Goal: Task Accomplishment & Management: Complete application form

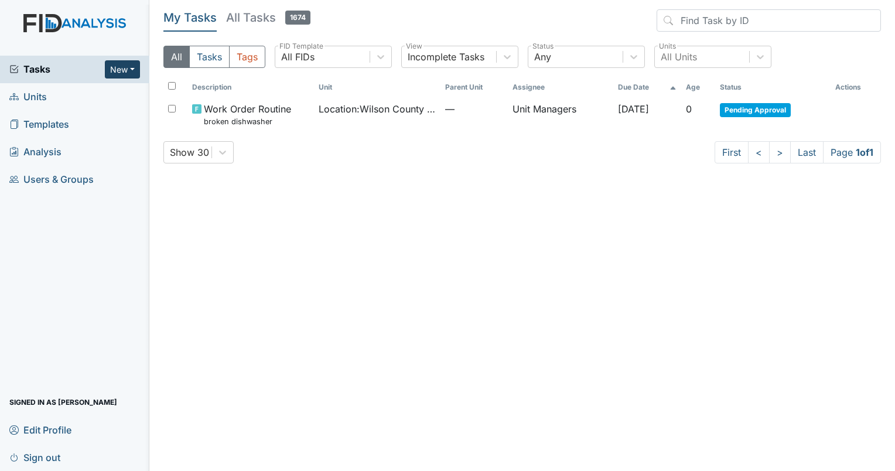
click at [131, 68] on button "New" at bounding box center [122, 69] width 35 height 18
click at [87, 117] on link "Inspection" at bounding box center [92, 112] width 93 height 19
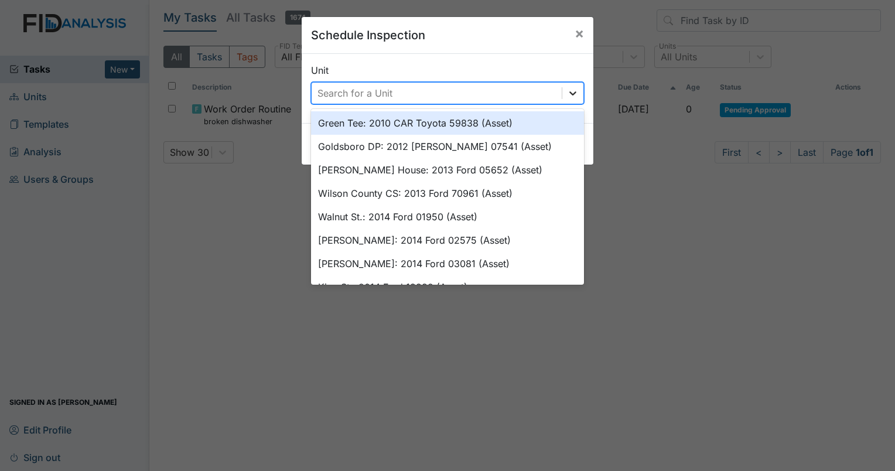
click at [567, 91] on icon at bounding box center [573, 93] width 12 height 12
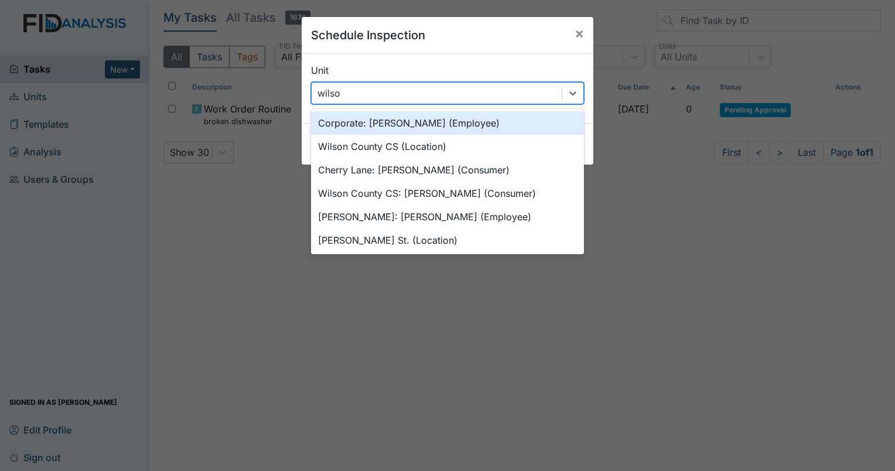
type input "wilson"
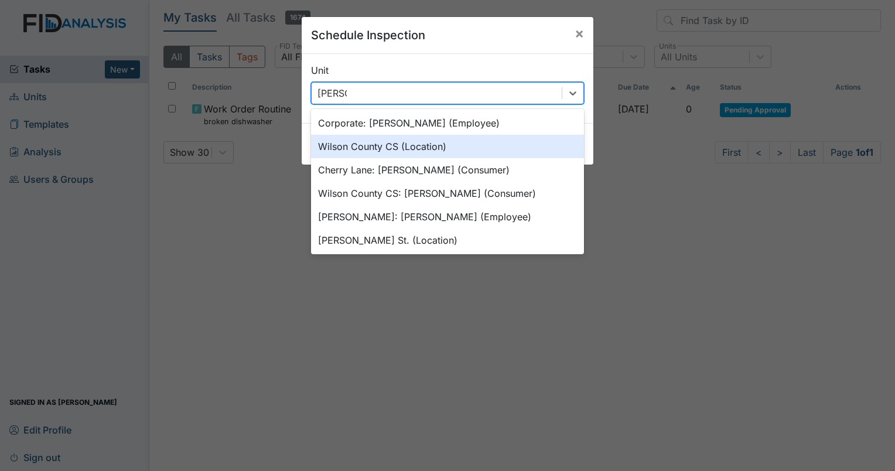
click at [429, 146] on div "Wilson County CS (Location)" at bounding box center [447, 146] width 273 height 23
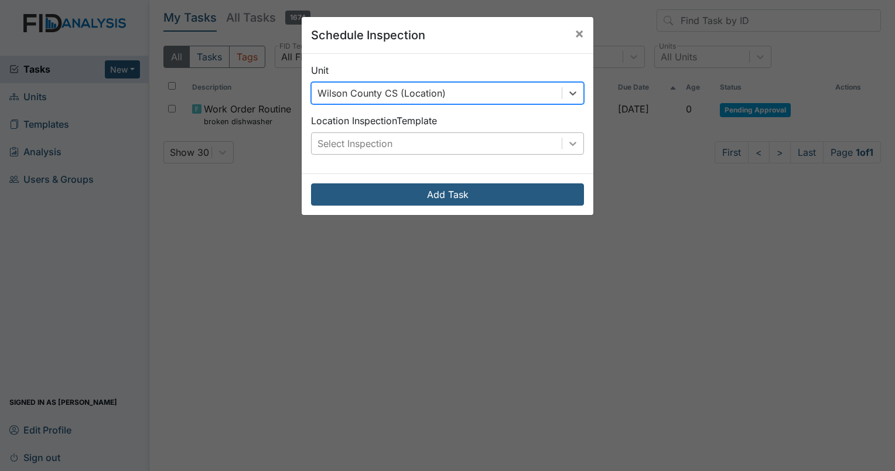
click at [567, 144] on icon at bounding box center [573, 144] width 12 height 12
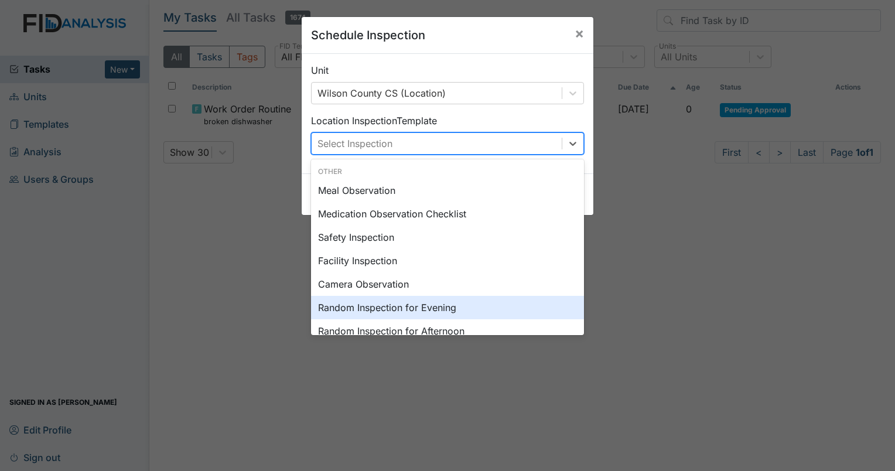
click at [495, 307] on div "Random Inspection for Evening" at bounding box center [447, 307] width 273 height 23
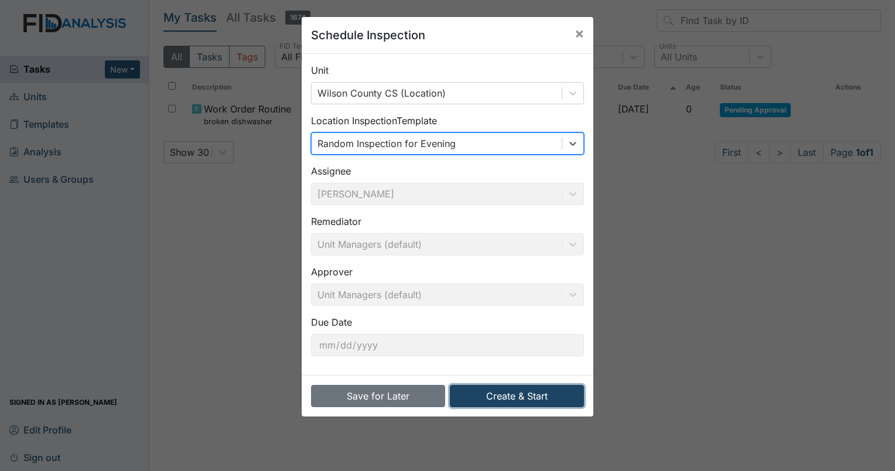
click at [505, 387] on button "Create & Start" at bounding box center [517, 396] width 134 height 22
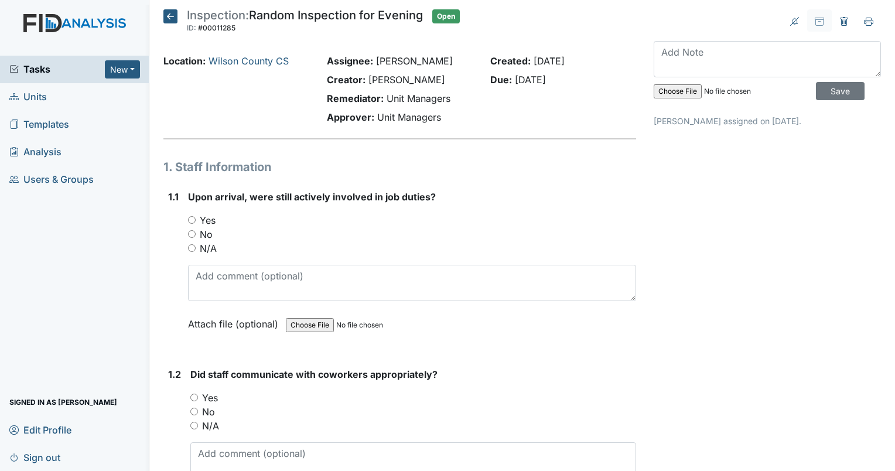
click at [192, 218] on input "Yes" at bounding box center [192, 220] width 8 height 8
radio input "true"
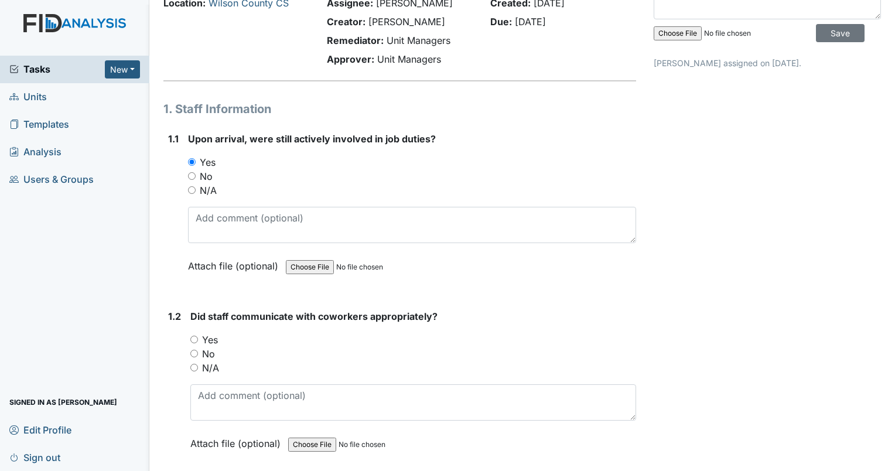
scroll to position [234, 0]
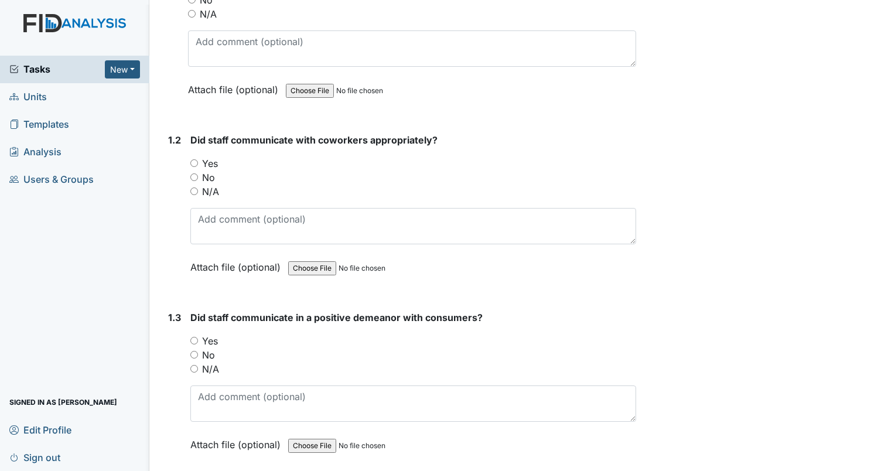
drag, startPoint x: 192, startPoint y: 162, endPoint x: 195, endPoint y: 169, distance: 7.1
click at [193, 167] on div "Yes" at bounding box center [413, 163] width 446 height 14
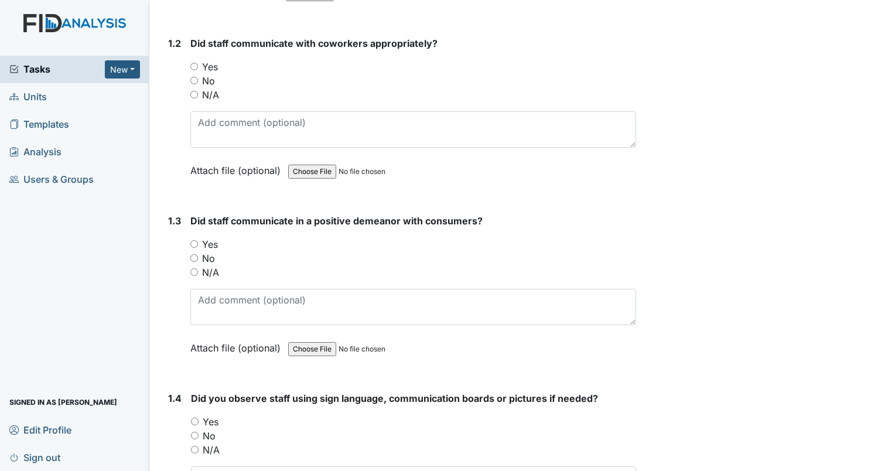
scroll to position [351, 0]
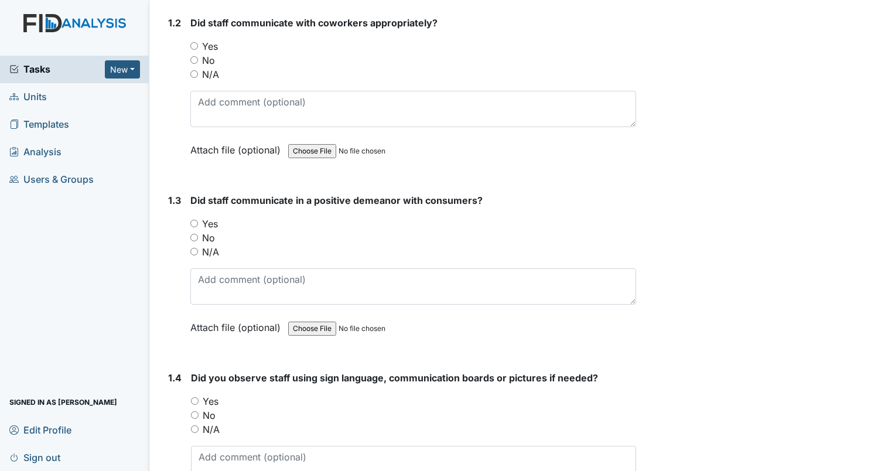
click at [194, 221] on input "Yes" at bounding box center [194, 224] width 8 height 8
radio input "true"
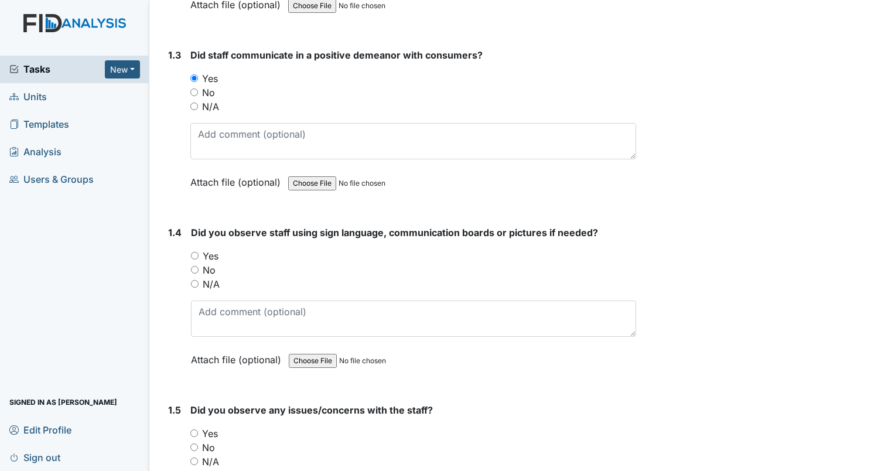
scroll to position [527, 0]
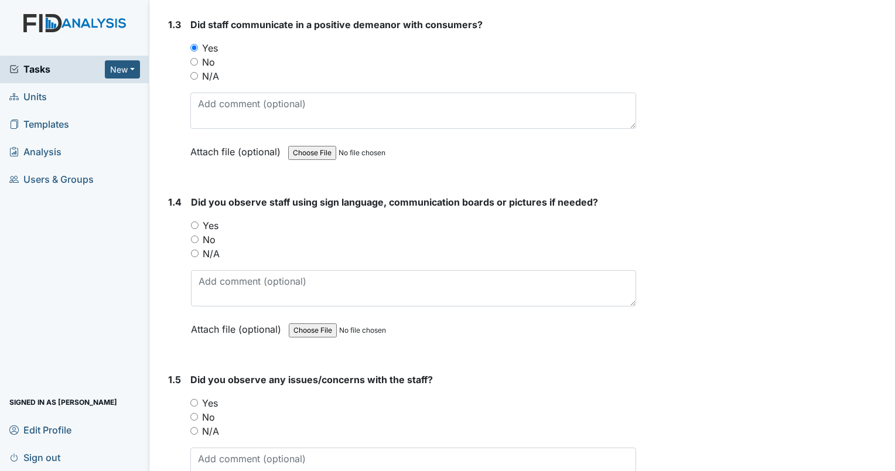
drag, startPoint x: 193, startPoint y: 248, endPoint x: 286, endPoint y: 237, distance: 93.8
click at [195, 249] on input "N/A" at bounding box center [195, 253] width 8 height 8
radio input "true"
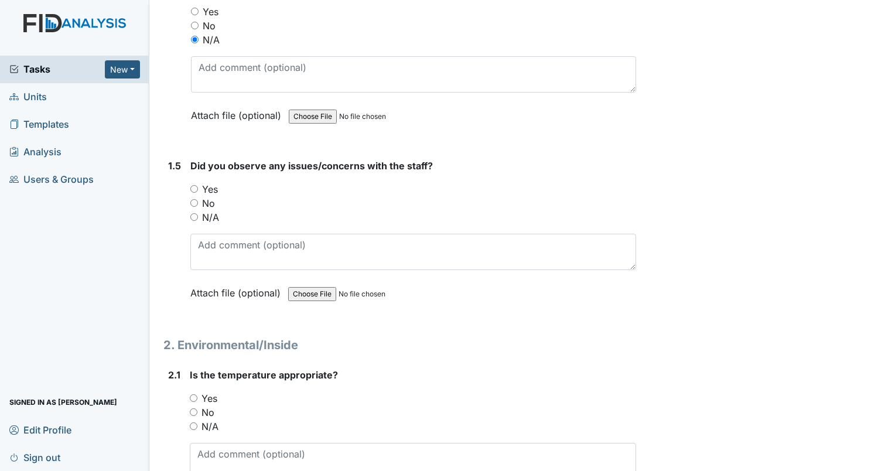
scroll to position [761, 0]
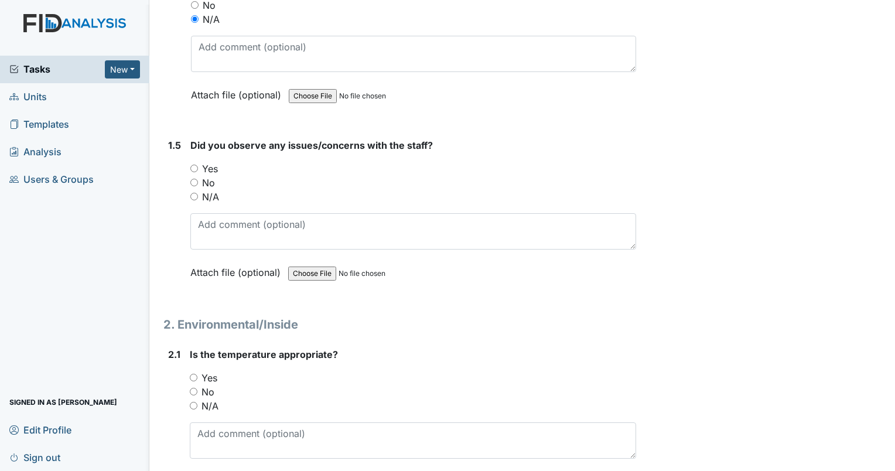
drag, startPoint x: 193, startPoint y: 177, endPoint x: 248, endPoint y: 176, distance: 55.7
click at [192, 179] on input "No" at bounding box center [194, 183] width 8 height 8
radio input "true"
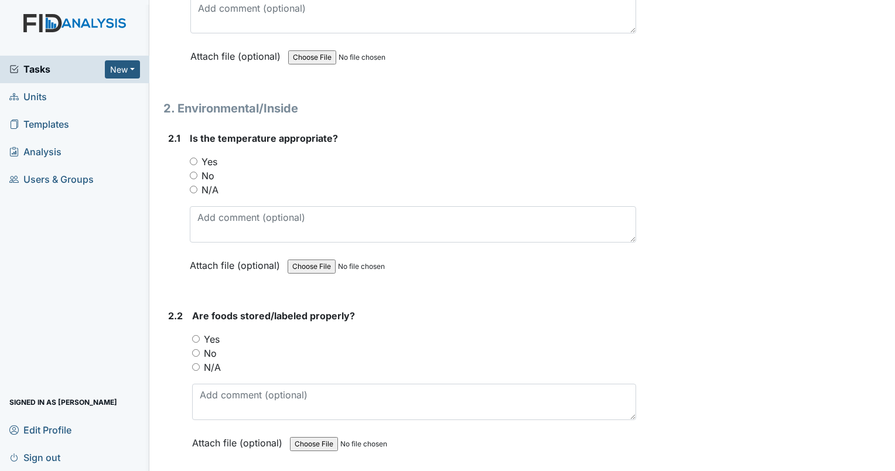
scroll to position [996, 0]
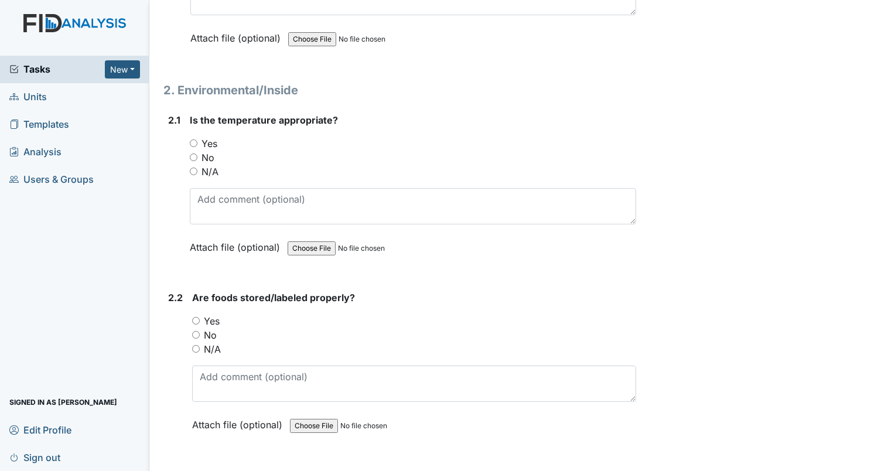
click at [195, 141] on input "Yes" at bounding box center [194, 143] width 8 height 8
radio input "true"
drag, startPoint x: 197, startPoint y: 314, endPoint x: 231, endPoint y: 320, distance: 33.9
click at [201, 314] on div "Yes" at bounding box center [414, 321] width 444 height 14
click at [198, 317] on input "Yes" at bounding box center [196, 321] width 8 height 8
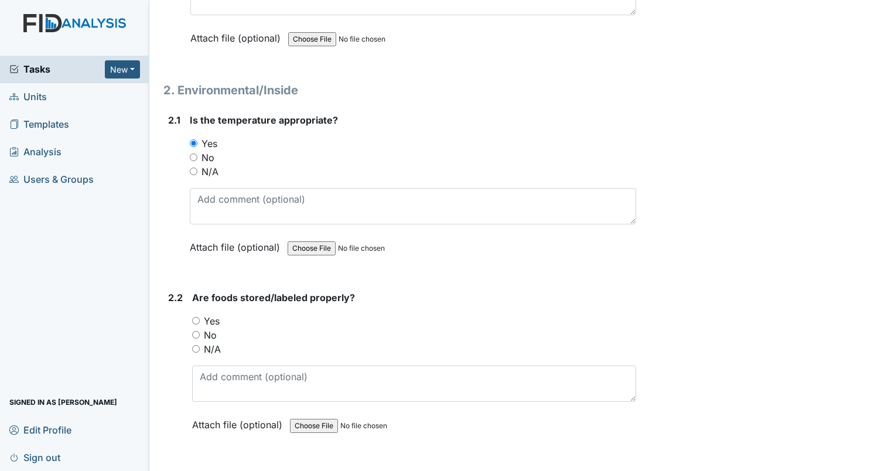
radio input "true"
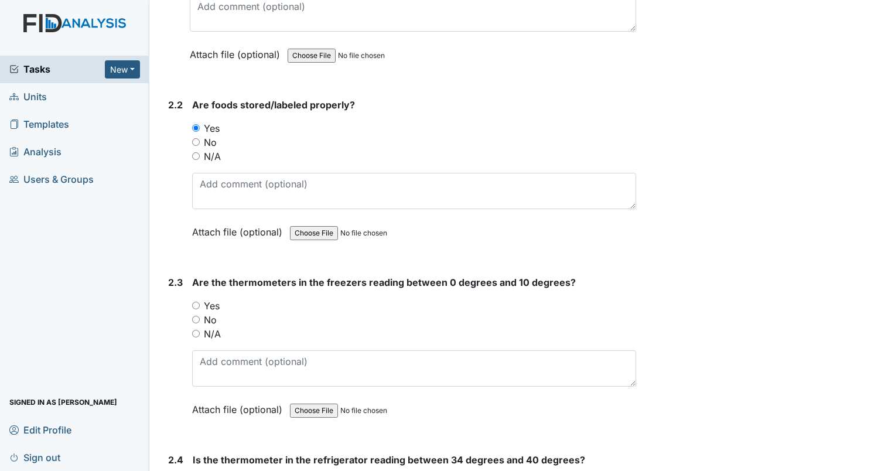
scroll to position [1230, 0]
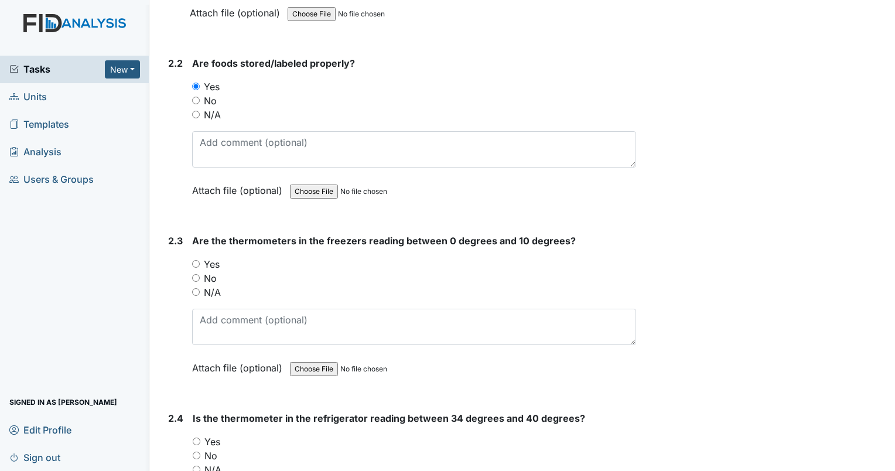
click at [197, 260] on input "Yes" at bounding box center [196, 264] width 8 height 8
radio input "true"
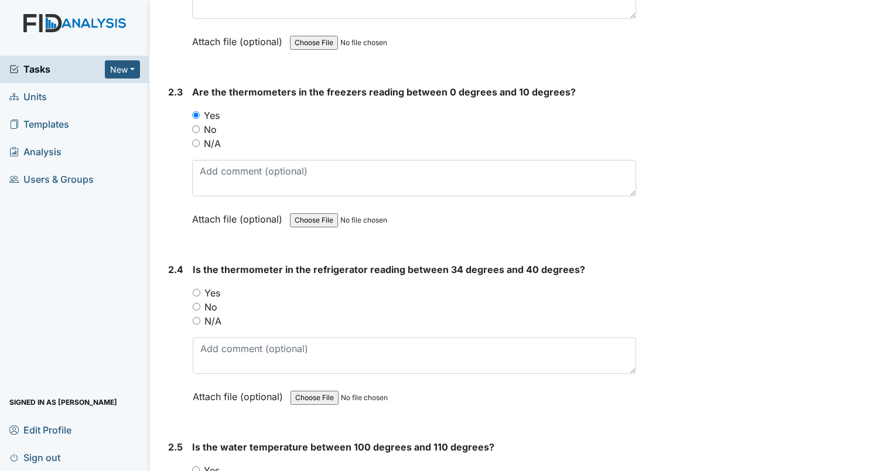
scroll to position [1406, 0]
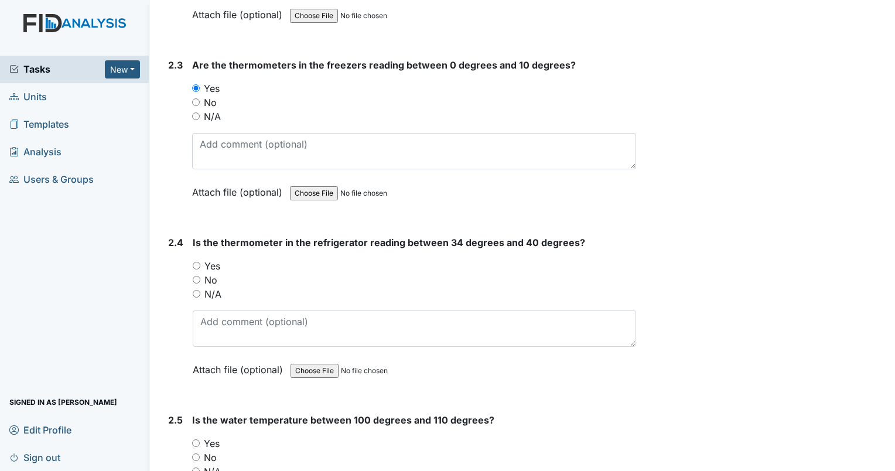
click at [195, 262] on input "Yes" at bounding box center [197, 266] width 8 height 8
radio input "true"
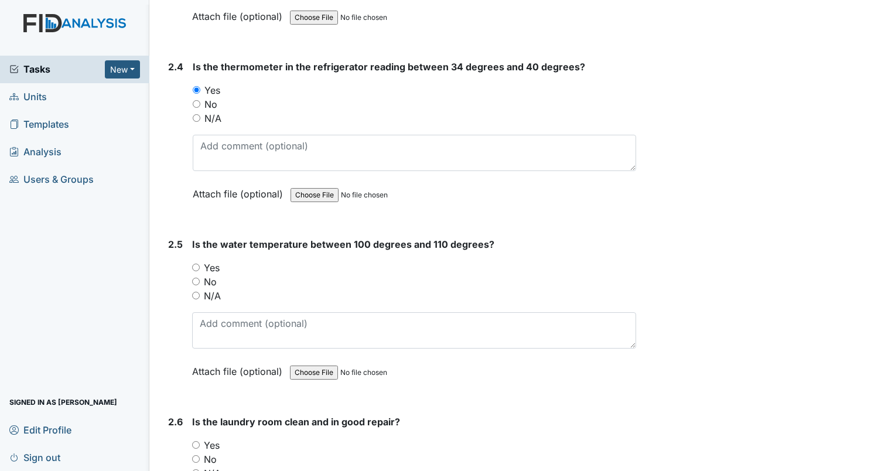
scroll to position [1640, 0]
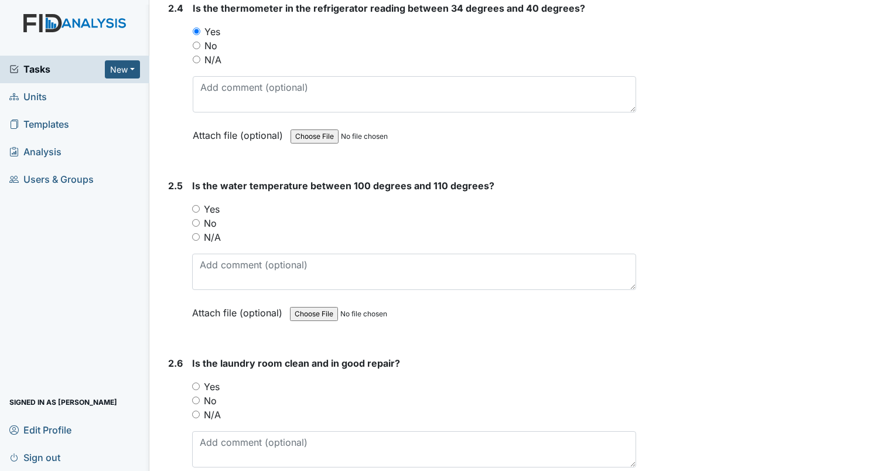
click at [195, 206] on input "Yes" at bounding box center [196, 209] width 8 height 8
radio input "true"
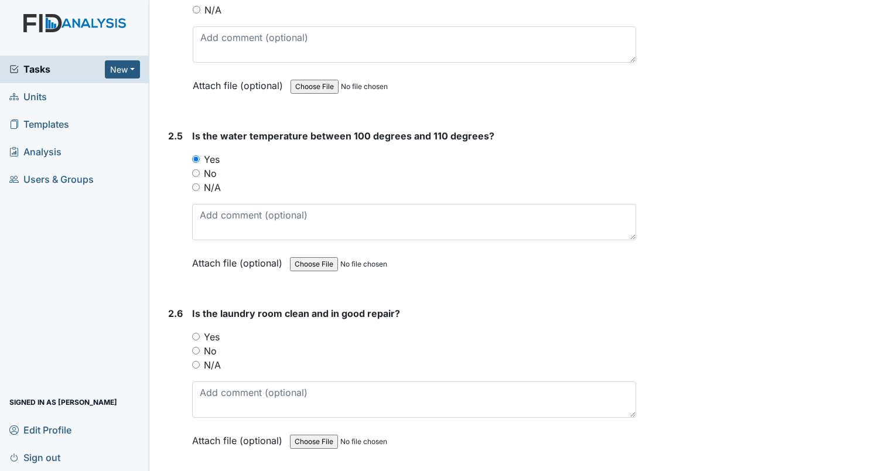
scroll to position [1816, 0]
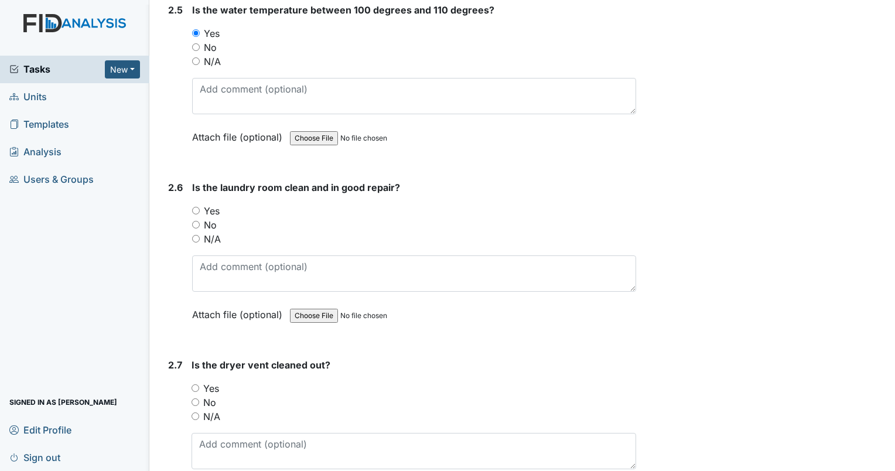
click at [194, 207] on input "Yes" at bounding box center [196, 211] width 8 height 8
radio input "true"
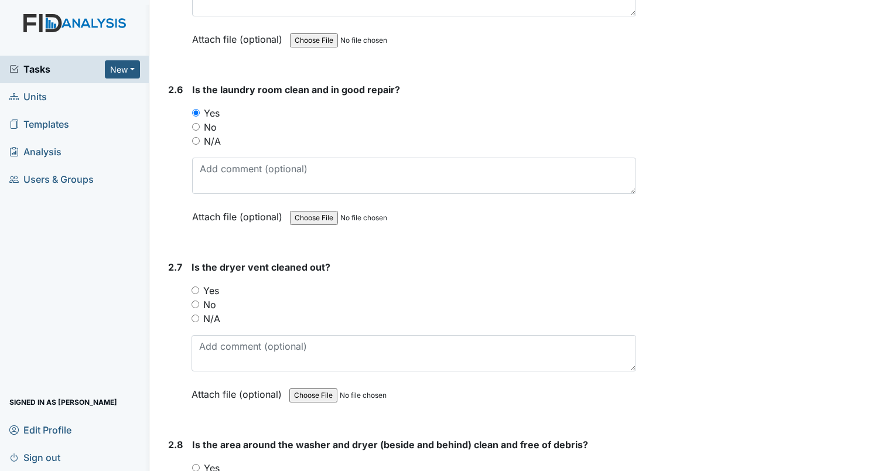
scroll to position [1933, 0]
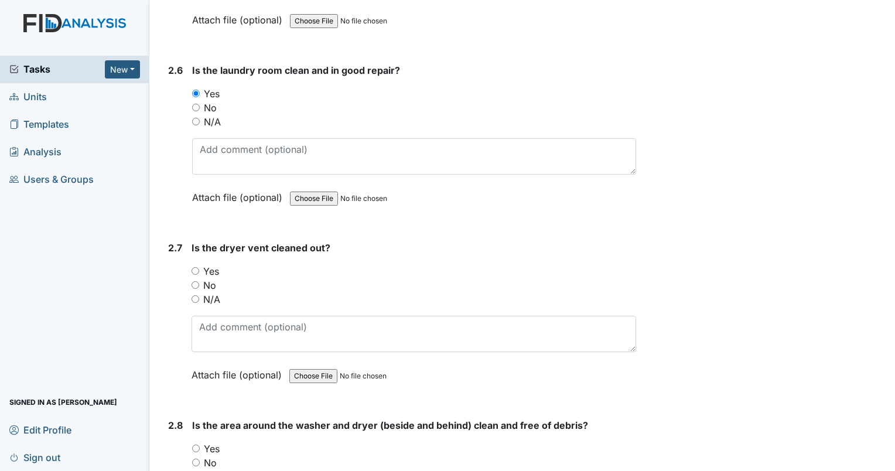
click at [197, 267] on input "Yes" at bounding box center [196, 271] width 8 height 8
radio input "true"
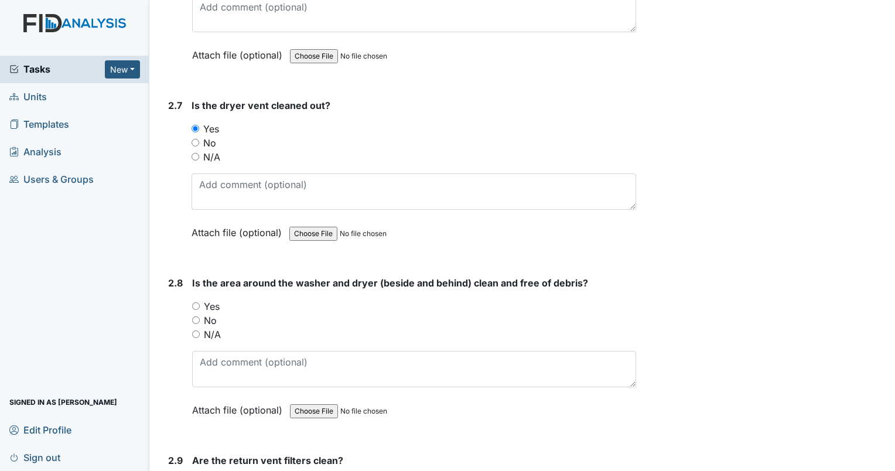
scroll to position [2108, 0]
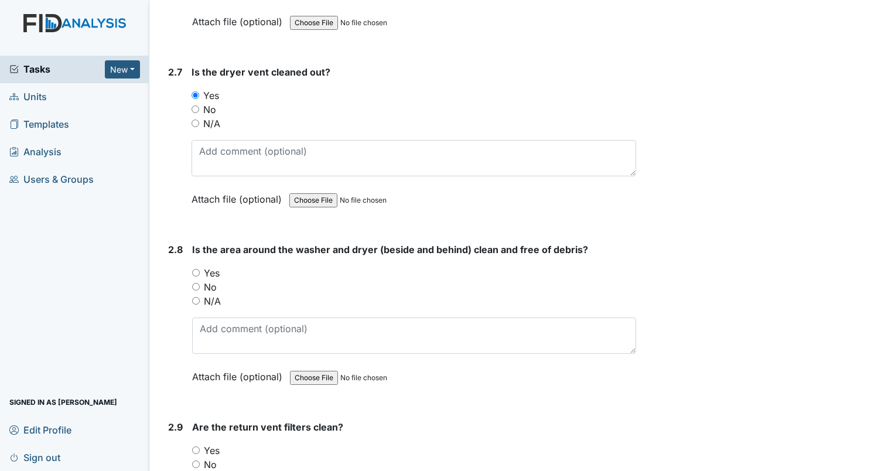
click at [196, 269] on input "Yes" at bounding box center [196, 273] width 8 height 8
radio input "true"
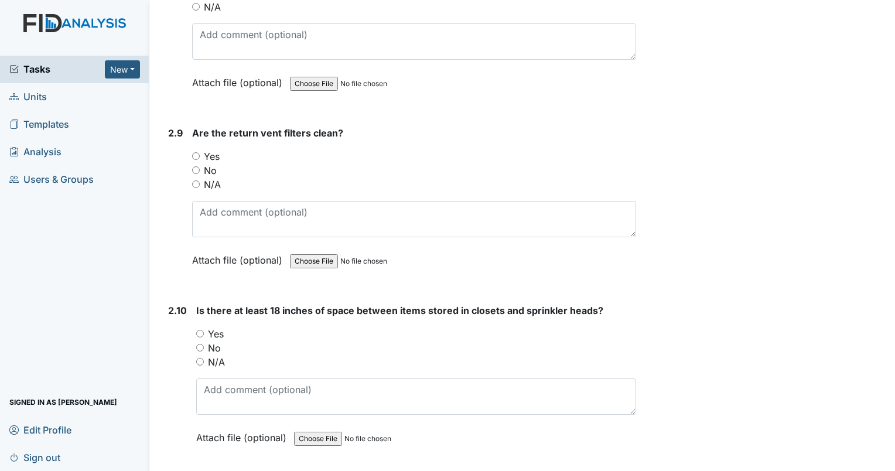
scroll to position [2460, 0]
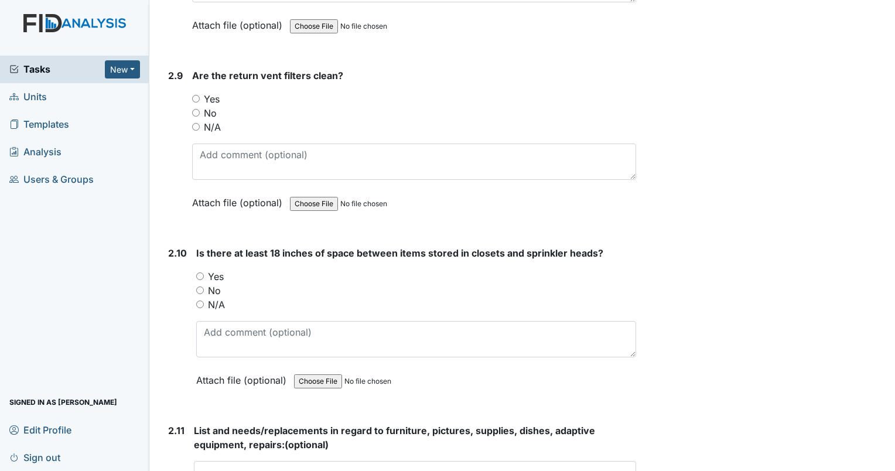
drag, startPoint x: 197, startPoint y: 120, endPoint x: 218, endPoint y: 117, distance: 21.9
click at [197, 123] on input "N/A" at bounding box center [196, 127] width 8 height 8
radio input "true"
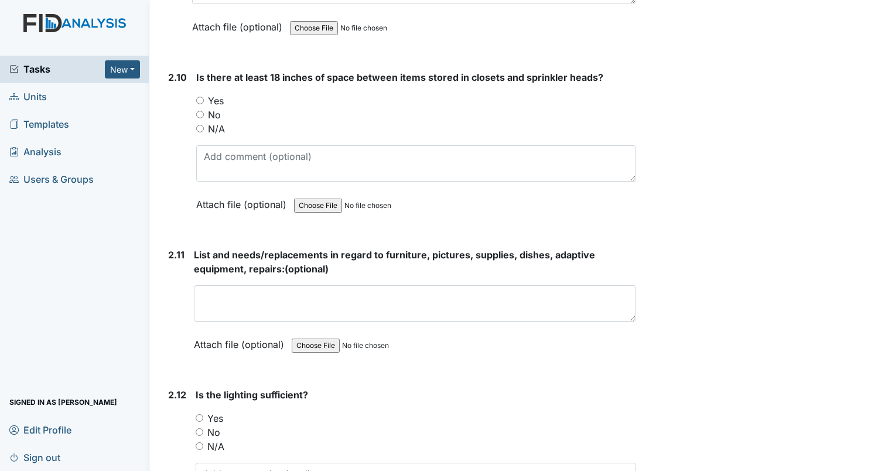
scroll to position [2694, 0]
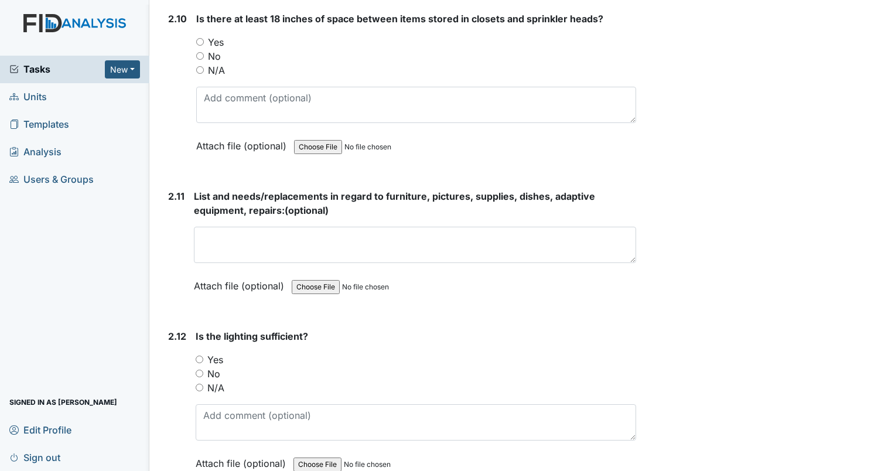
click at [201, 66] on input "N/A" at bounding box center [200, 70] width 8 height 8
radio input "true"
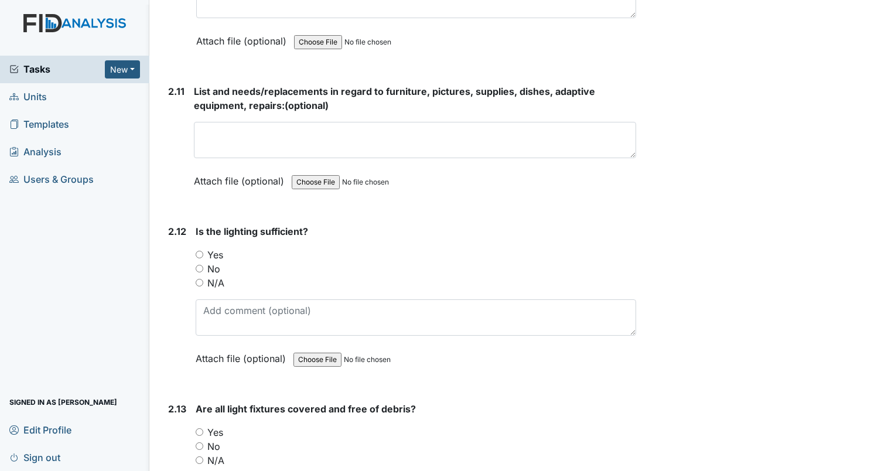
scroll to position [2811, 0]
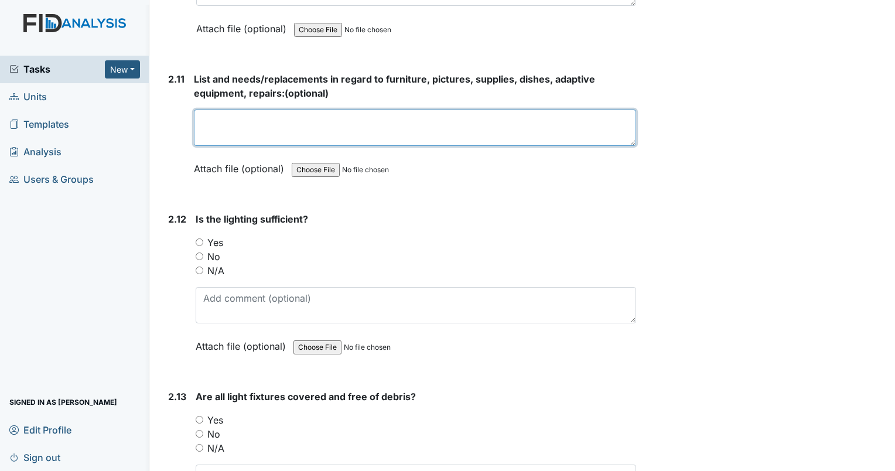
click at [228, 110] on textarea at bounding box center [415, 128] width 442 height 36
type textarea "none"
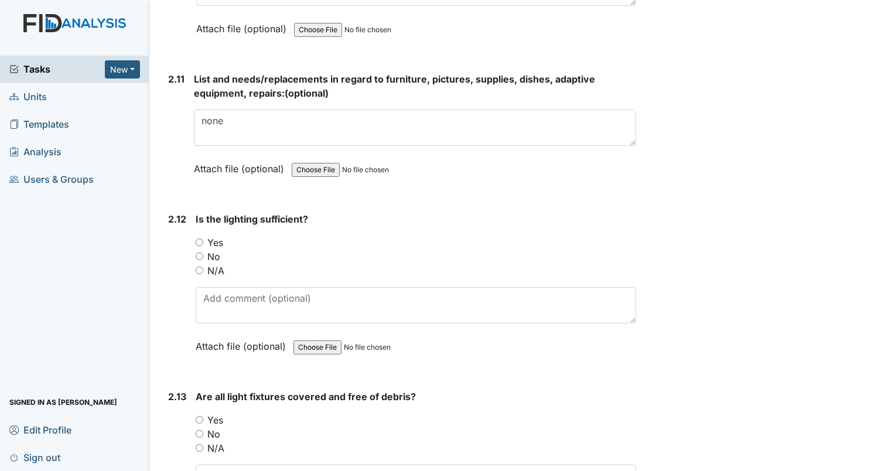
drag, startPoint x: 199, startPoint y: 234, endPoint x: 307, endPoint y: 237, distance: 108.4
click at [199, 238] on input "Yes" at bounding box center [200, 242] width 8 height 8
radio input "true"
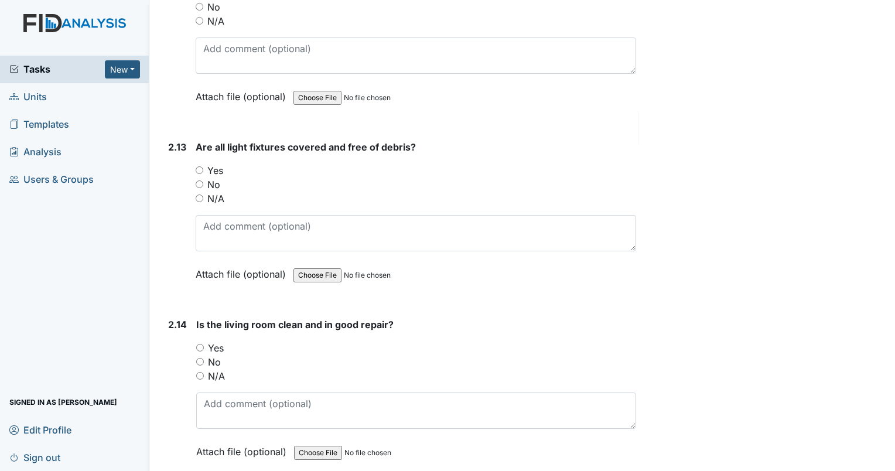
scroll to position [3104, 0]
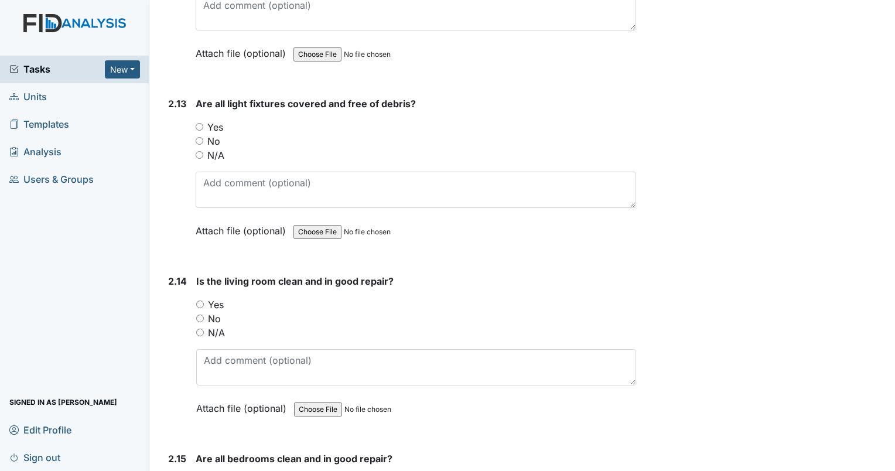
click at [200, 123] on input "Yes" at bounding box center [200, 127] width 8 height 8
radio input "true"
click at [200, 300] on input "Yes" at bounding box center [200, 304] width 8 height 8
radio input "true"
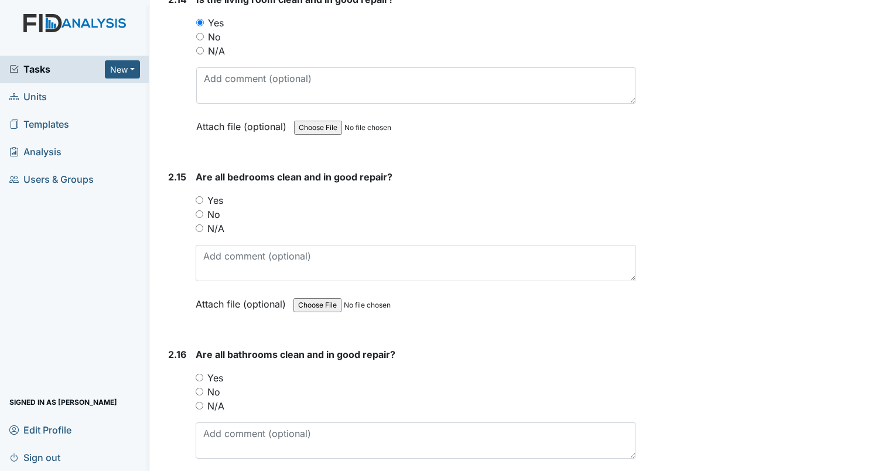
scroll to position [3397, 0]
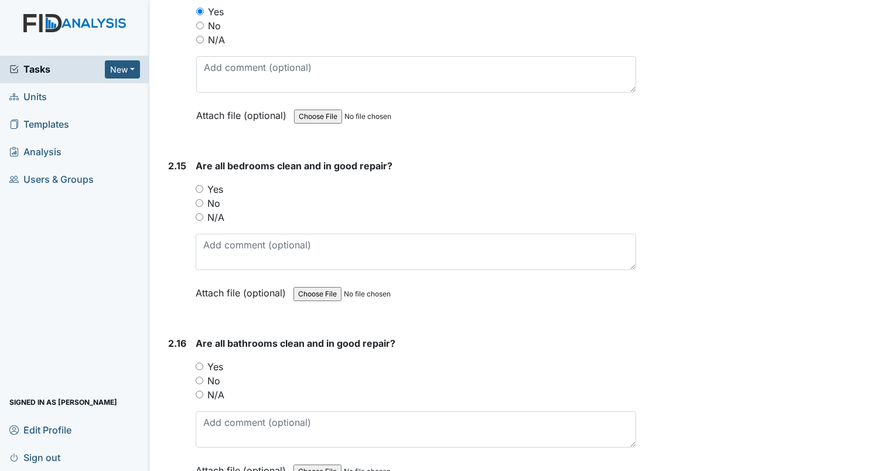
click at [199, 185] on input "Yes" at bounding box center [200, 189] width 8 height 8
radio input "true"
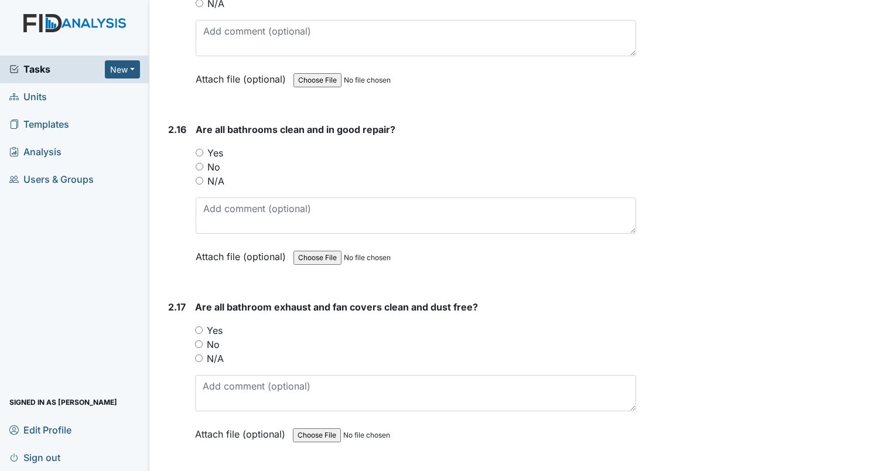
scroll to position [3631, 0]
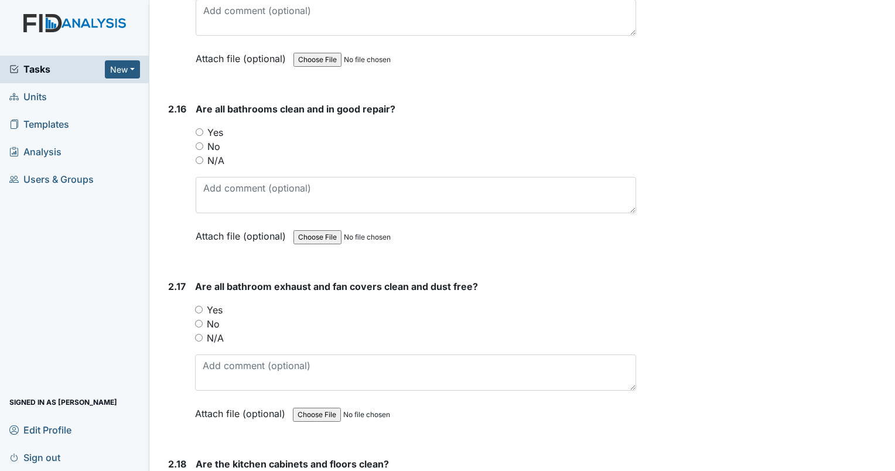
click at [199, 128] on input "Yes" at bounding box center [200, 132] width 8 height 8
radio input "true"
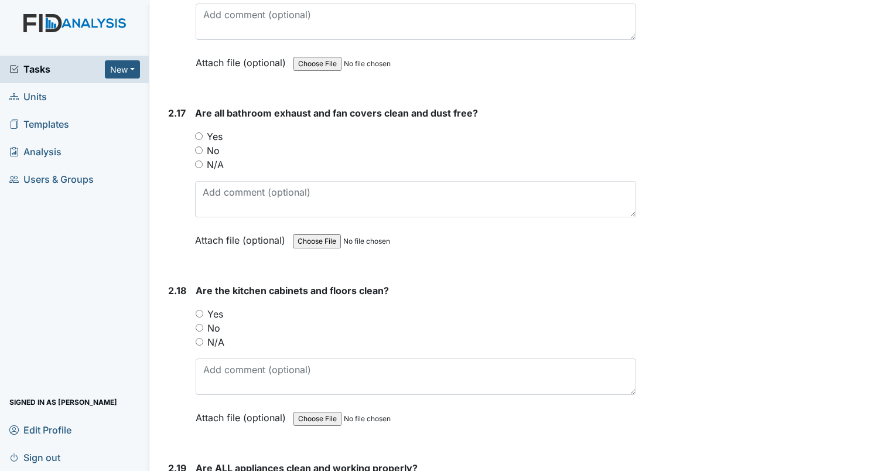
scroll to position [3807, 0]
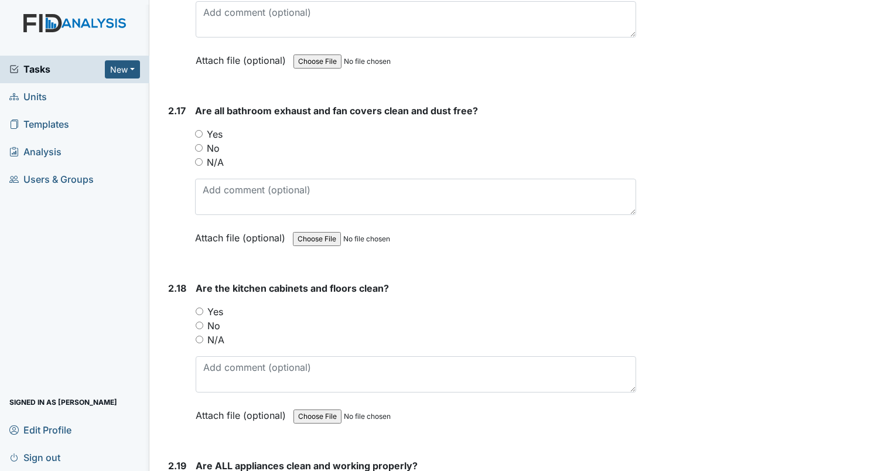
drag, startPoint x: 194, startPoint y: 121, endPoint x: 210, endPoint y: 132, distance: 18.5
click at [195, 130] on input "Yes" at bounding box center [199, 134] width 8 height 8
radio input "true"
click at [200, 307] on input "Yes" at bounding box center [200, 311] width 8 height 8
radio input "true"
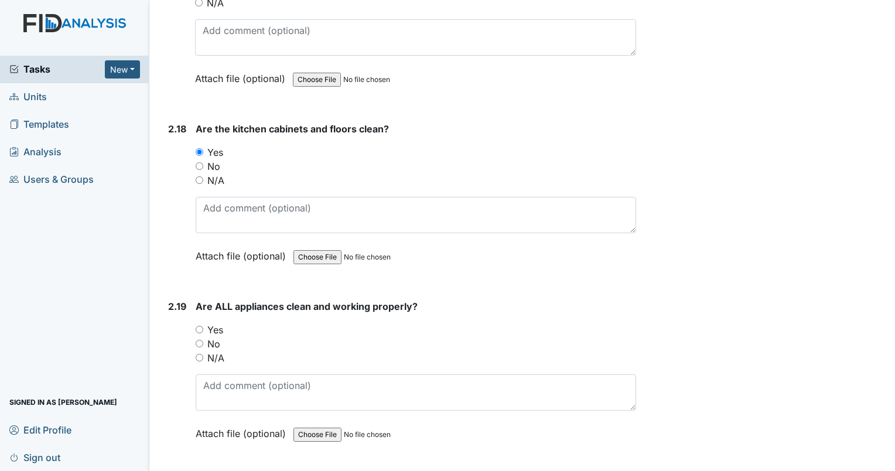
scroll to position [3983, 0]
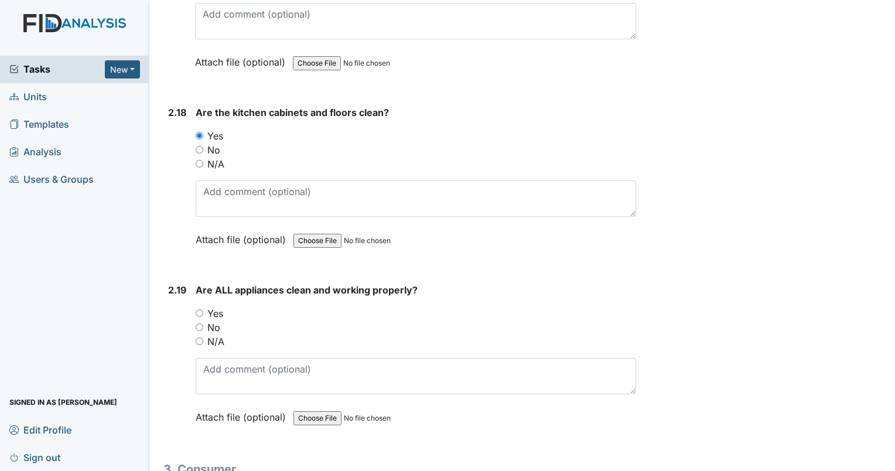
click at [198, 309] on input "Yes" at bounding box center [200, 313] width 8 height 8
radio input "true"
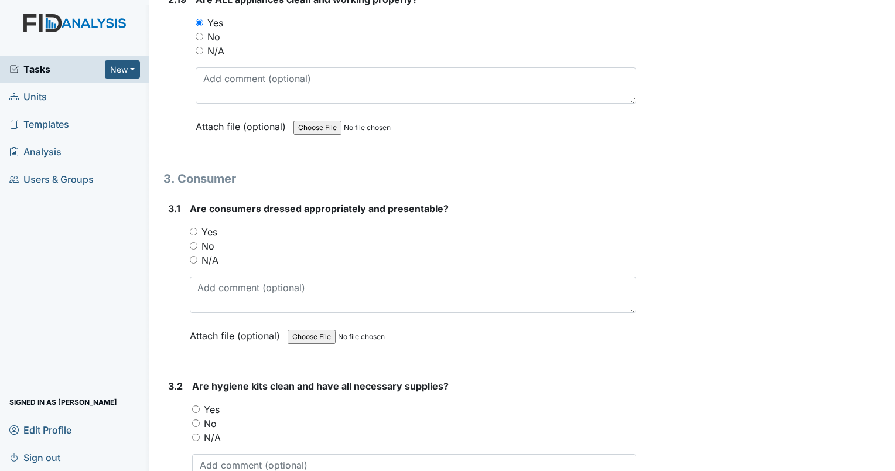
scroll to position [4275, 0]
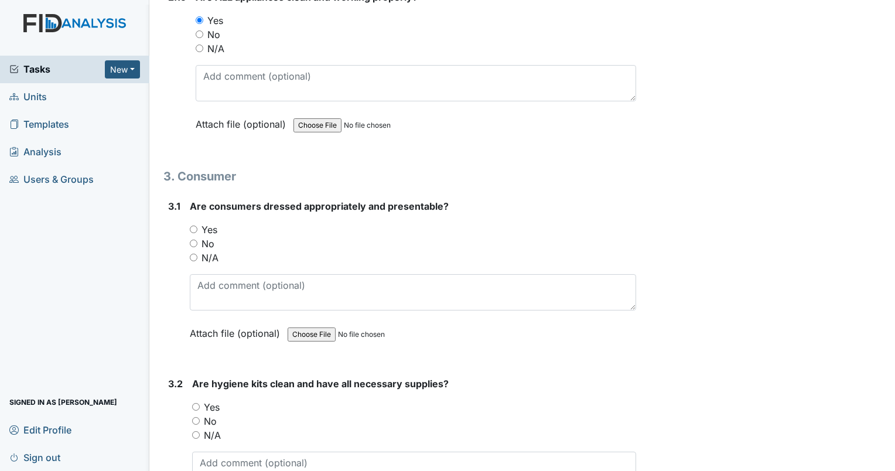
click at [193, 225] on input "Yes" at bounding box center [194, 229] width 8 height 8
radio input "true"
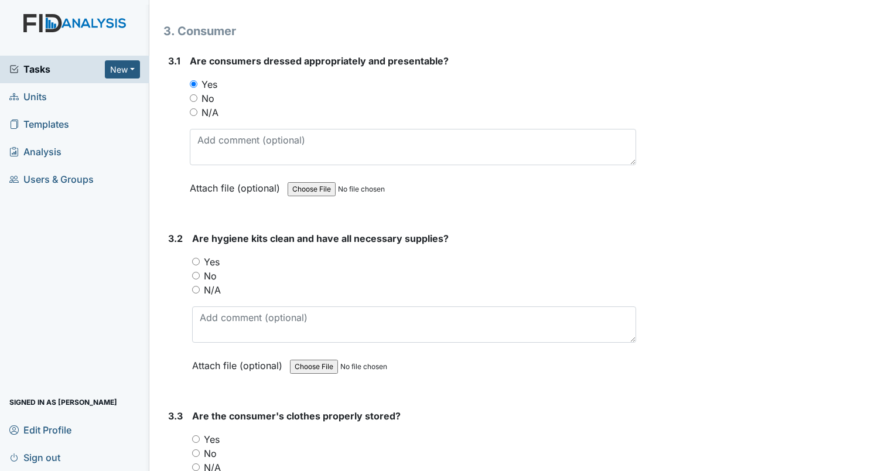
scroll to position [4451, 0]
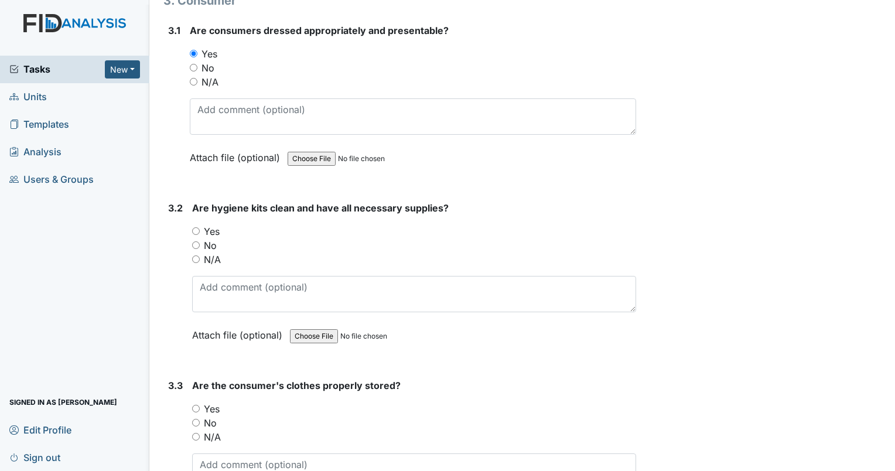
click at [193, 227] on input "Yes" at bounding box center [196, 231] width 8 height 8
radio input "true"
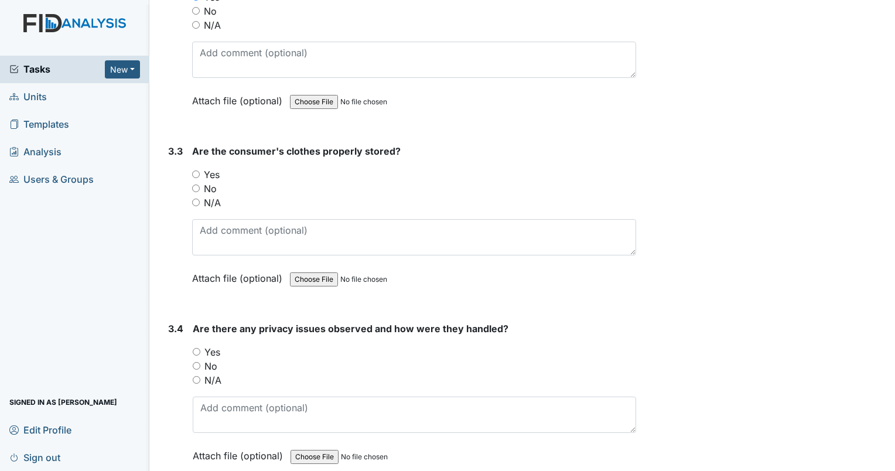
scroll to position [4744, 0]
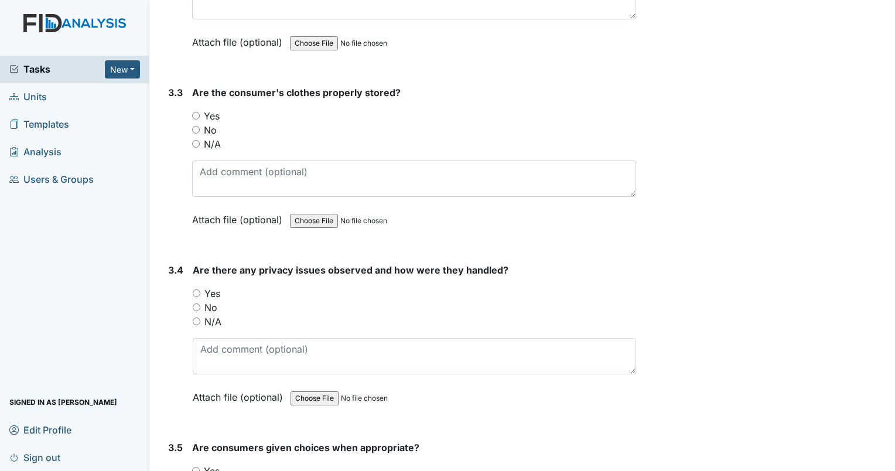
click at [196, 112] on input "Yes" at bounding box center [196, 116] width 8 height 8
radio input "true"
click at [197, 303] on input "No" at bounding box center [197, 307] width 8 height 8
radio input "true"
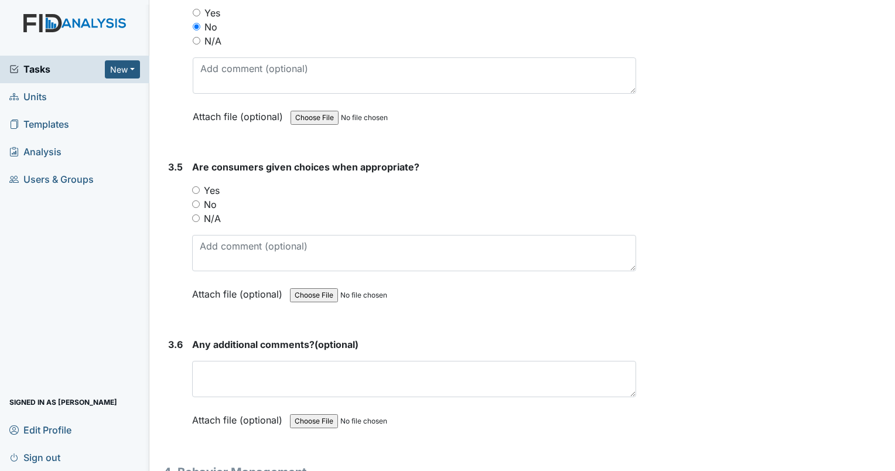
scroll to position [5037, 0]
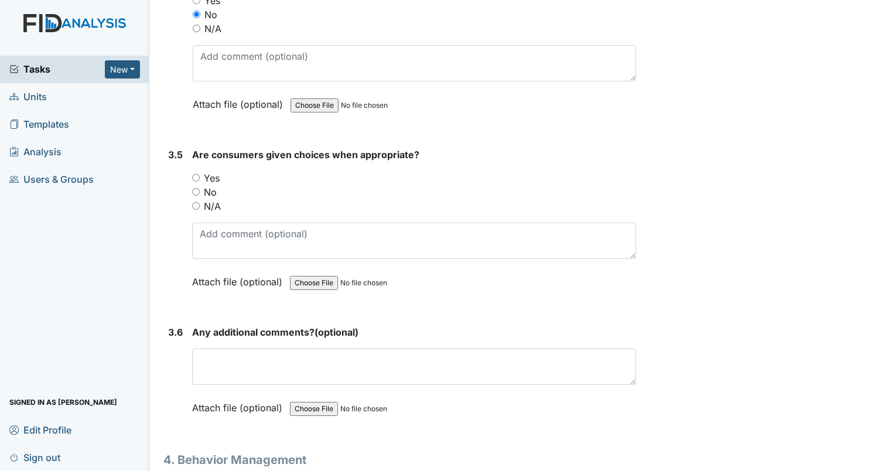
click at [199, 174] on input "Yes" at bounding box center [196, 178] width 8 height 8
radio input "true"
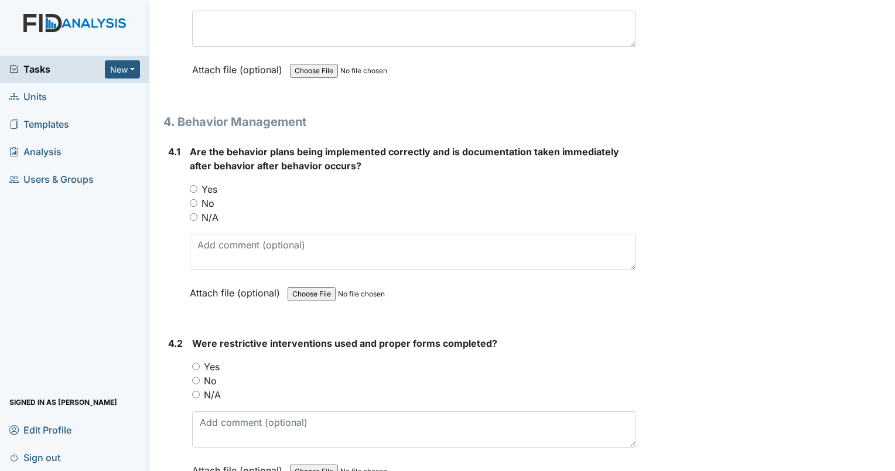
scroll to position [5388, 0]
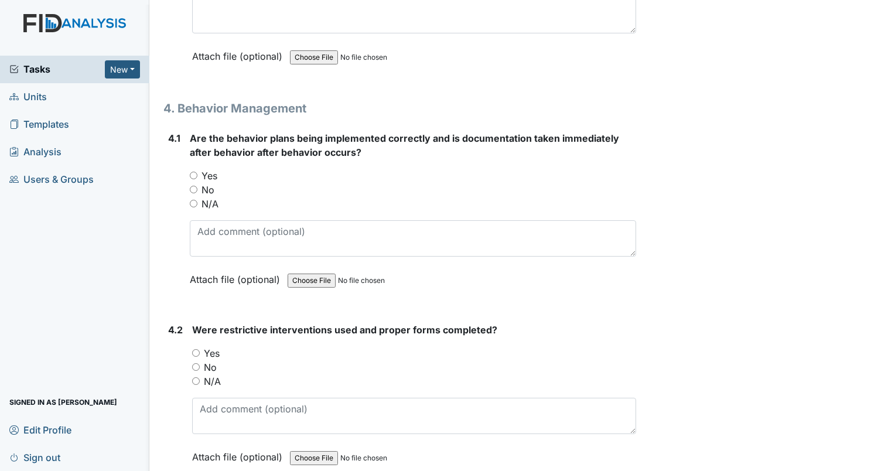
drag, startPoint x: 192, startPoint y: 156, endPoint x: 218, endPoint y: 156, distance: 26.4
click at [192, 172] on input "Yes" at bounding box center [194, 176] width 8 height 8
radio input "true"
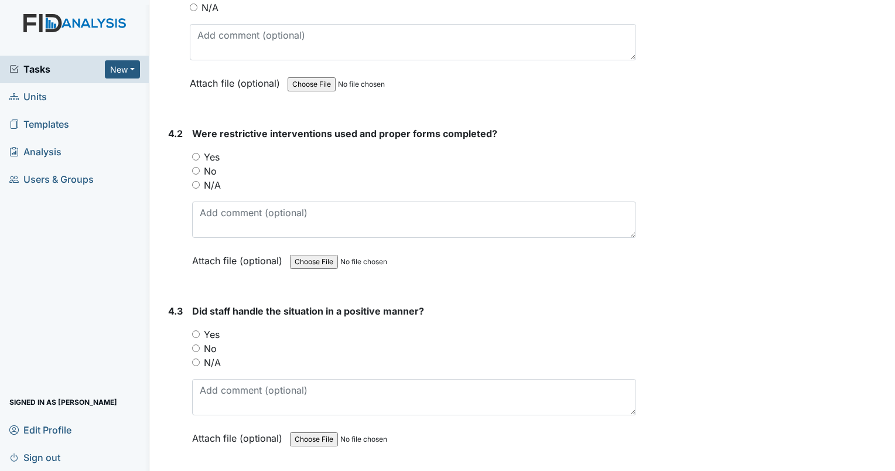
scroll to position [5564, 0]
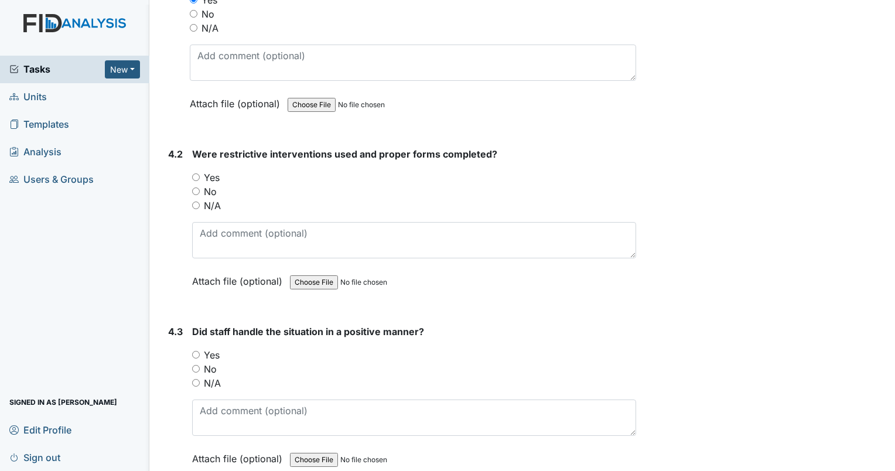
click at [193, 201] on input "N/A" at bounding box center [196, 205] width 8 height 8
radio input "true"
drag, startPoint x: 192, startPoint y: 10, endPoint x: 371, endPoint y: 21, distance: 179.0
click at [191, 24] on input "N/A" at bounding box center [194, 28] width 8 height 8
radio input "true"
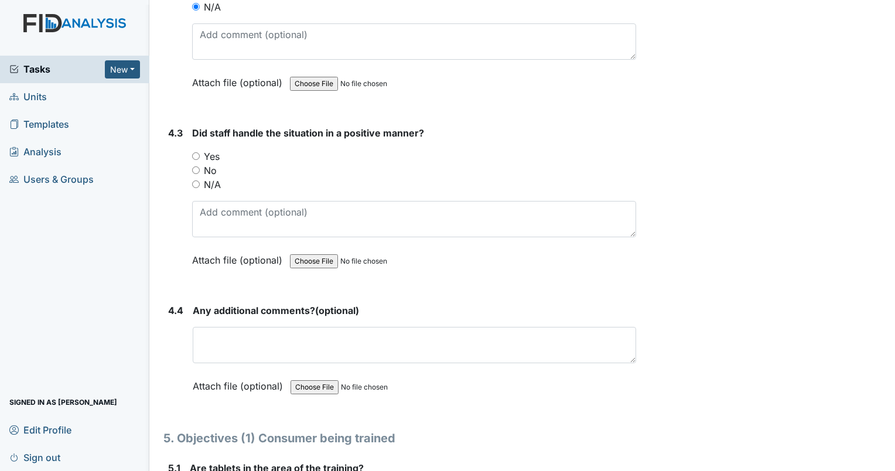
scroll to position [5798, 0]
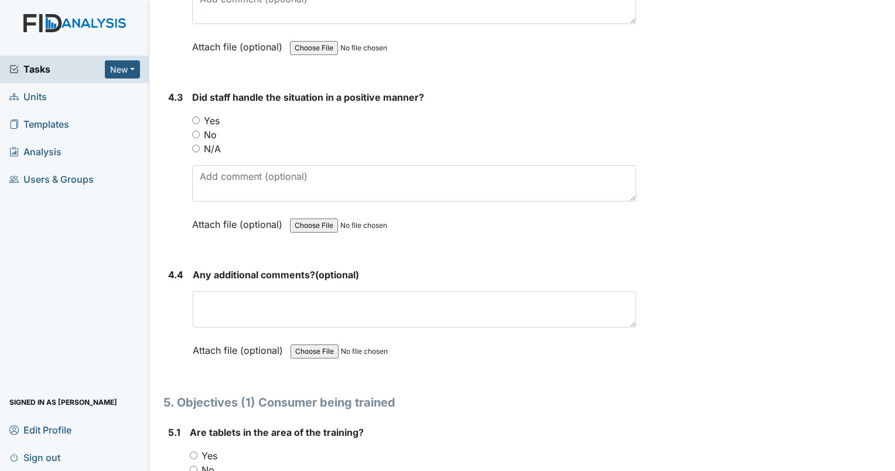
click at [195, 117] on input "Yes" at bounding box center [196, 121] width 8 height 8
radio input "true"
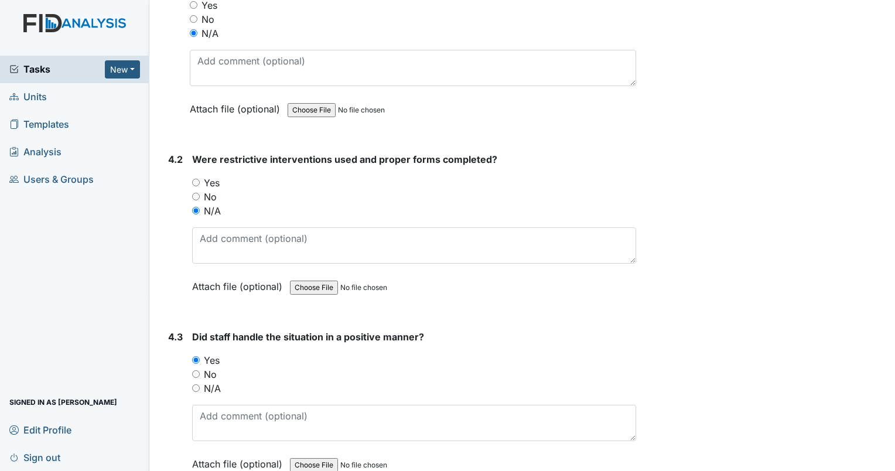
scroll to position [5505, 0]
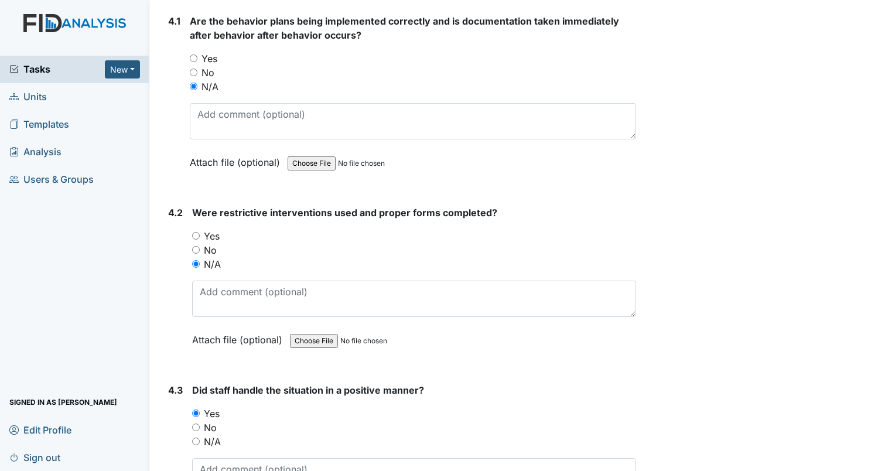
drag, startPoint x: 194, startPoint y: 214, endPoint x: 201, endPoint y: 93, distance: 121.4
click at [194, 229] on div "Yes" at bounding box center [414, 236] width 444 height 14
drag, startPoint x: 190, startPoint y: 39, endPoint x: 269, endPoint y: 42, distance: 79.1
click at [190, 54] on input "Yes" at bounding box center [194, 58] width 8 height 8
radio input "true"
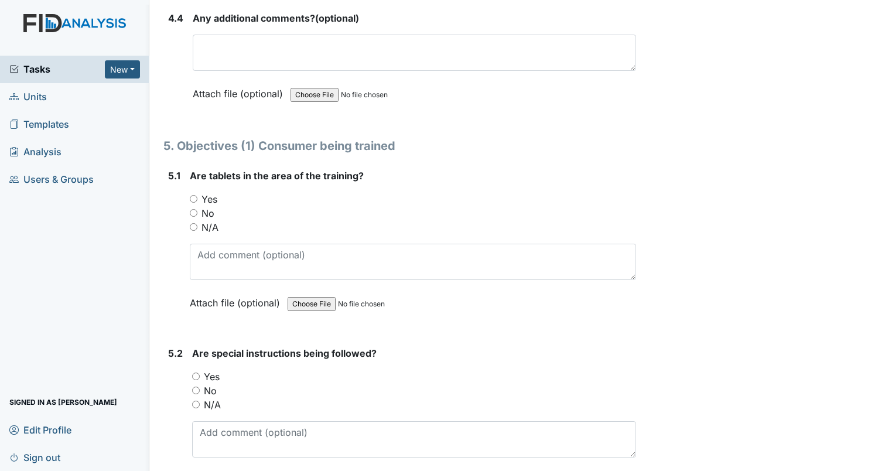
scroll to position [6091, 0]
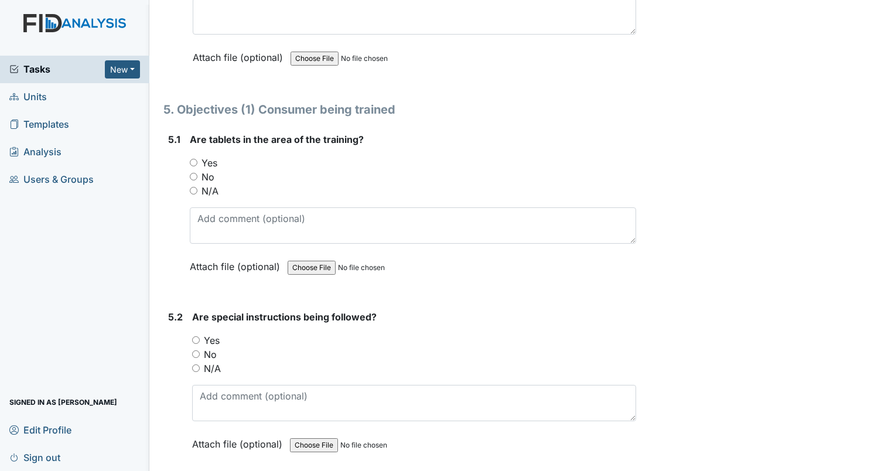
click at [193, 159] on input "Yes" at bounding box center [194, 163] width 8 height 8
radio input "true"
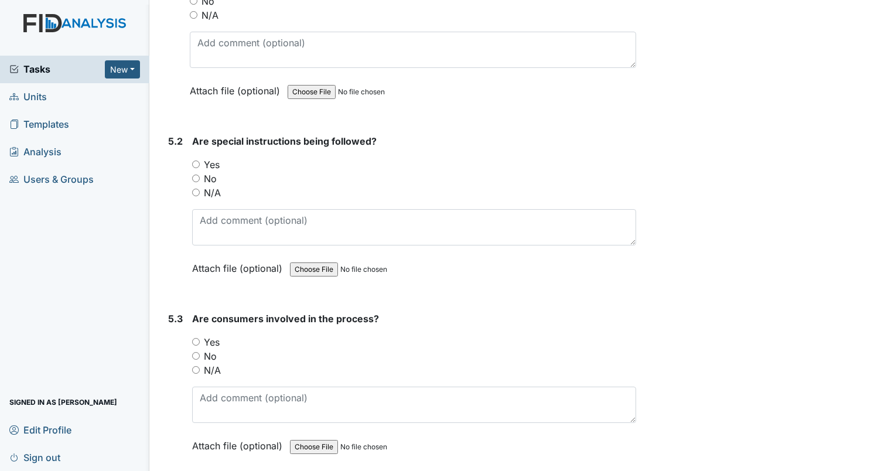
scroll to position [6325, 0]
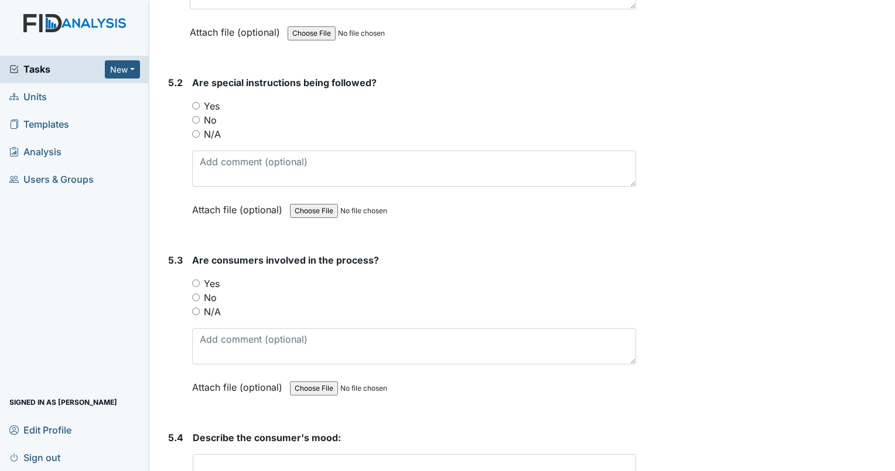
drag, startPoint x: 197, startPoint y: 84, endPoint x: 248, endPoint y: 95, distance: 52.0
click at [196, 102] on input "Yes" at bounding box center [196, 106] width 8 height 8
radio input "true"
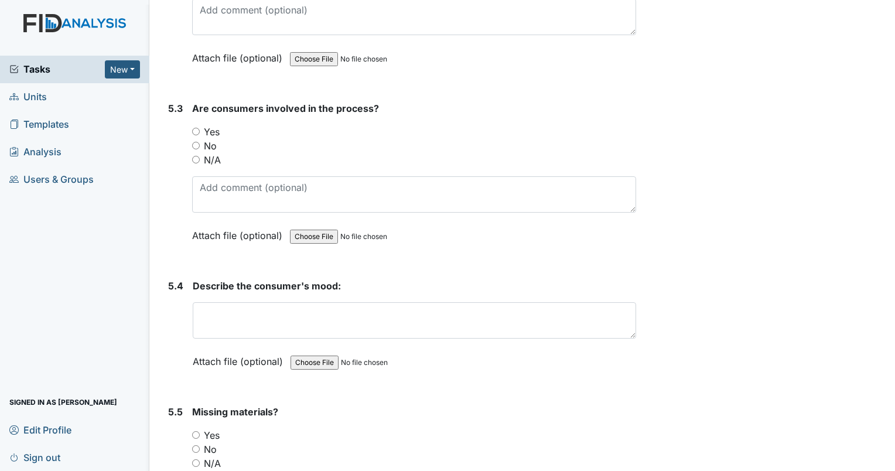
scroll to position [6501, 0]
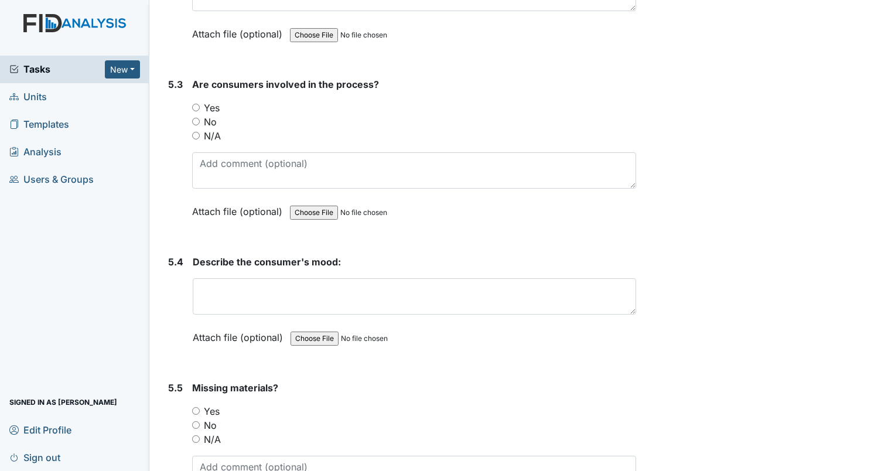
click at [194, 104] on input "Yes" at bounding box center [196, 108] width 8 height 8
radio input "true"
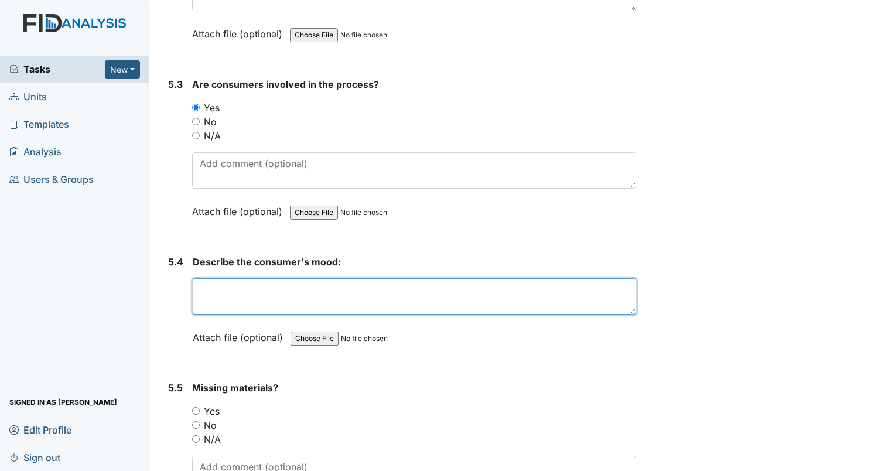
click at [241, 278] on textarea at bounding box center [414, 296] width 443 height 36
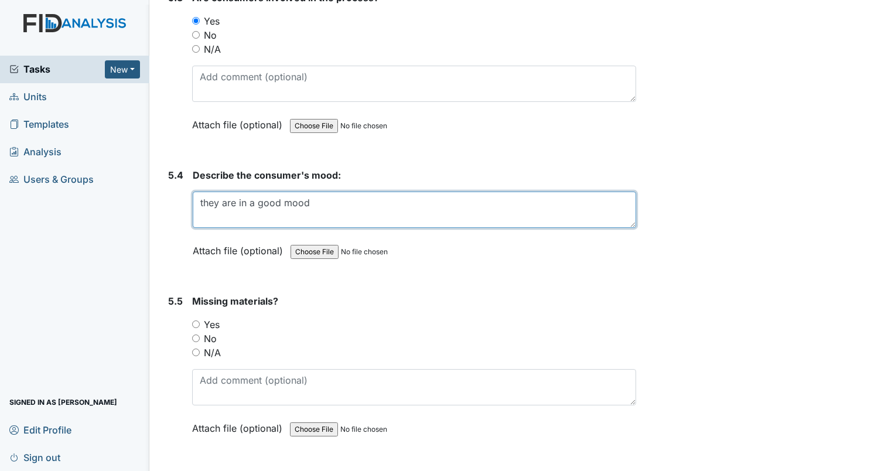
scroll to position [6677, 0]
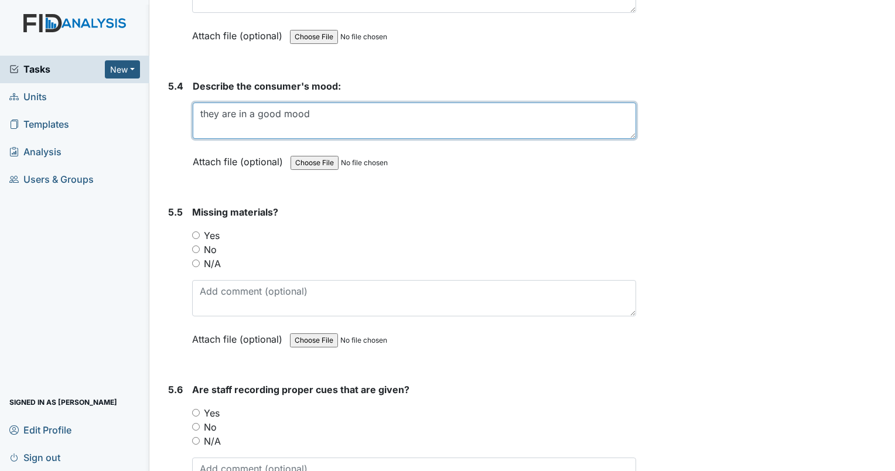
type textarea "they are in a good mood"
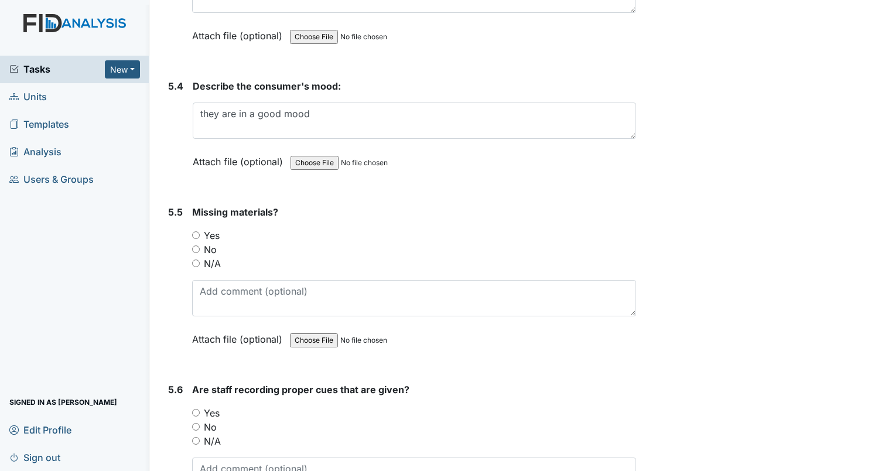
click at [194, 245] on input "No" at bounding box center [196, 249] width 8 height 8
radio input "true"
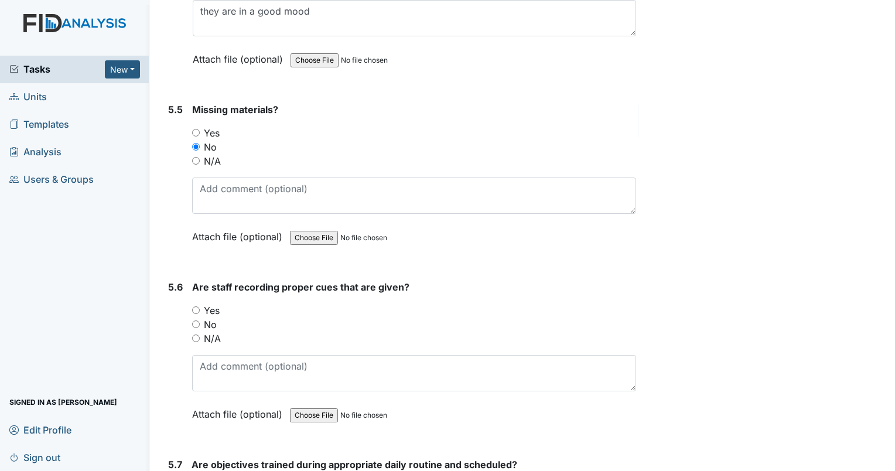
scroll to position [6794, 0]
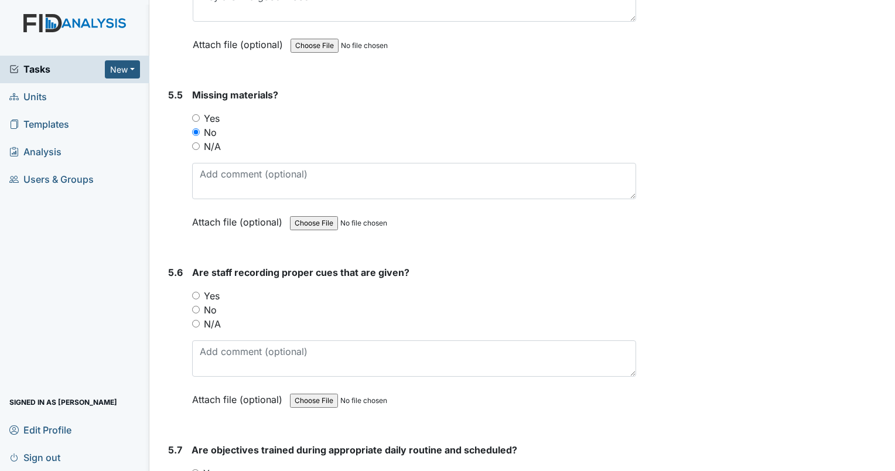
click at [201, 289] on div "Yes" at bounding box center [414, 296] width 444 height 14
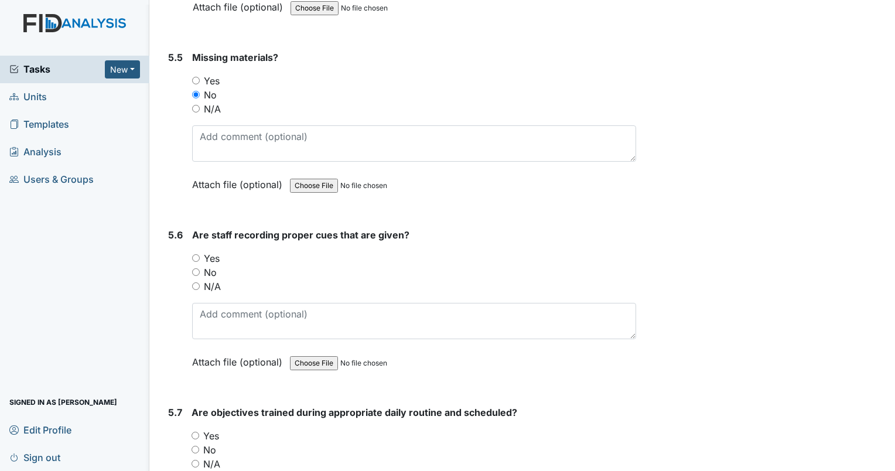
scroll to position [6852, 0]
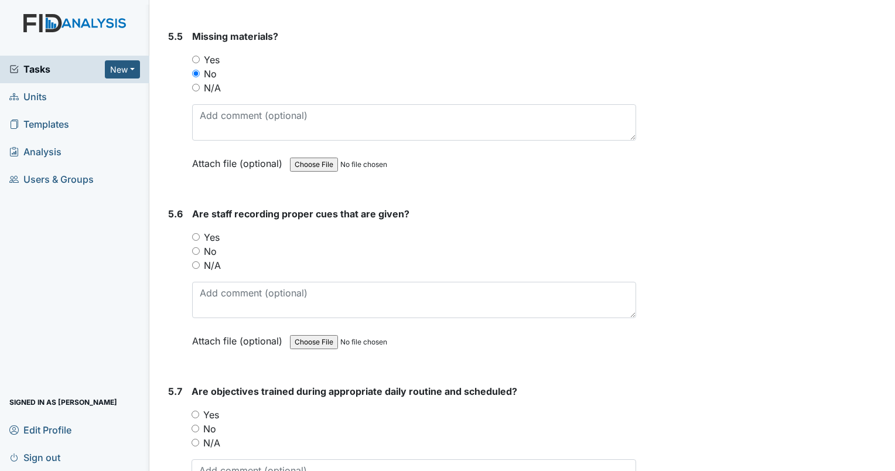
click at [196, 233] on input "Yes" at bounding box center [196, 237] width 8 height 8
radio input "true"
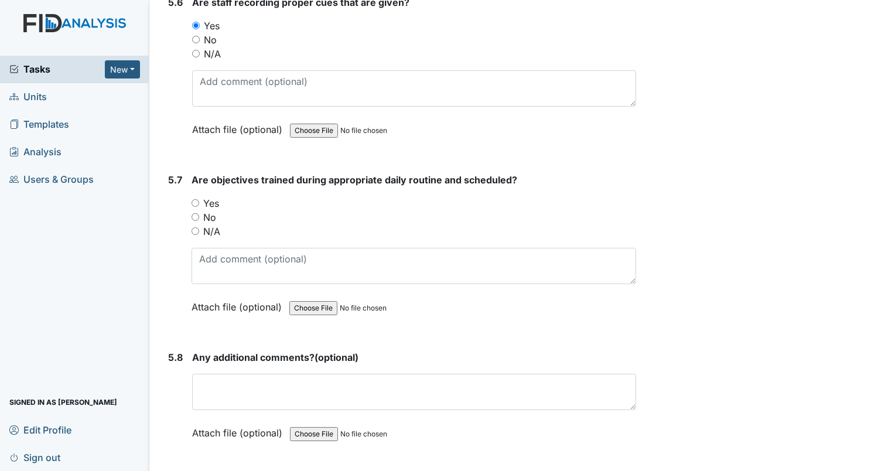
scroll to position [7087, 0]
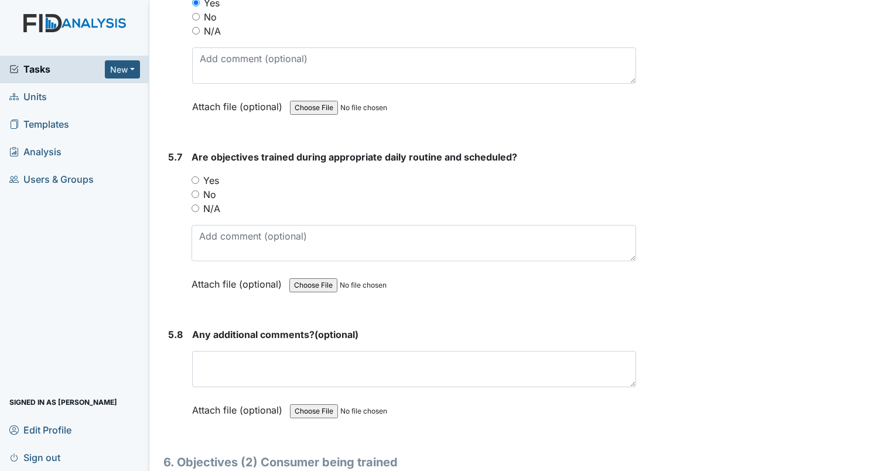
click at [197, 176] on input "Yes" at bounding box center [196, 180] width 8 height 8
radio input "true"
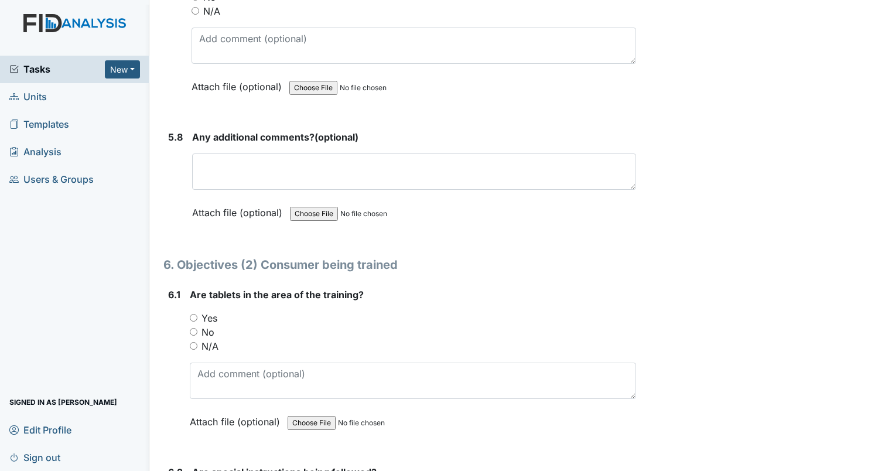
scroll to position [7321, 0]
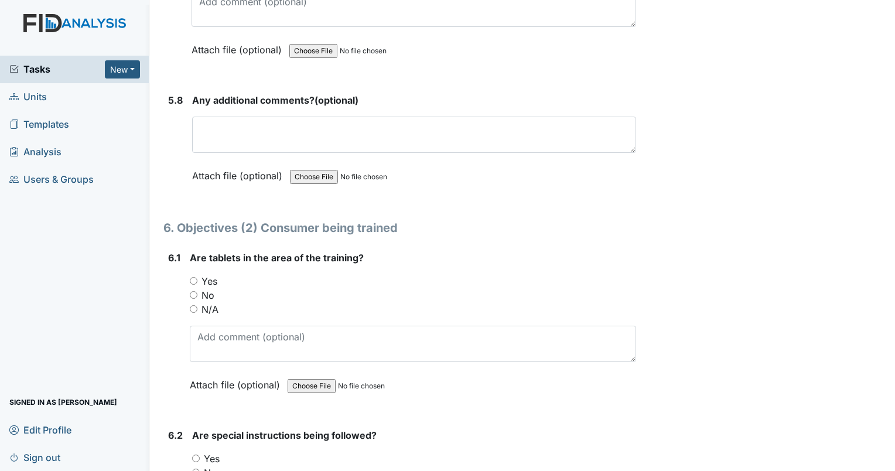
click at [193, 305] on input "N/A" at bounding box center [194, 309] width 8 height 8
radio input "true"
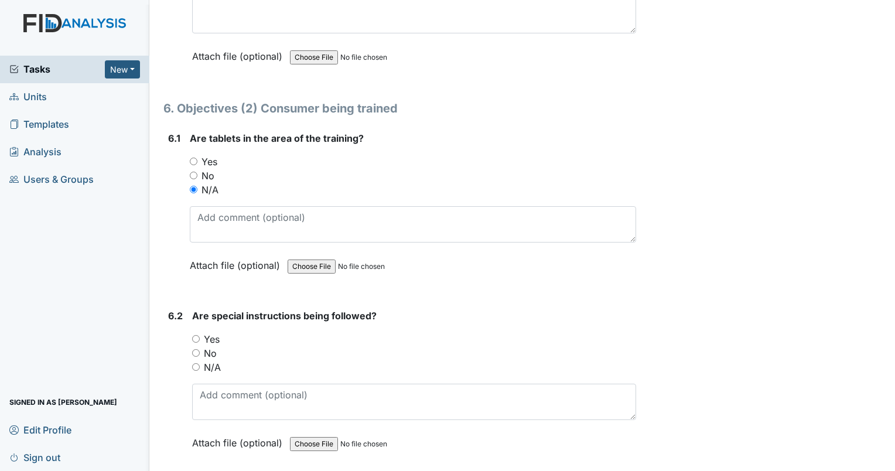
scroll to position [7438, 0]
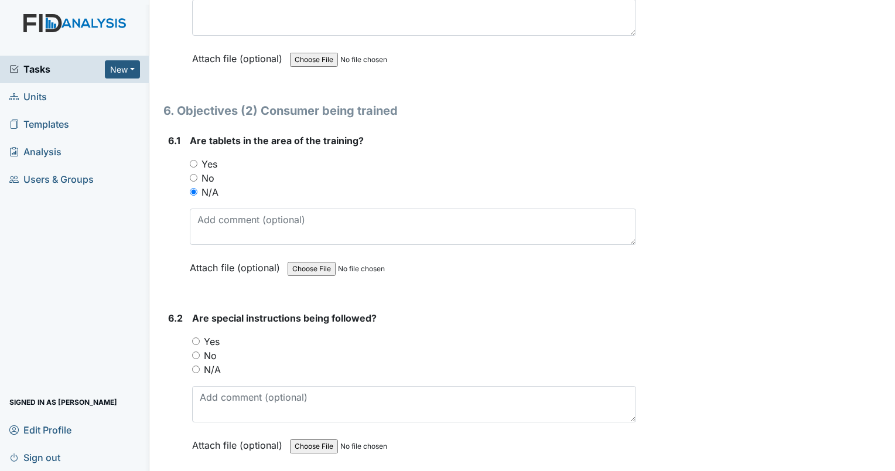
click at [194, 160] on input "Yes" at bounding box center [194, 164] width 8 height 8
radio input "true"
drag, startPoint x: 194, startPoint y: 313, endPoint x: 213, endPoint y: 315, distance: 18.9
click at [196, 337] on input "Yes" at bounding box center [196, 341] width 8 height 8
radio input "true"
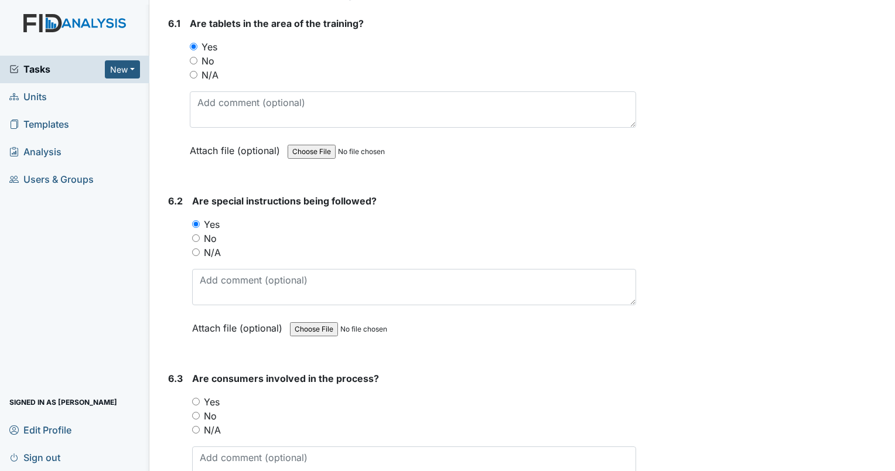
scroll to position [7614, 0]
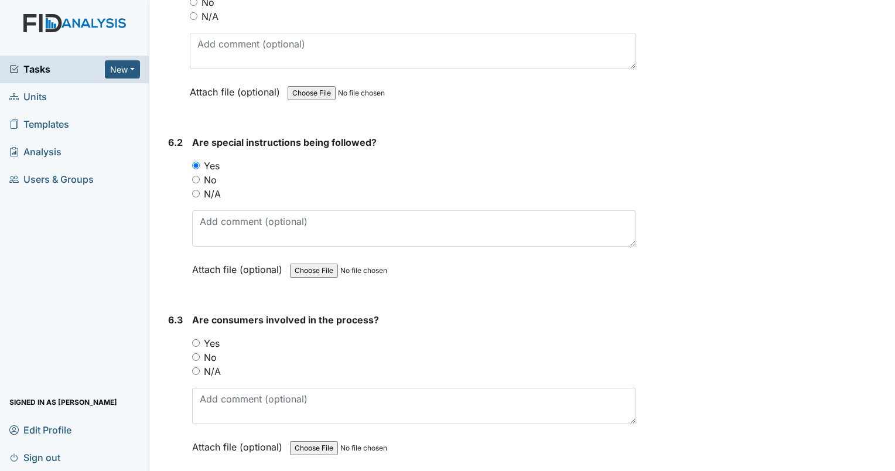
click at [197, 339] on input "Yes" at bounding box center [196, 343] width 8 height 8
radio input "true"
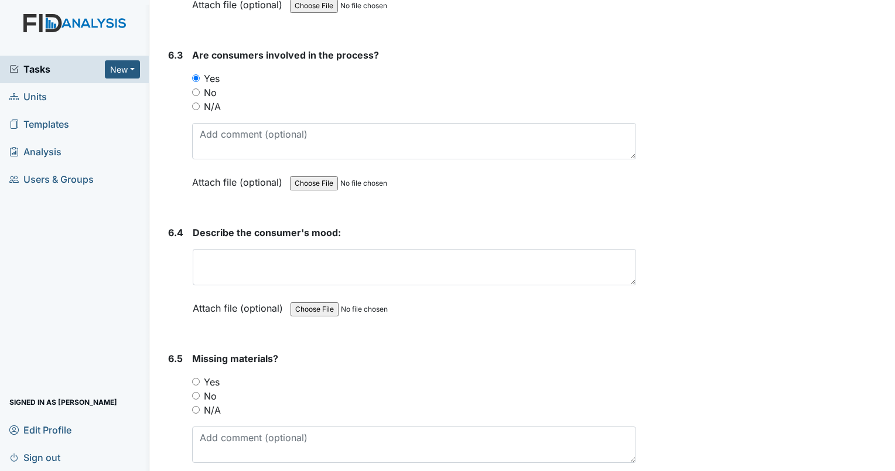
scroll to position [7906, 0]
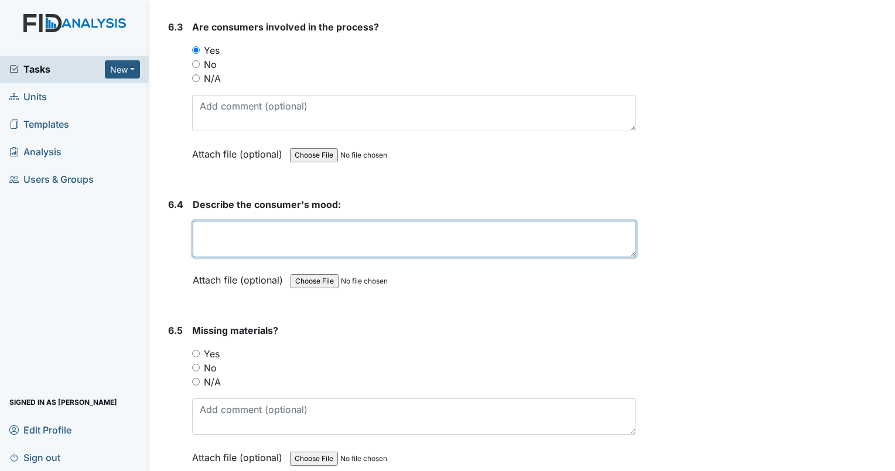
click at [235, 221] on textarea at bounding box center [414, 239] width 443 height 36
type textarea "great mood"
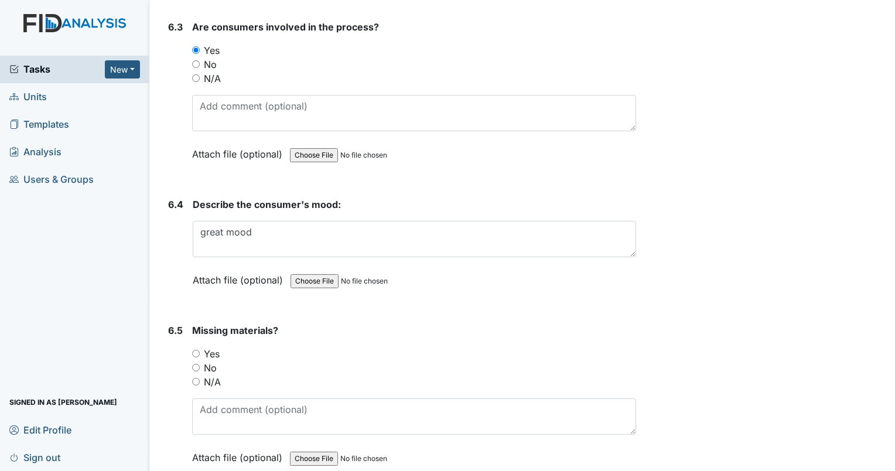
drag, startPoint x: 196, startPoint y: 339, endPoint x: 225, endPoint y: 329, distance: 30.9
click at [196, 364] on input "No" at bounding box center [196, 368] width 8 height 8
radio input "true"
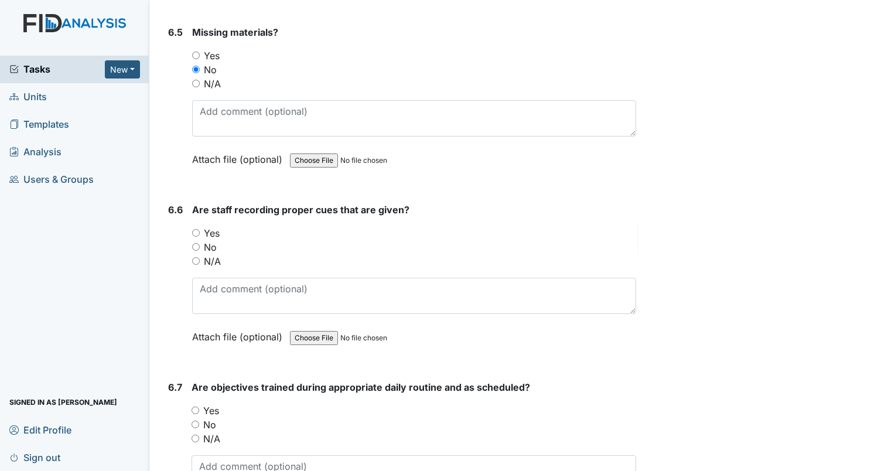
scroll to position [8258, 0]
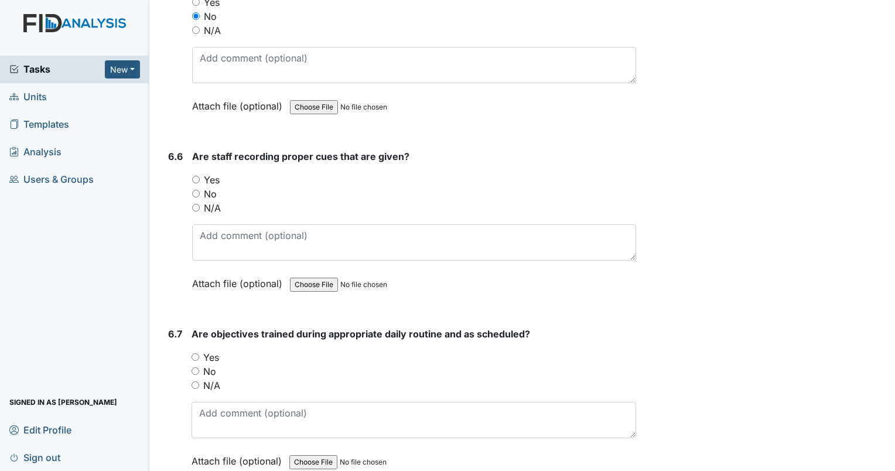
click at [196, 176] on input "Yes" at bounding box center [196, 180] width 8 height 8
radio input "true"
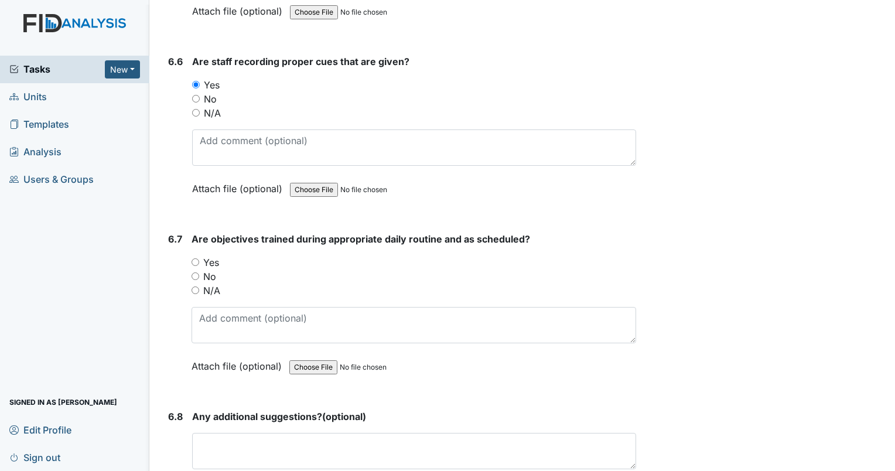
scroll to position [8375, 0]
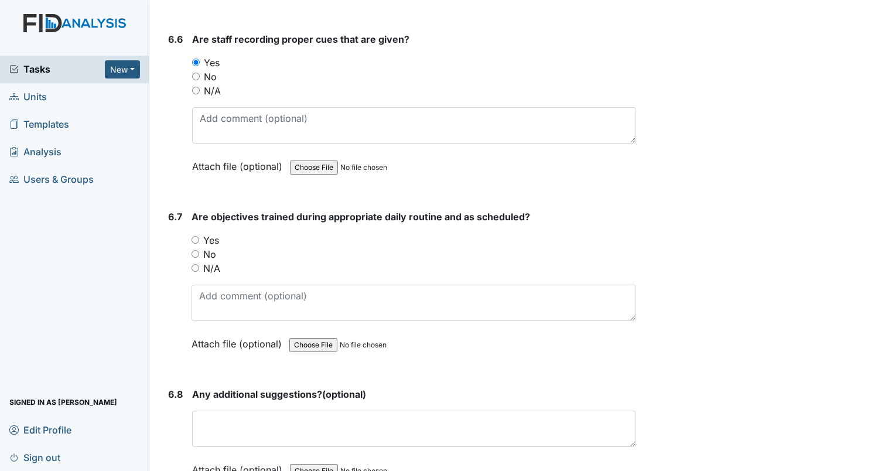
drag, startPoint x: 194, startPoint y: 211, endPoint x: 225, endPoint y: 199, distance: 33.4
click at [201, 233] on div "Yes" at bounding box center [414, 240] width 445 height 14
click at [197, 236] on input "Yes" at bounding box center [196, 240] width 8 height 8
radio input "true"
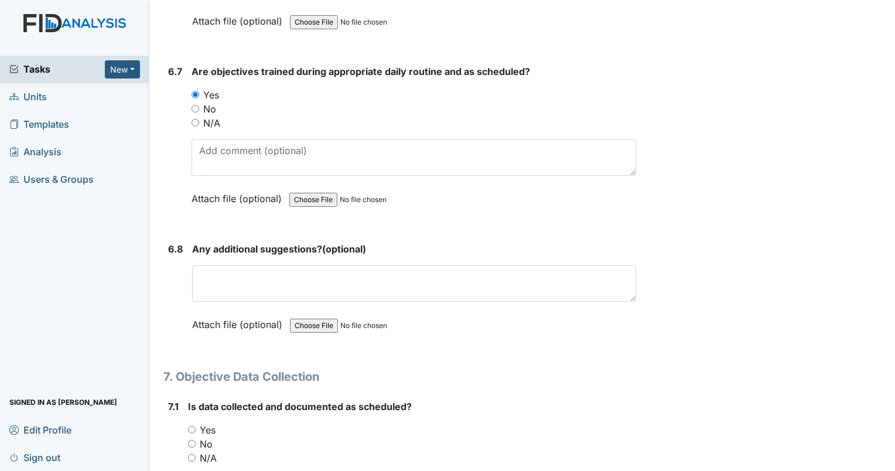
scroll to position [8551, 0]
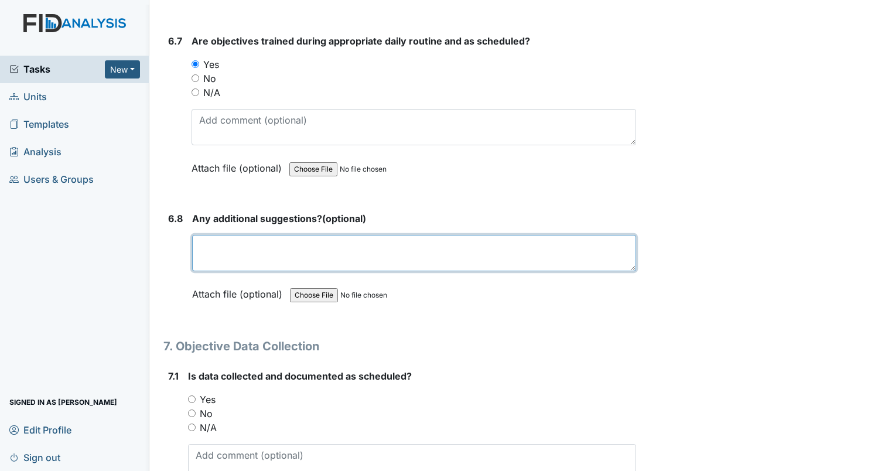
click at [237, 235] on textarea at bounding box center [414, 253] width 444 height 36
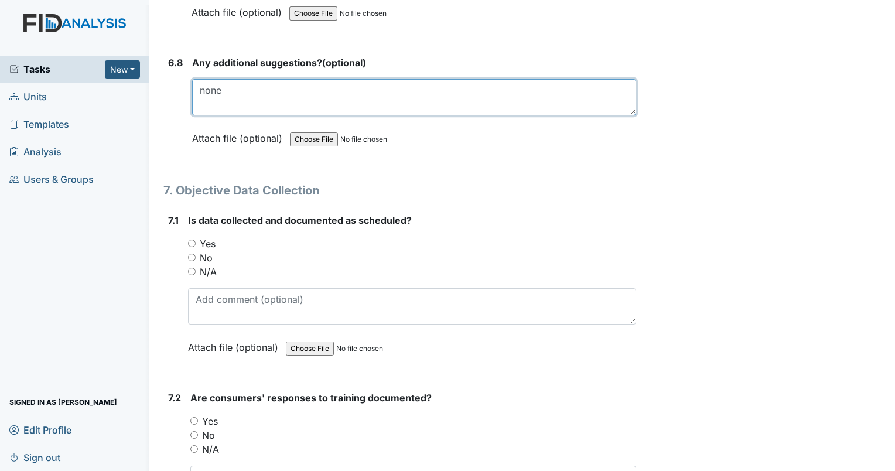
scroll to position [8726, 0]
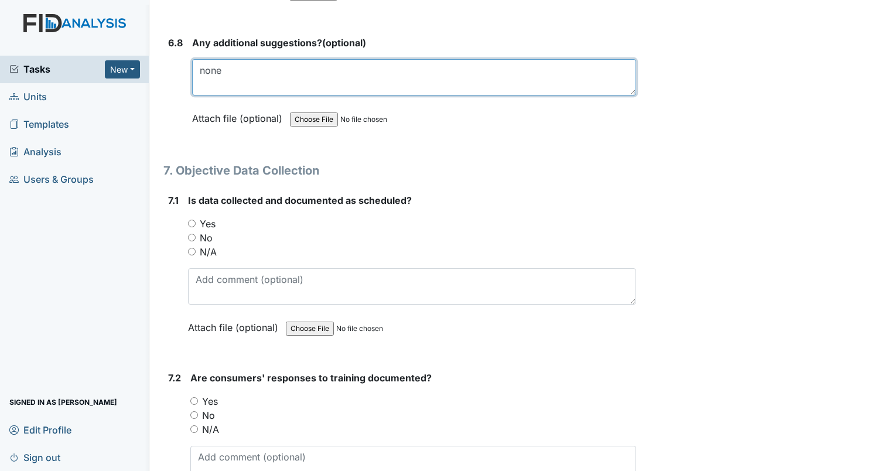
type textarea "none"
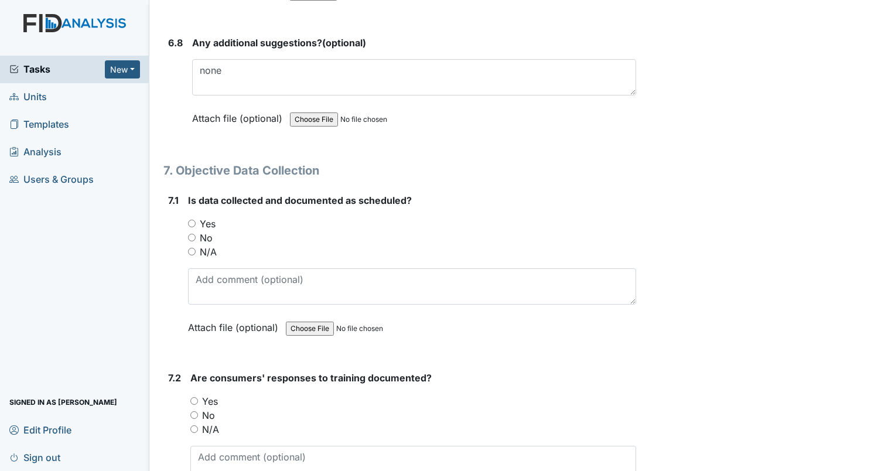
click at [193, 220] on input "Yes" at bounding box center [192, 224] width 8 height 8
radio input "true"
drag, startPoint x: 194, startPoint y: 371, endPoint x: 256, endPoint y: 349, distance: 65.2
click at [197, 397] on input "Yes" at bounding box center [194, 401] width 8 height 8
radio input "true"
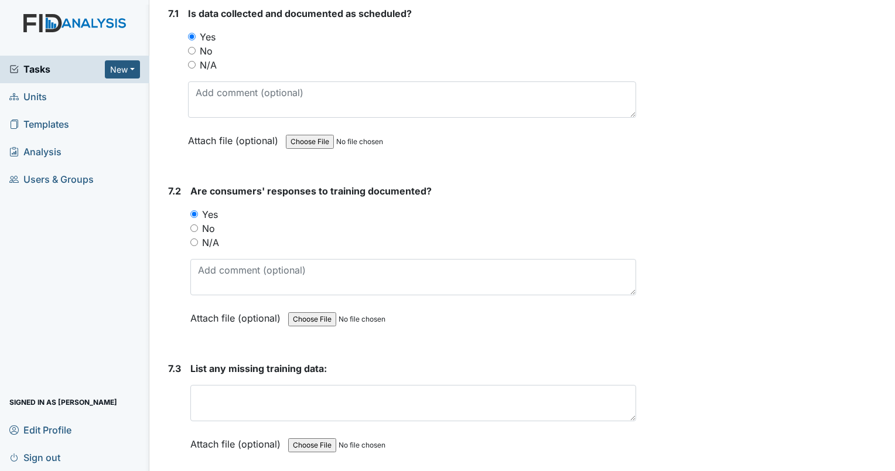
scroll to position [8961, 0]
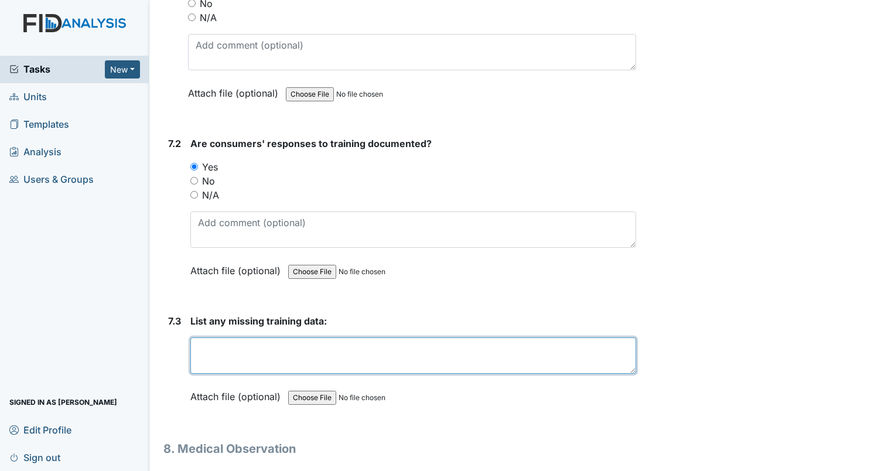
click at [220, 337] on textarea at bounding box center [413, 355] width 446 height 36
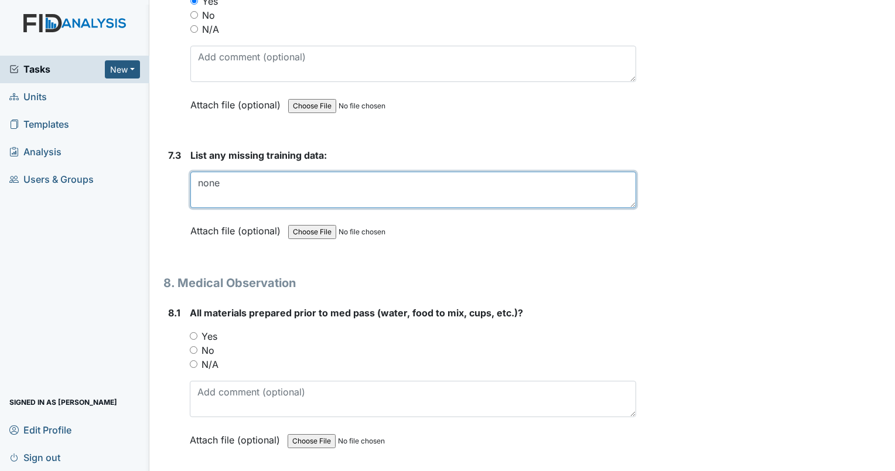
scroll to position [9136, 0]
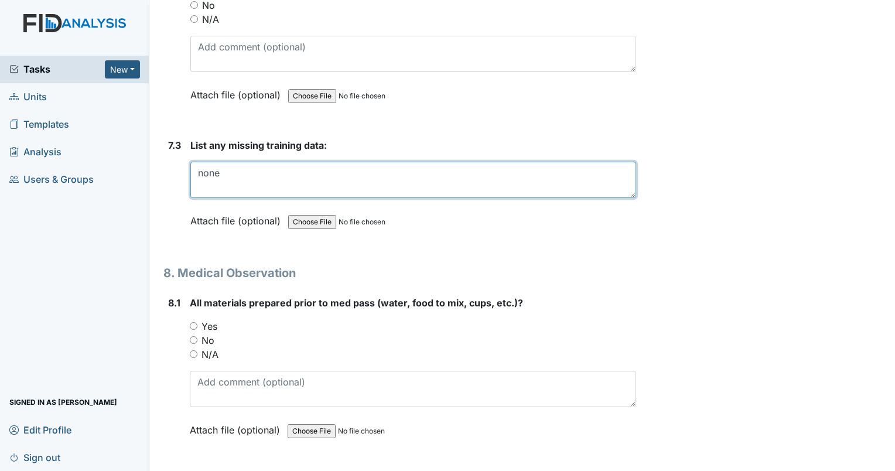
type textarea "none"
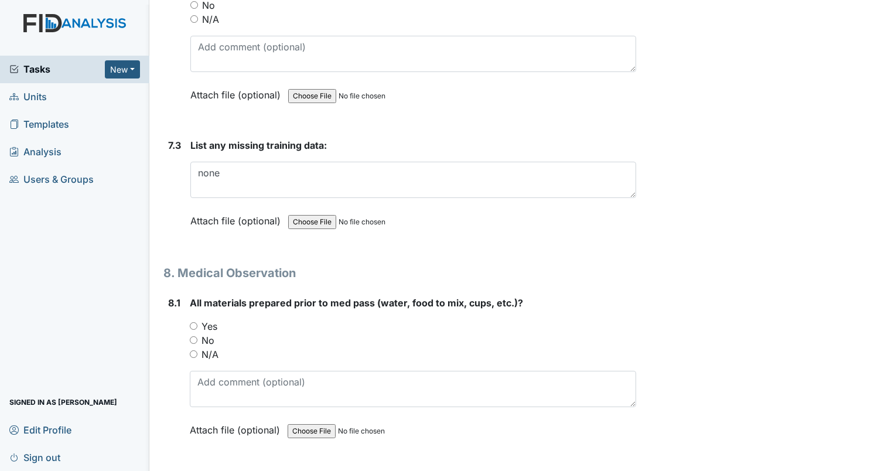
drag, startPoint x: 194, startPoint y: 295, endPoint x: 237, endPoint y: 292, distance: 42.2
click at [196, 322] on input "Yes" at bounding box center [194, 326] width 8 height 8
radio input "true"
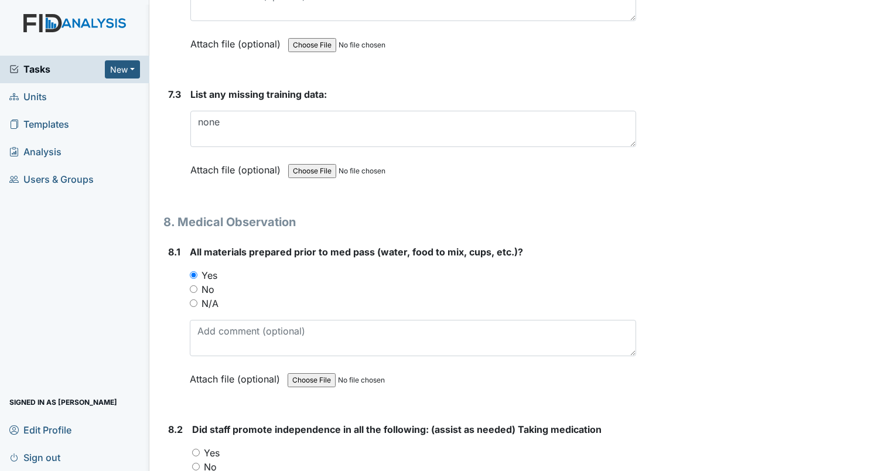
scroll to position [9371, 0]
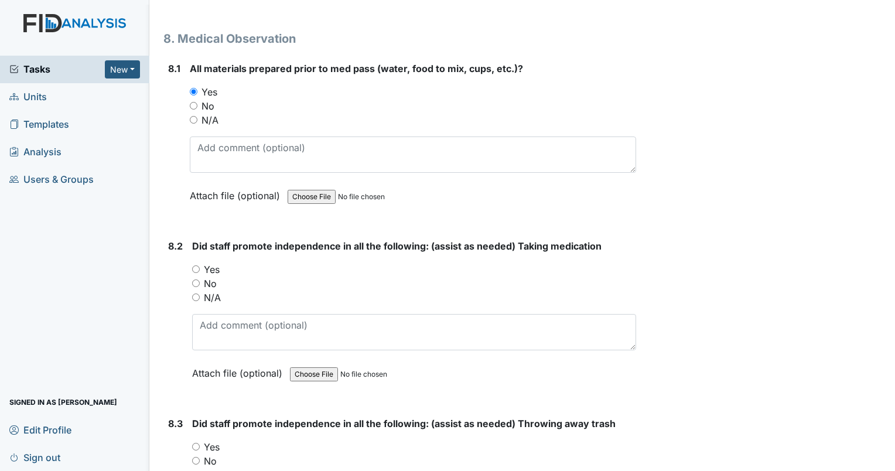
click at [196, 265] on input "Yes" at bounding box center [196, 269] width 8 height 8
radio input "true"
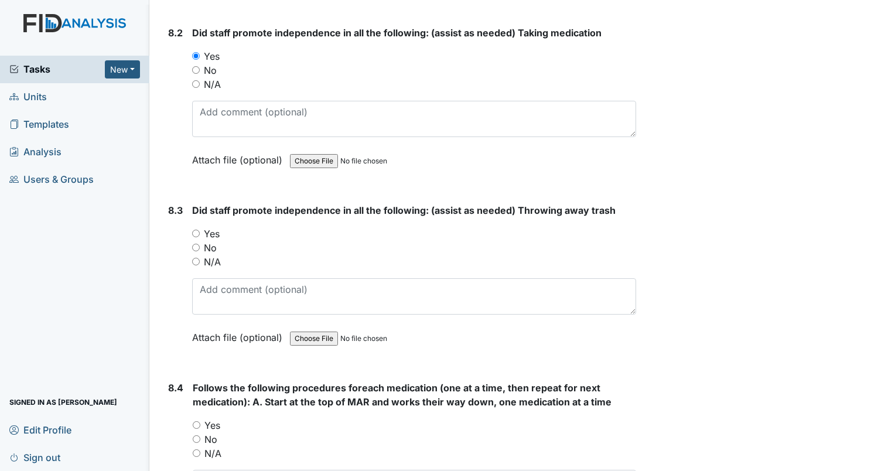
scroll to position [9605, 0]
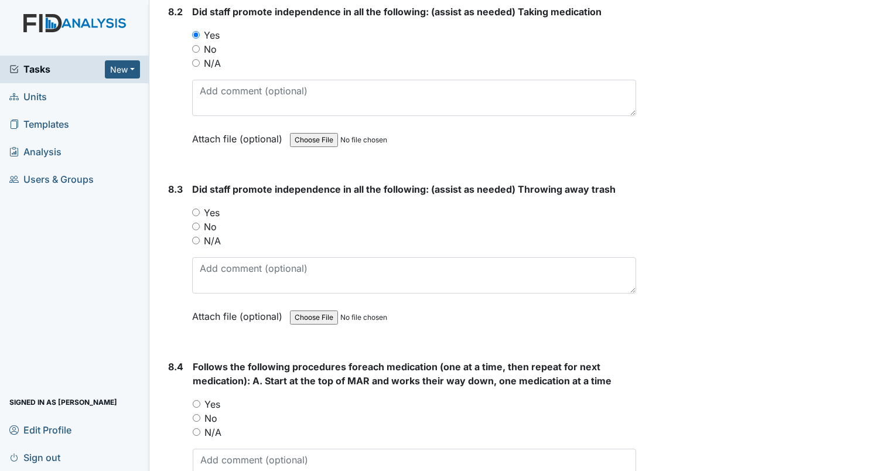
click at [196, 208] on input "Yes" at bounding box center [196, 212] width 8 height 8
radio input "true"
drag, startPoint x: 193, startPoint y: 368, endPoint x: 213, endPoint y: 365, distance: 20.0
click at [193, 400] on input "Yes" at bounding box center [197, 404] width 8 height 8
radio input "true"
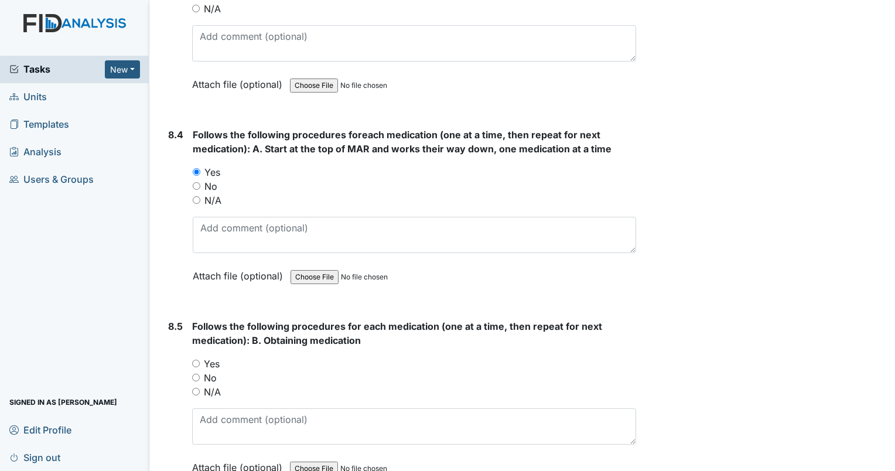
scroll to position [9839, 0]
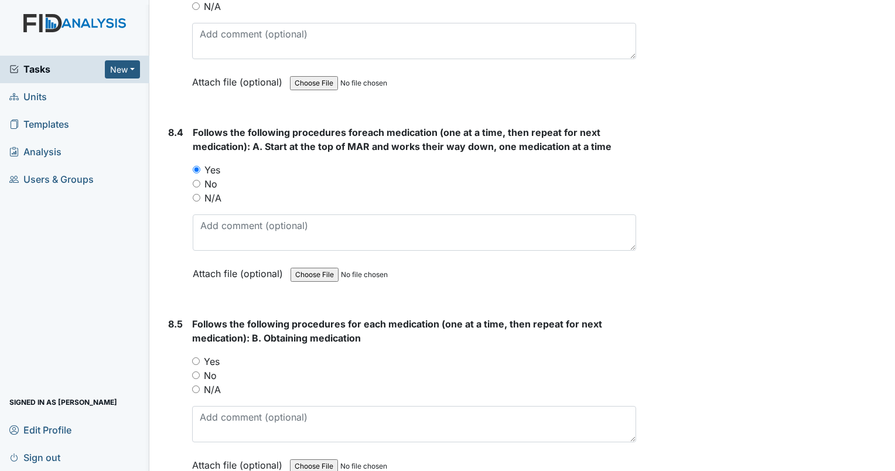
drag, startPoint x: 194, startPoint y: 322, endPoint x: 261, endPoint y: 309, distance: 68.7
click at [194, 354] on div "Yes" at bounding box center [414, 361] width 444 height 14
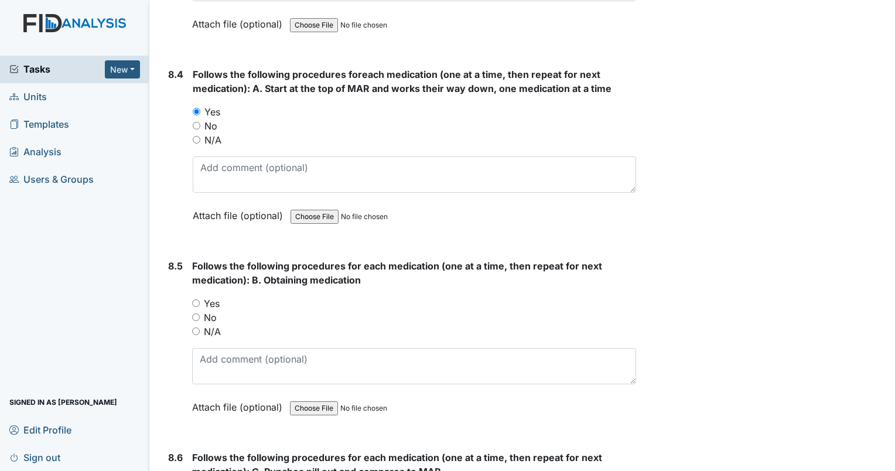
scroll to position [9898, 0]
click at [194, 299] on input "Yes" at bounding box center [196, 303] width 8 height 8
radio input "true"
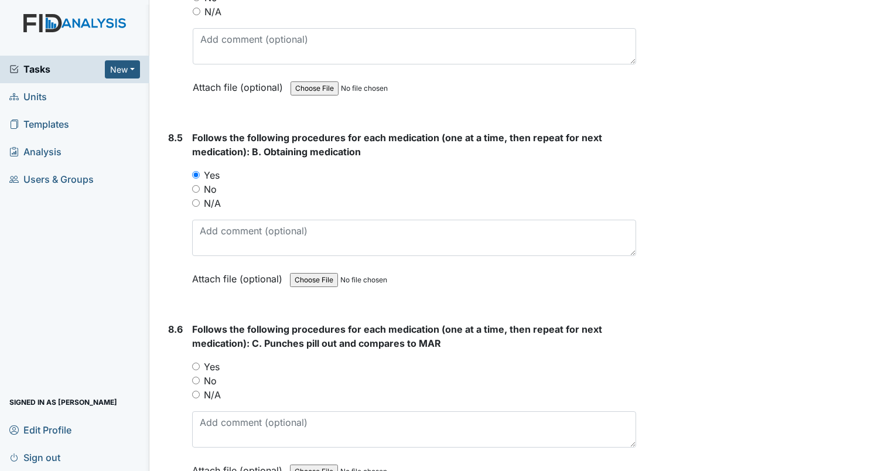
scroll to position [10132, 0]
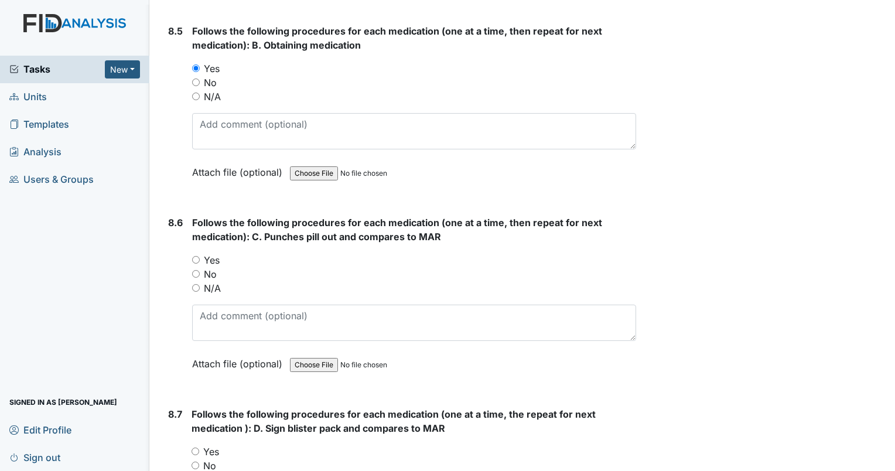
click at [193, 256] on input "Yes" at bounding box center [196, 260] width 8 height 8
radio input "true"
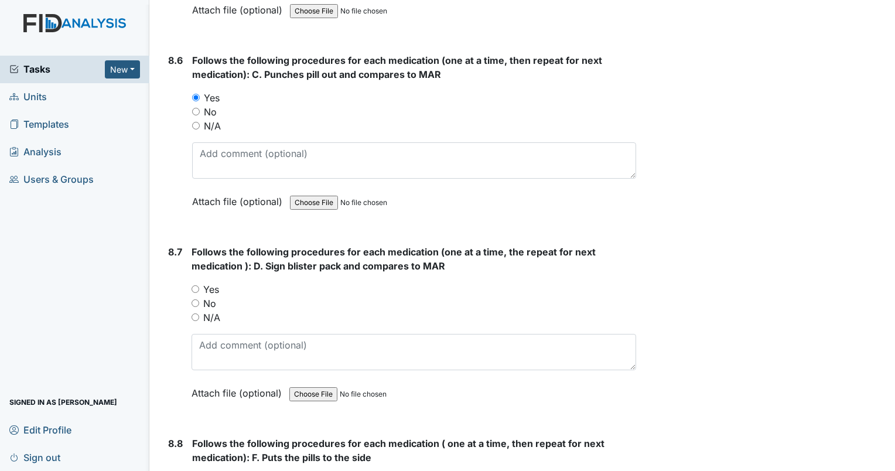
scroll to position [10308, 0]
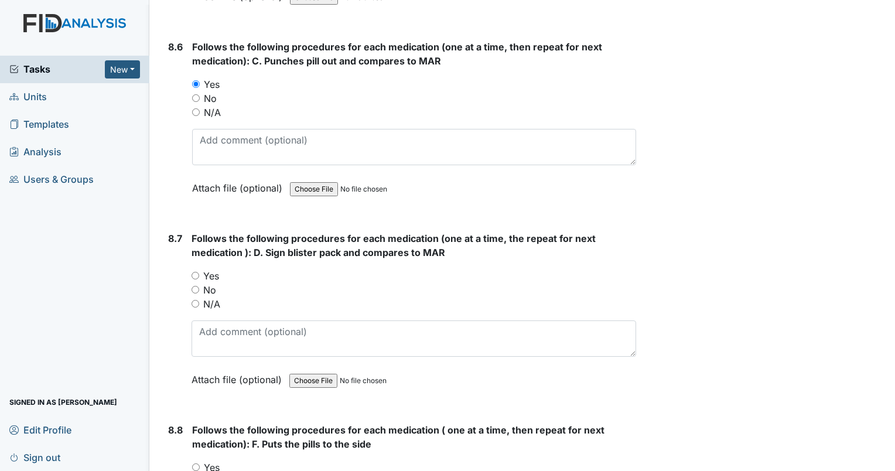
click at [196, 272] on input "Yes" at bounding box center [196, 276] width 8 height 8
radio input "true"
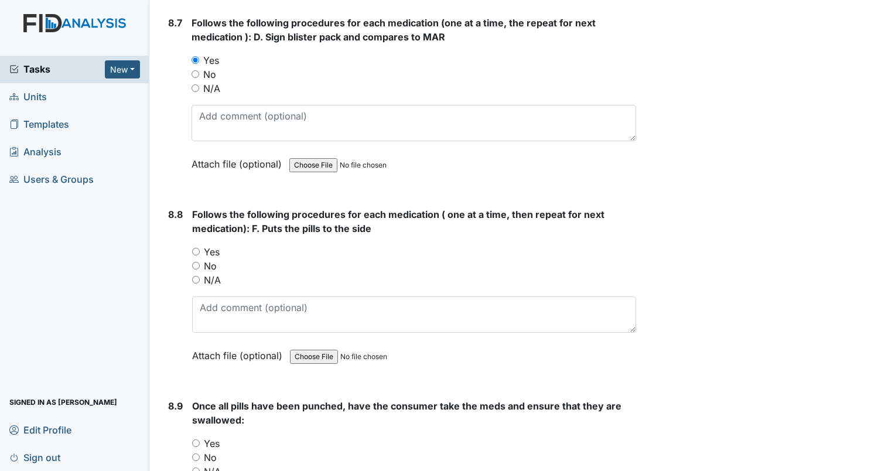
scroll to position [10542, 0]
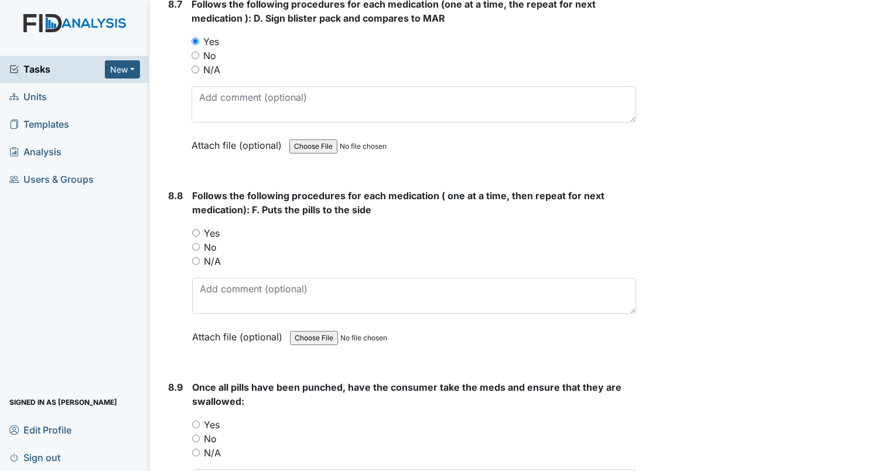
click at [196, 229] on input "Yes" at bounding box center [196, 233] width 8 height 8
radio input "true"
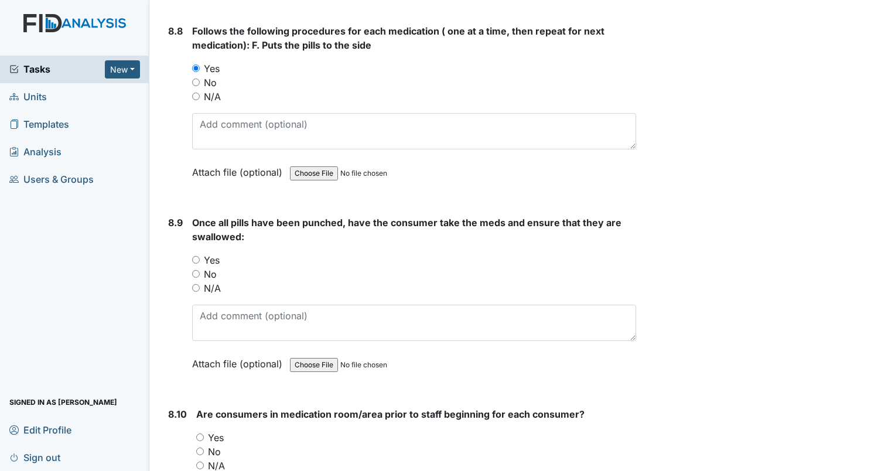
scroll to position [10718, 0]
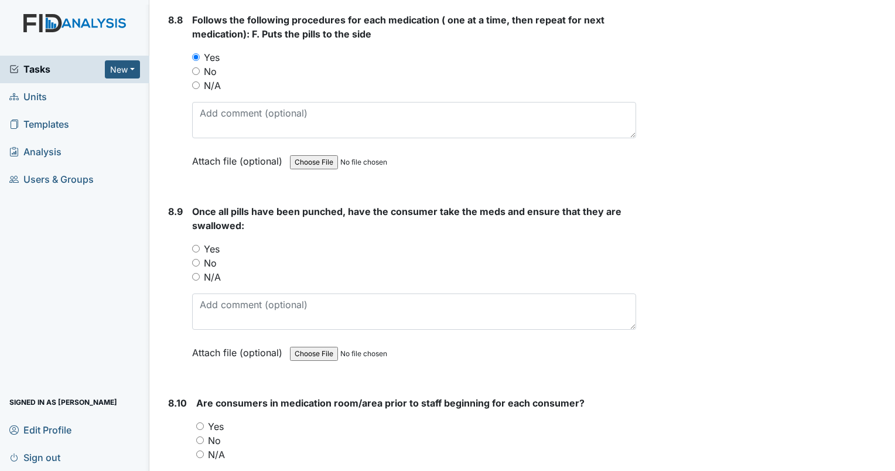
click at [196, 245] on input "Yes" at bounding box center [196, 249] width 8 height 8
radio input "true"
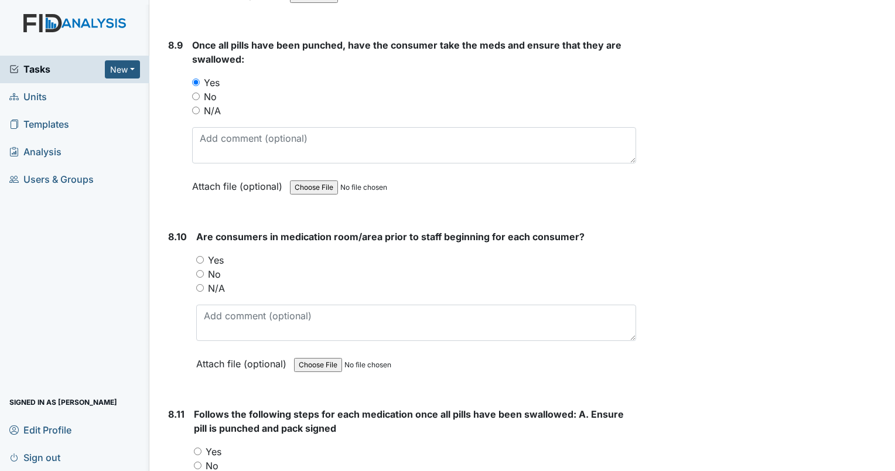
scroll to position [10952, 0]
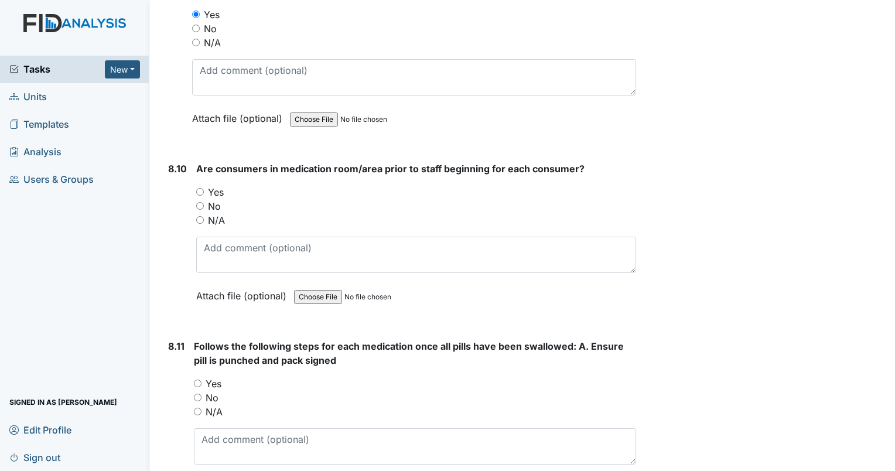
click at [200, 188] on input "Yes" at bounding box center [200, 192] width 8 height 8
radio input "true"
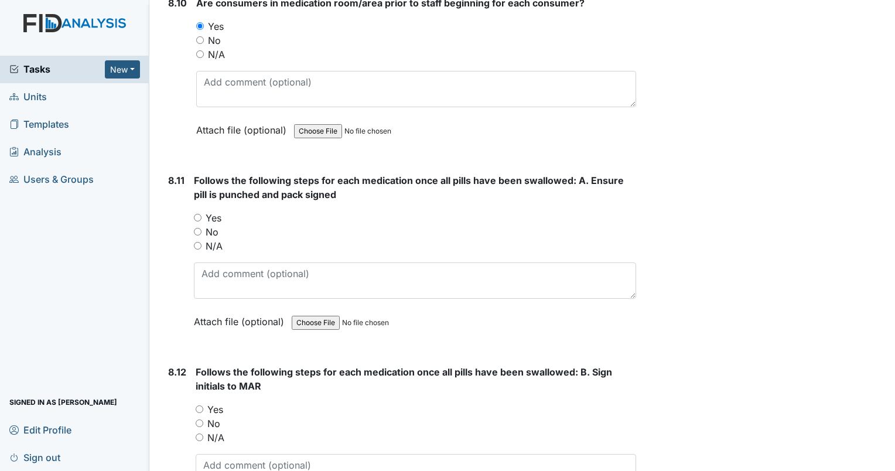
scroll to position [11128, 0]
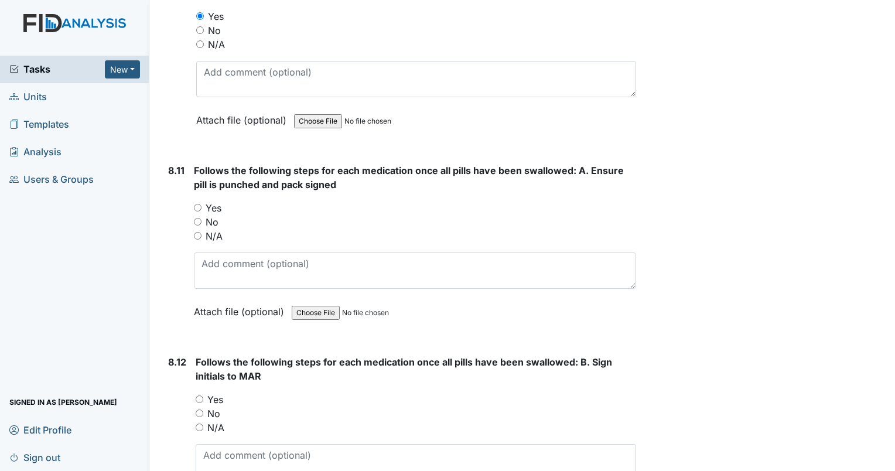
click at [197, 204] on input "Yes" at bounding box center [198, 208] width 8 height 8
radio input "true"
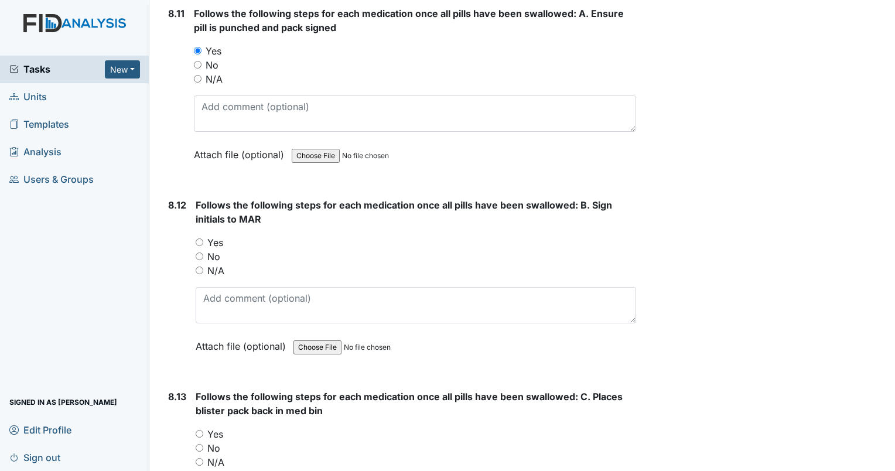
scroll to position [11303, 0]
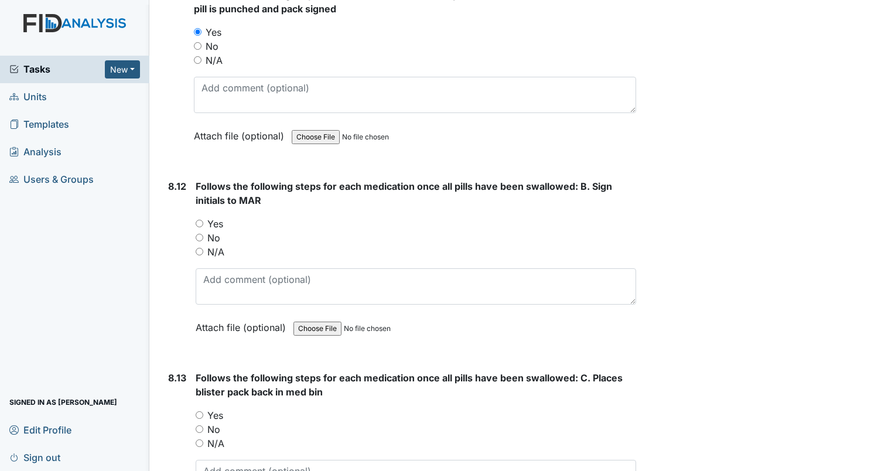
click at [199, 220] on input "Yes" at bounding box center [200, 224] width 8 height 8
radio input "true"
click at [196, 411] on input "Yes" at bounding box center [200, 415] width 8 height 8
radio input "true"
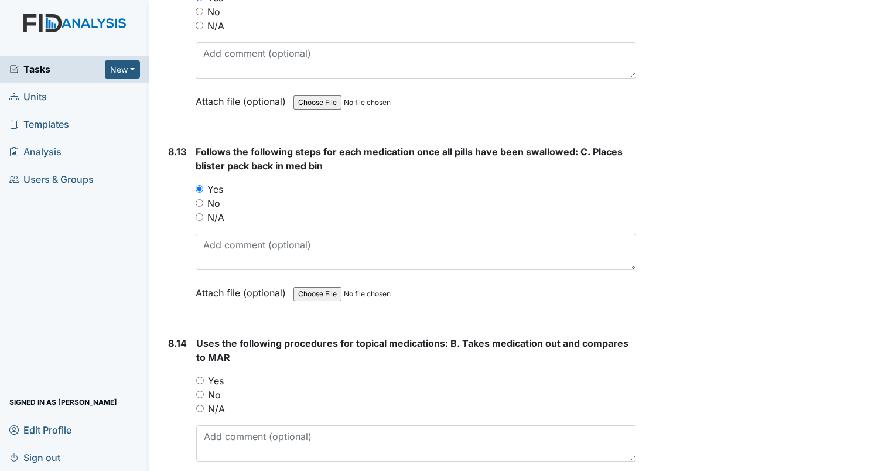
scroll to position [11538, 0]
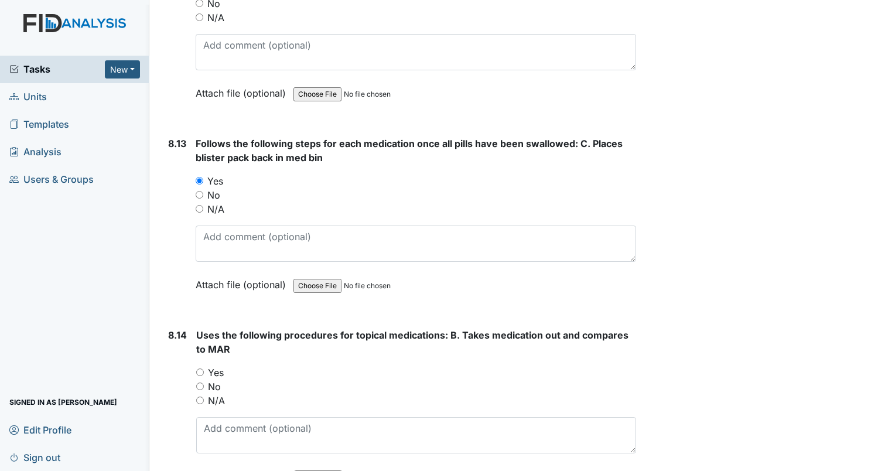
drag, startPoint x: 199, startPoint y: 331, endPoint x: 217, endPoint y: 335, distance: 18.5
click at [200, 368] on input "Yes" at bounding box center [200, 372] width 8 height 8
radio input "true"
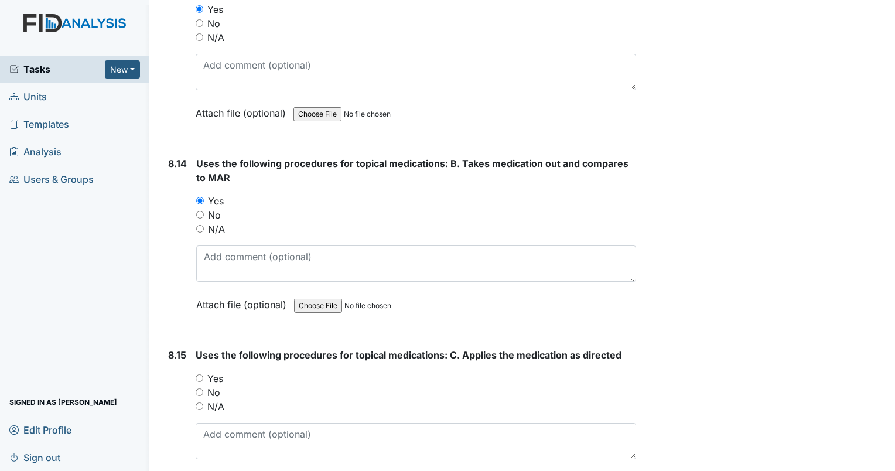
scroll to position [11713, 0]
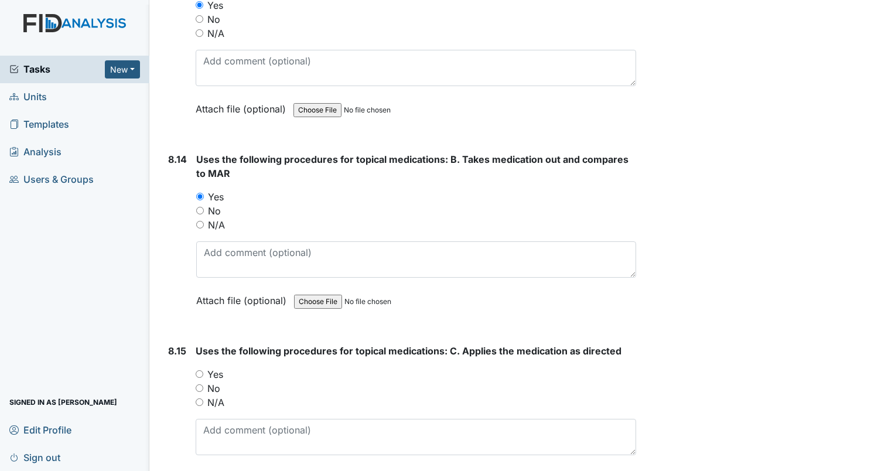
click at [197, 370] on input "Yes" at bounding box center [200, 374] width 8 height 8
radio input "true"
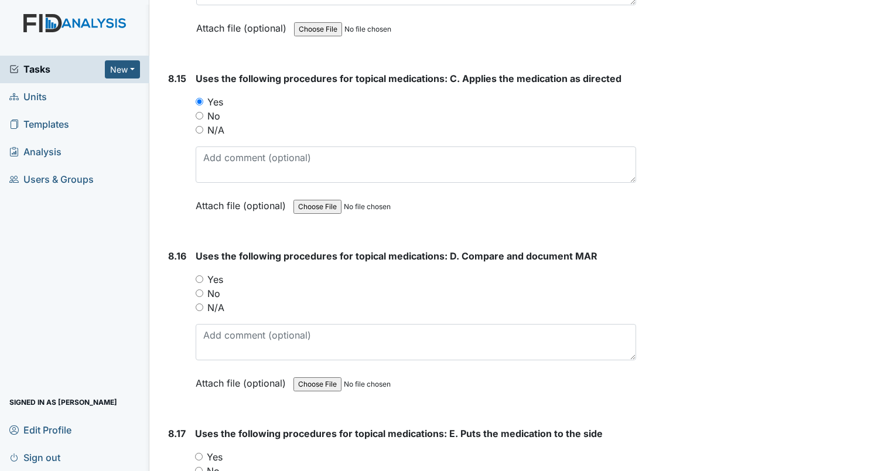
scroll to position [12006, 0]
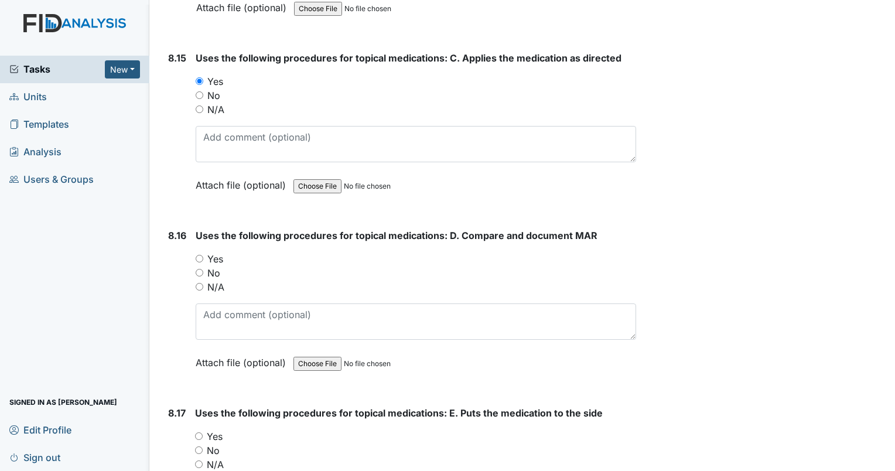
click at [197, 255] on input "Yes" at bounding box center [200, 259] width 8 height 8
radio input "true"
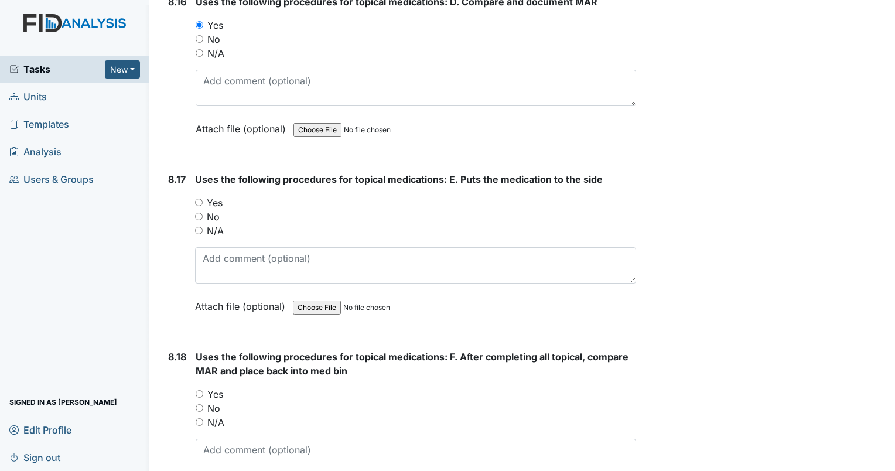
scroll to position [12240, 0]
click at [200, 198] on input "Yes" at bounding box center [199, 202] width 8 height 8
radio input "true"
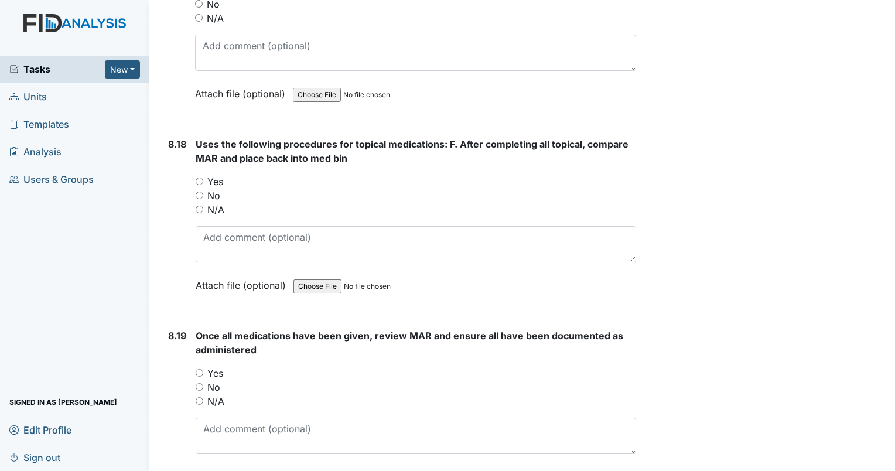
scroll to position [12475, 0]
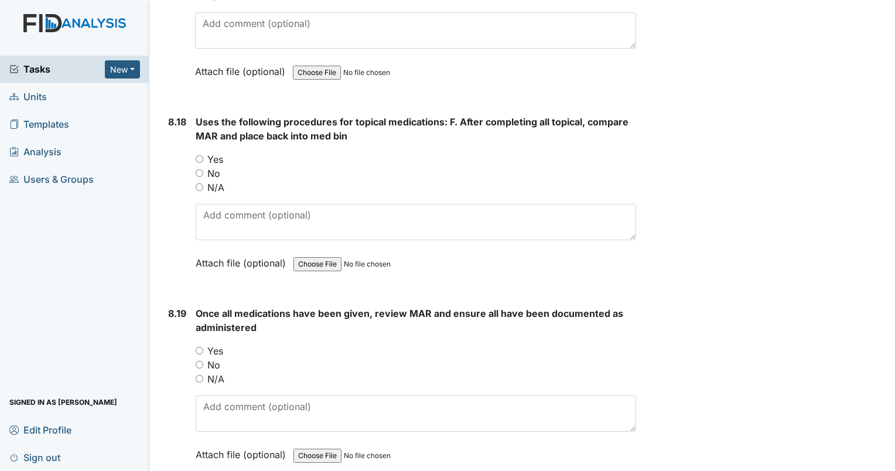
click at [197, 155] on input "Yes" at bounding box center [200, 159] width 8 height 8
radio input "true"
click at [198, 347] on input "Yes" at bounding box center [200, 351] width 8 height 8
radio input "true"
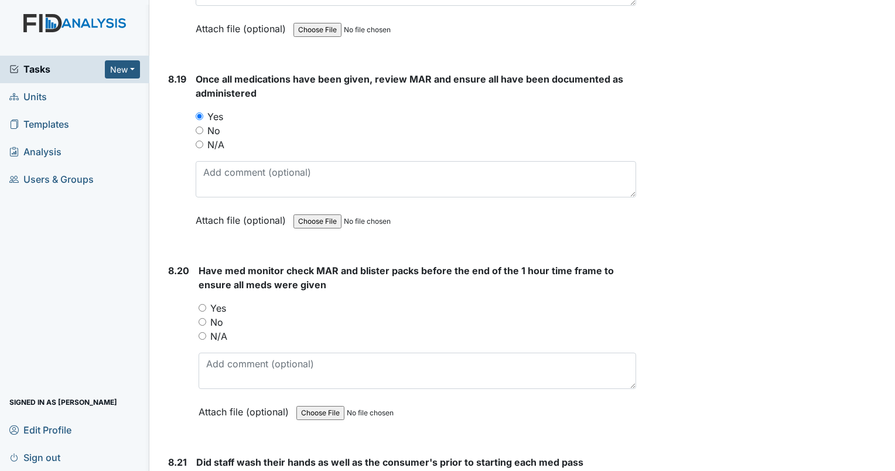
scroll to position [12767, 0]
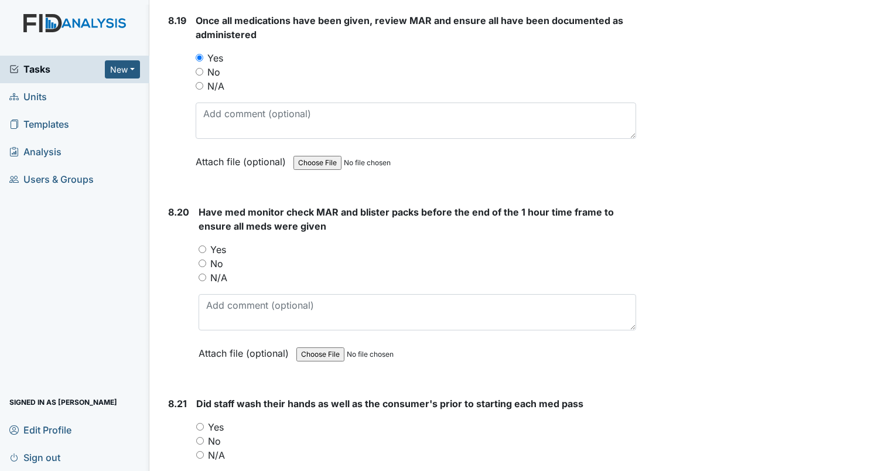
drag, startPoint x: 201, startPoint y: 204, endPoint x: 217, endPoint y: 201, distance: 15.5
click at [201, 245] on input "Yes" at bounding box center [203, 249] width 8 height 8
radio input "true"
click at [200, 423] on input "Yes" at bounding box center [200, 427] width 8 height 8
radio input "true"
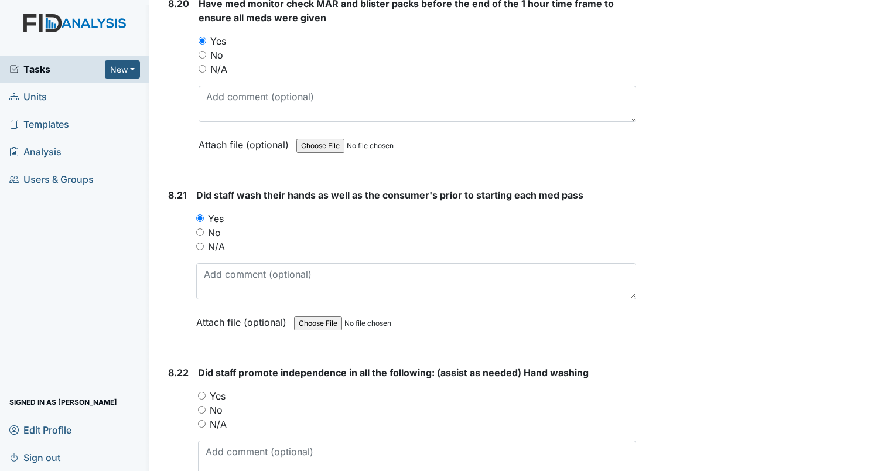
scroll to position [13002, 0]
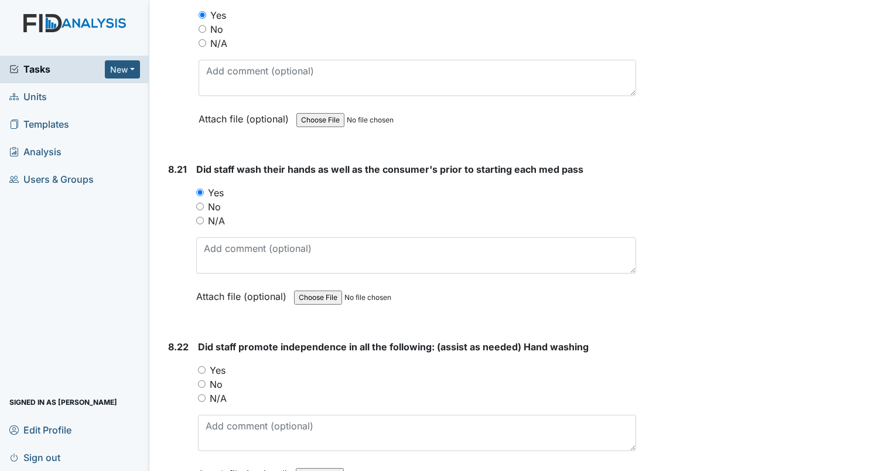
click at [201, 366] on input "Yes" at bounding box center [202, 370] width 8 height 8
radio input "true"
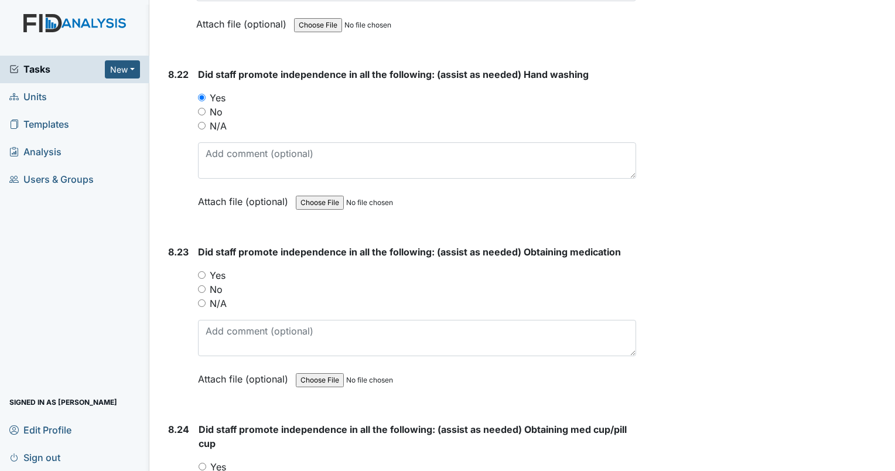
scroll to position [13295, 0]
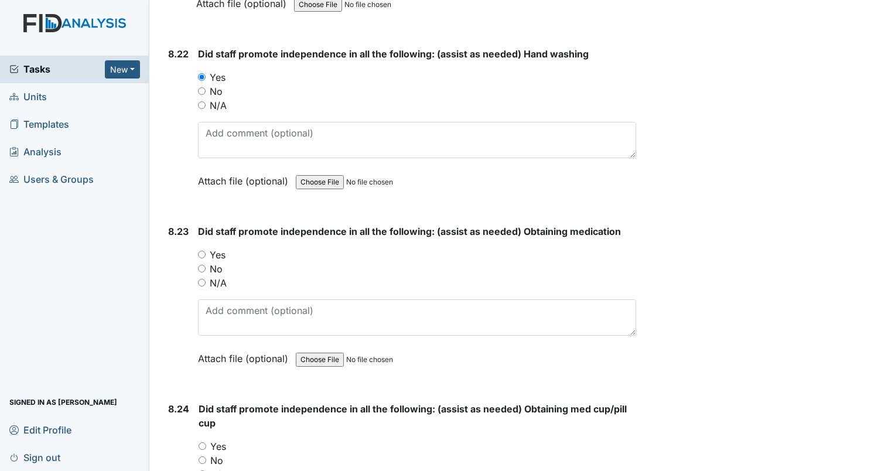
click at [201, 251] on input "Yes" at bounding box center [202, 255] width 8 height 8
radio input "true"
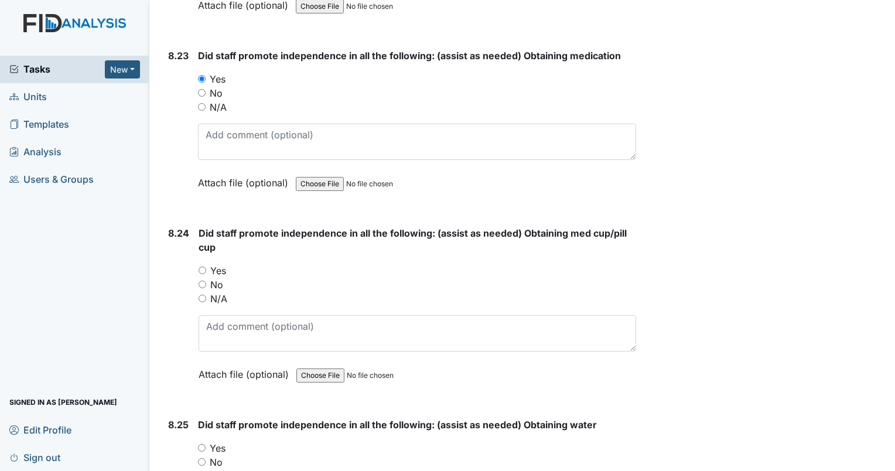
scroll to position [13529, 0]
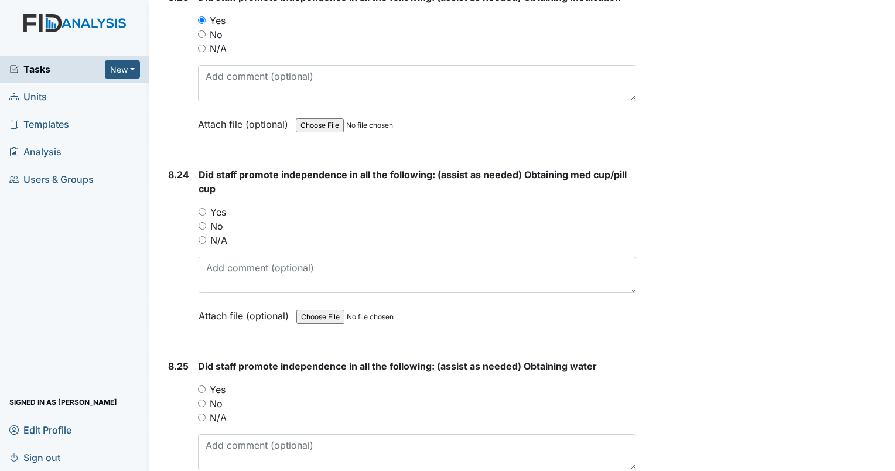
click at [201, 208] on input "Yes" at bounding box center [203, 212] width 8 height 8
radio input "true"
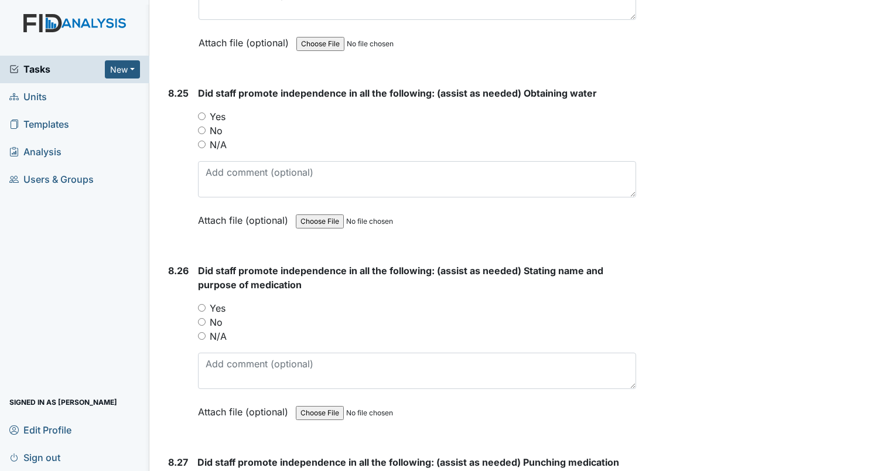
scroll to position [13822, 0]
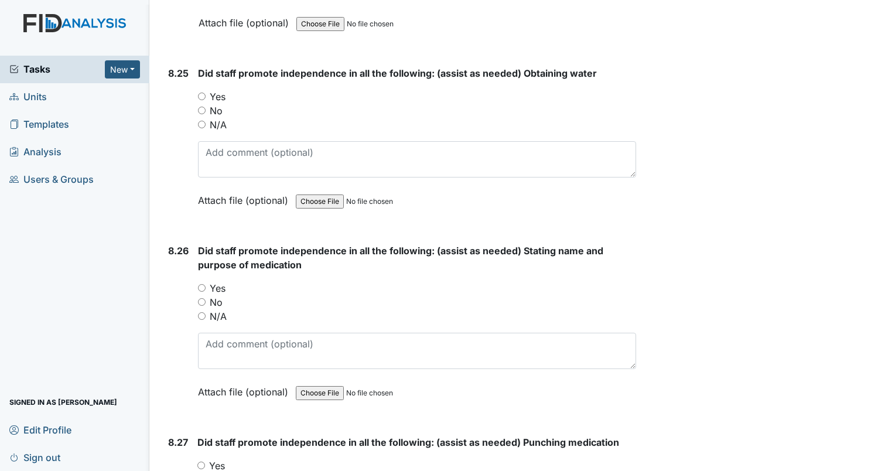
click at [200, 93] on input "Yes" at bounding box center [202, 97] width 8 height 8
radio input "true"
click at [200, 281] on div "Yes" at bounding box center [417, 288] width 438 height 14
click at [199, 284] on input "Yes" at bounding box center [202, 288] width 8 height 8
radio input "true"
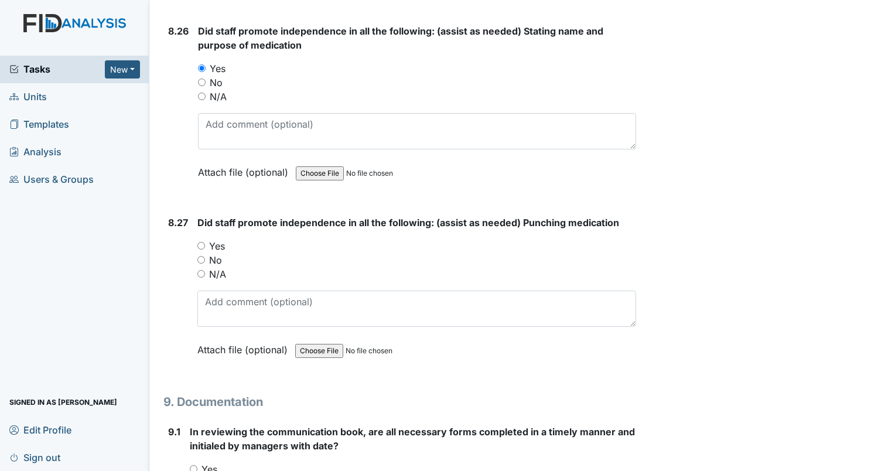
scroll to position [14056, 0]
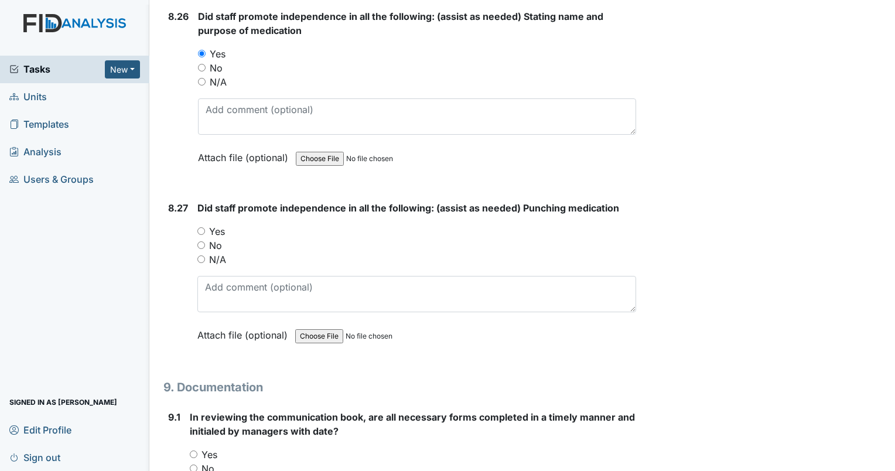
click at [201, 227] on input "Yes" at bounding box center [201, 231] width 8 height 8
radio input "true"
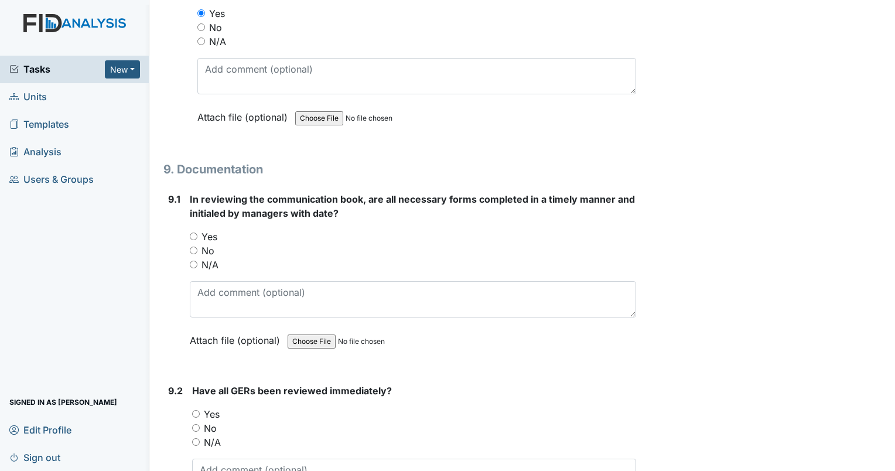
scroll to position [14290, 0]
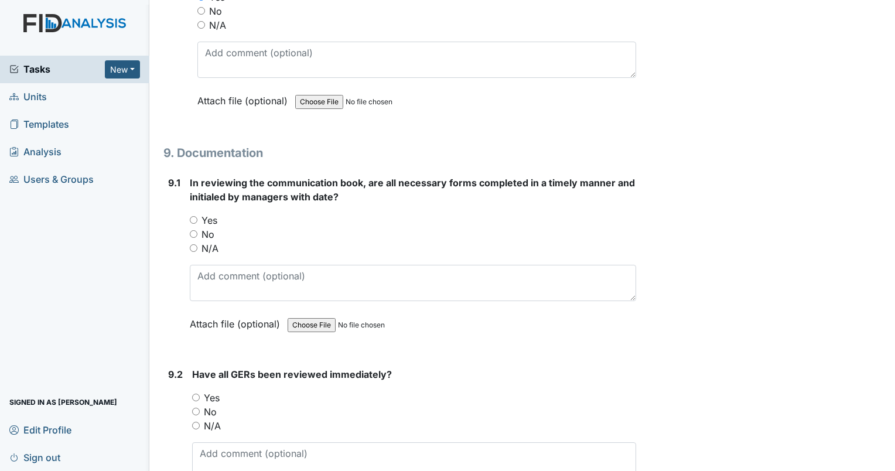
click at [191, 216] on input "Yes" at bounding box center [194, 220] width 8 height 8
radio input "true"
click at [195, 408] on input "No" at bounding box center [196, 412] width 8 height 8
radio input "true"
click at [228, 442] on textarea at bounding box center [414, 460] width 444 height 36
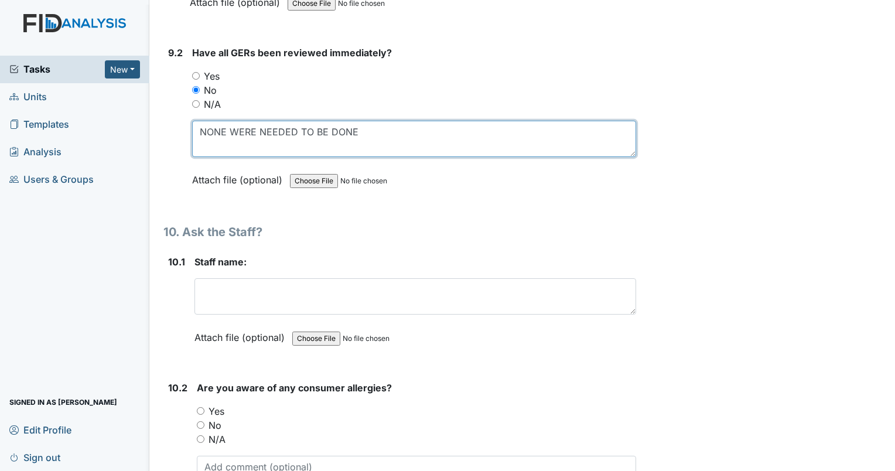
scroll to position [14642, 0]
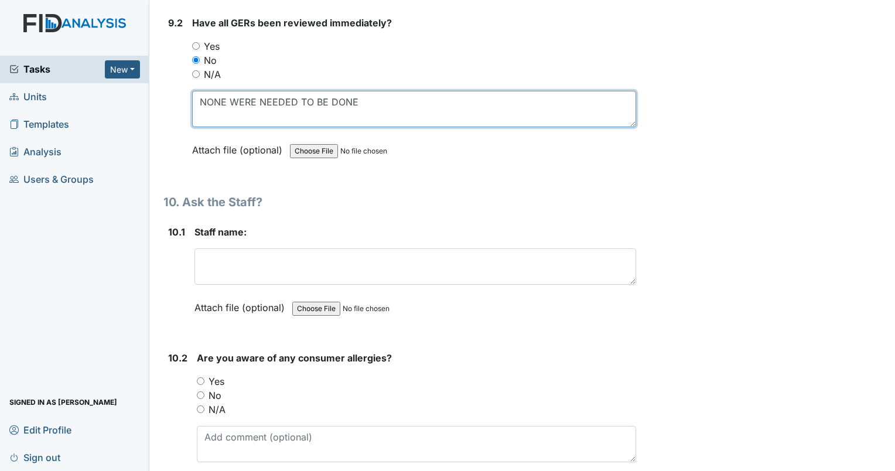
type textarea "NONE WERE NEEDED TO BE DONE"
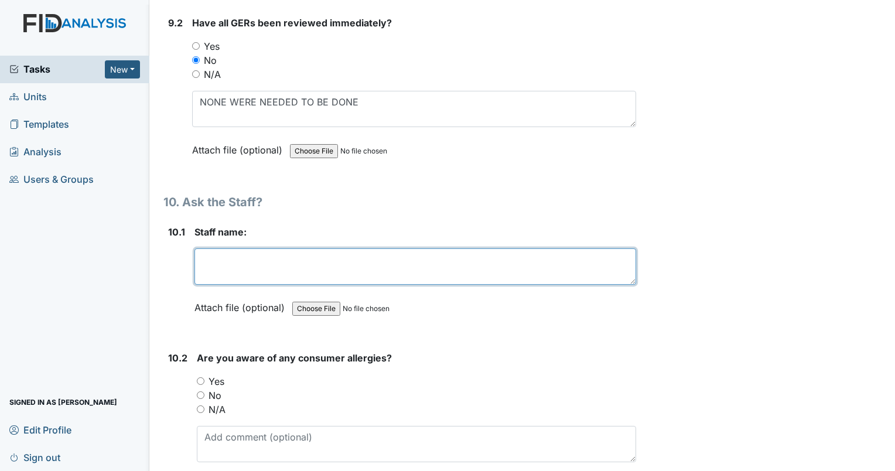
click at [225, 248] on textarea at bounding box center [415, 266] width 442 height 36
type textarea "[PERSON_NAME]"
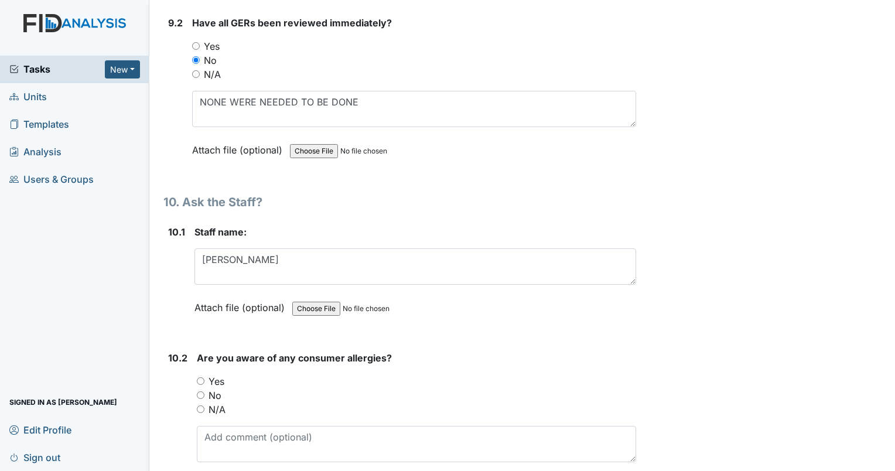
drag, startPoint x: 201, startPoint y: 335, endPoint x: 210, endPoint y: 330, distance: 9.4
click at [202, 377] on input "Yes" at bounding box center [201, 381] width 8 height 8
radio input "true"
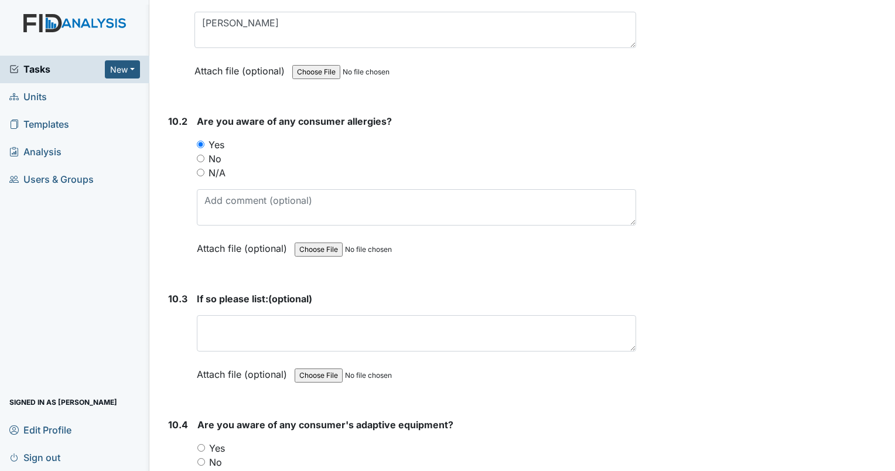
scroll to position [14817, 0]
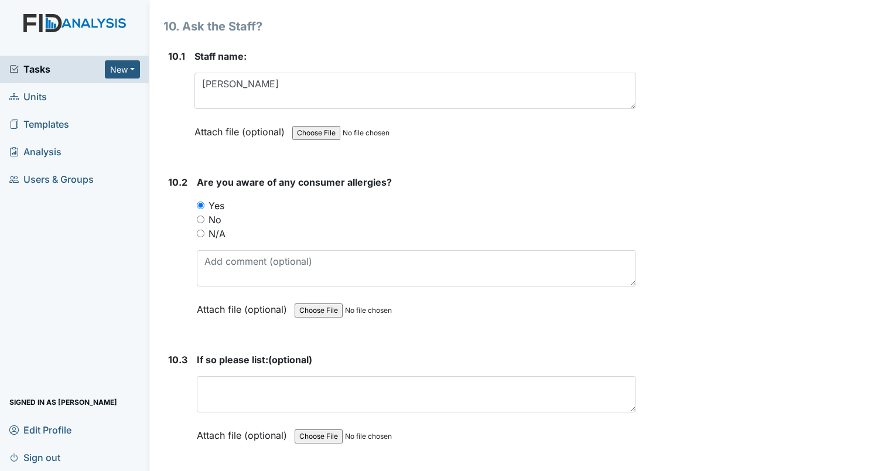
click at [199, 230] on input "N/A" at bounding box center [201, 234] width 8 height 8
radio input "true"
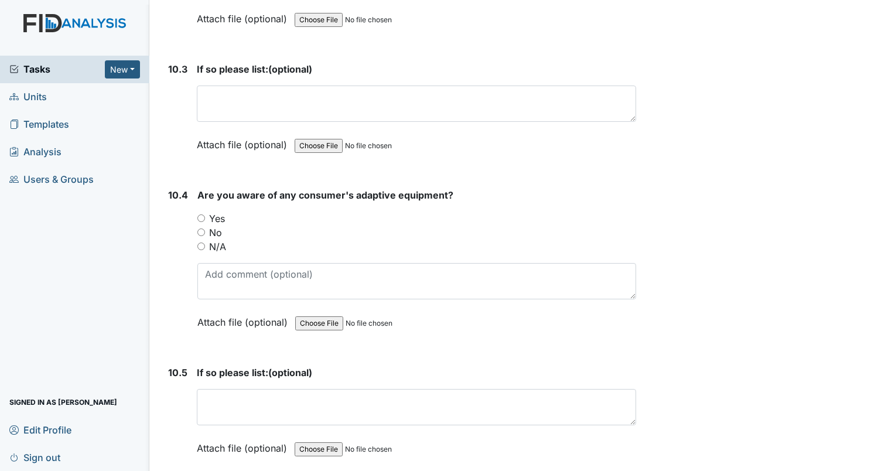
scroll to position [15110, 0]
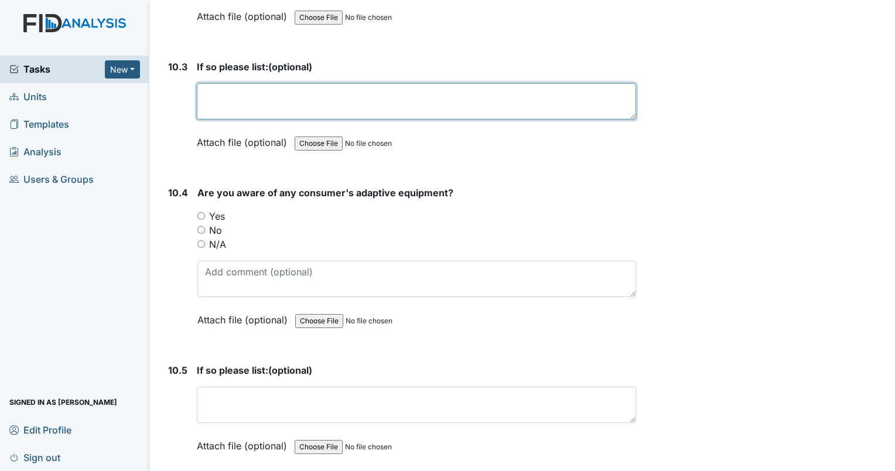
drag, startPoint x: 239, startPoint y: 47, endPoint x: 497, endPoint y: 1, distance: 261.8
click at [245, 83] on textarea at bounding box center [416, 101] width 439 height 36
type textarea "n/a"
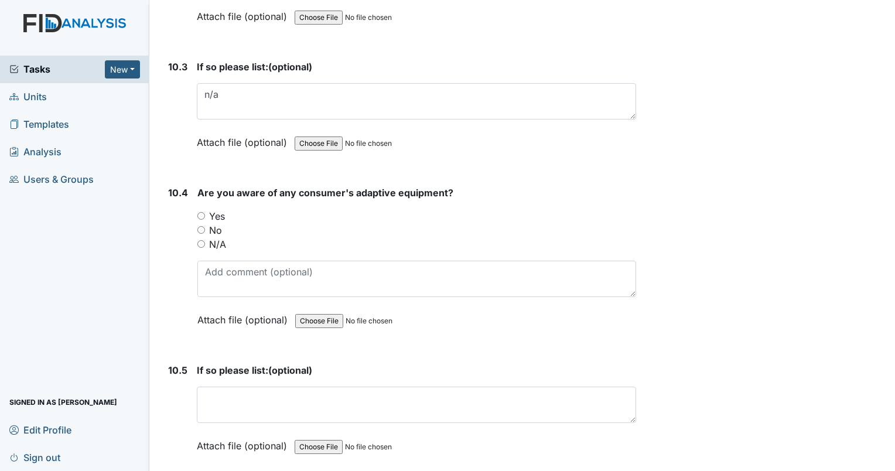
drag, startPoint x: 200, startPoint y: 196, endPoint x: 291, endPoint y: 197, distance: 91.4
click at [201, 240] on input "N/A" at bounding box center [201, 244] width 8 height 8
radio input "true"
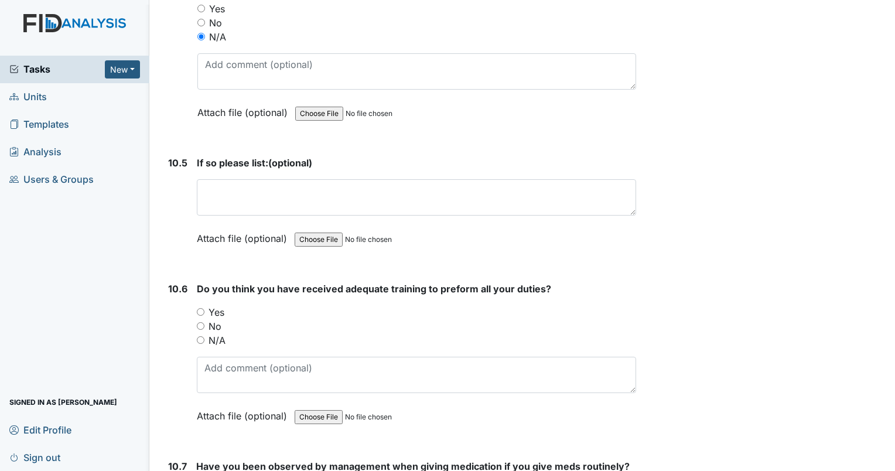
scroll to position [15344, 0]
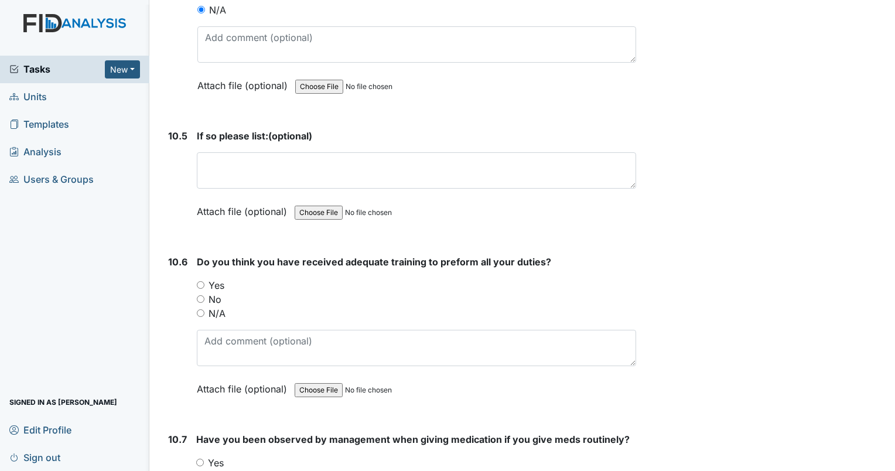
click at [201, 281] on input "Yes" at bounding box center [201, 285] width 8 height 8
radio input "true"
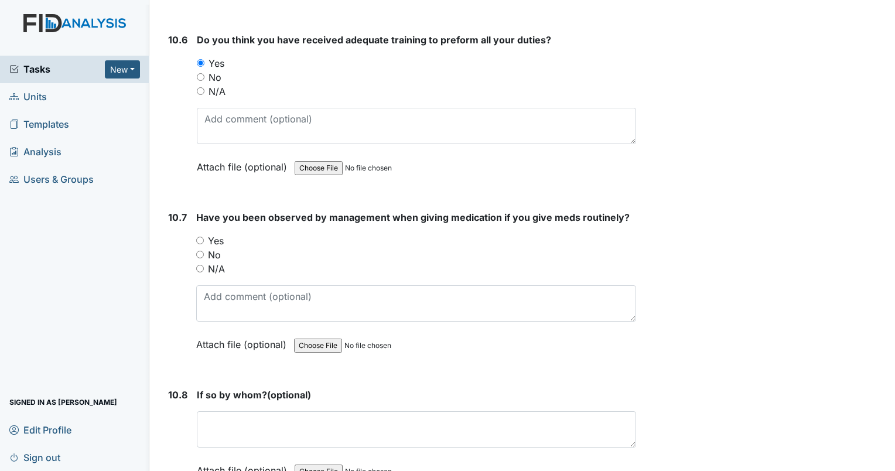
scroll to position [15579, 0]
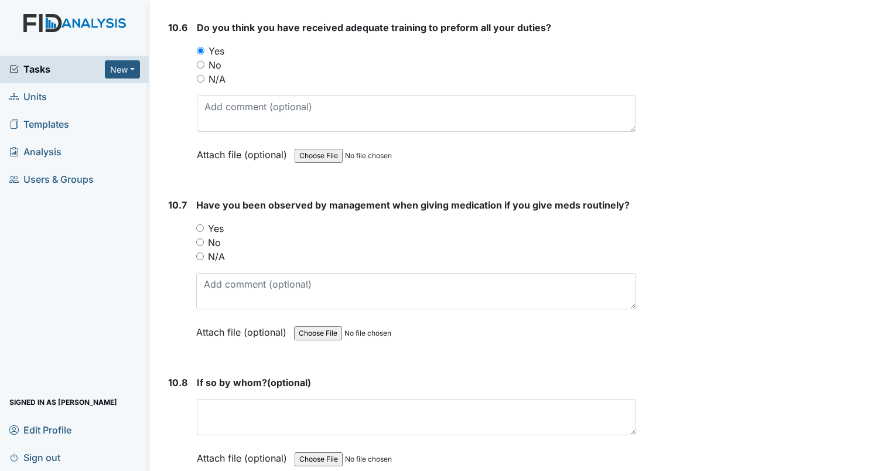
click at [197, 224] on input "Yes" at bounding box center [200, 228] width 8 height 8
radio input "true"
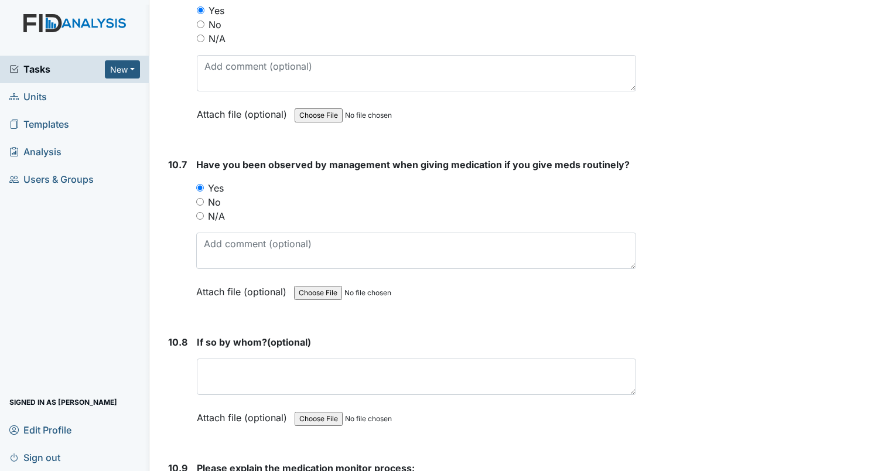
scroll to position [15637, 0]
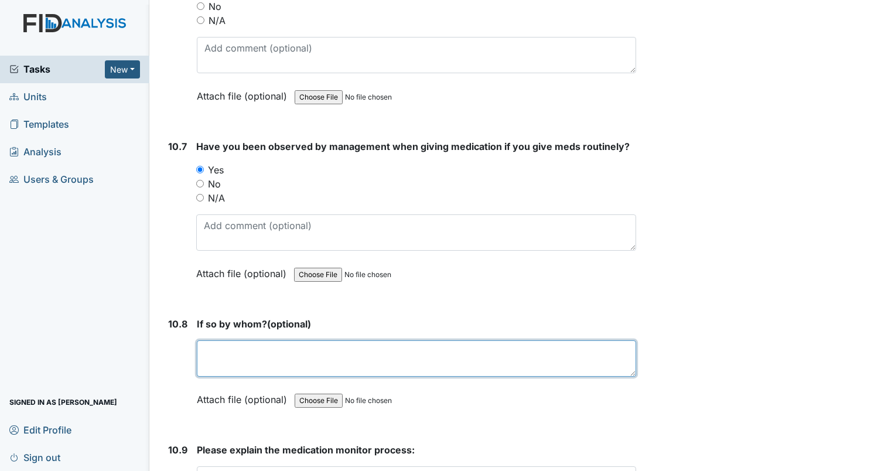
drag, startPoint x: 217, startPoint y: 297, endPoint x: 275, endPoint y: 293, distance: 58.1
click at [223, 340] on textarea at bounding box center [416, 358] width 439 height 36
click at [335, 340] on textarea at bounding box center [416, 358] width 439 height 36
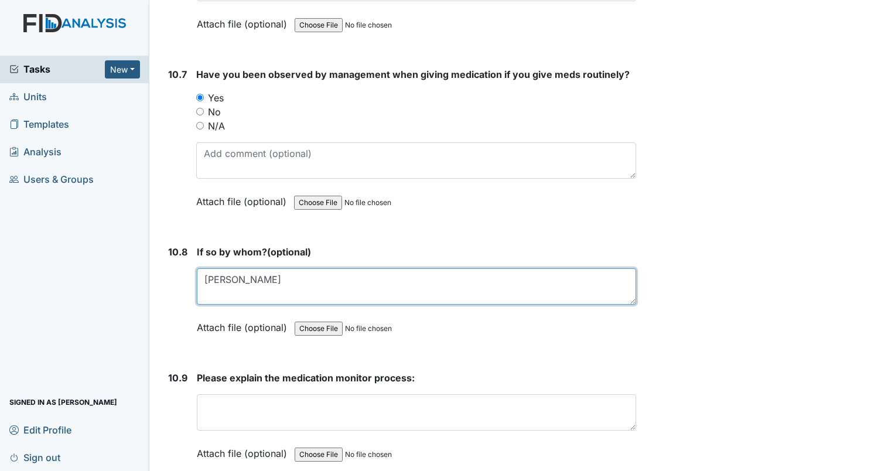
scroll to position [15713, 0]
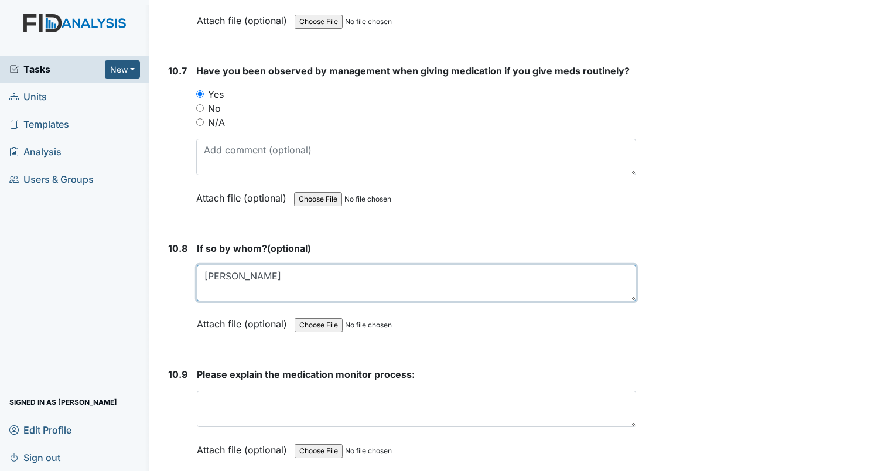
type textarea "[PERSON_NAME]"
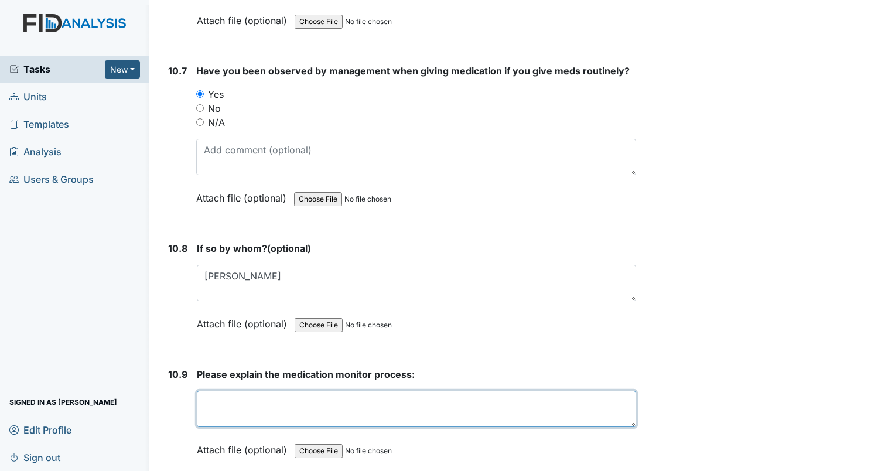
drag, startPoint x: 239, startPoint y: 352, endPoint x: 251, endPoint y: 349, distance: 12.1
click at [240, 391] on textarea at bounding box center [416, 409] width 439 height 36
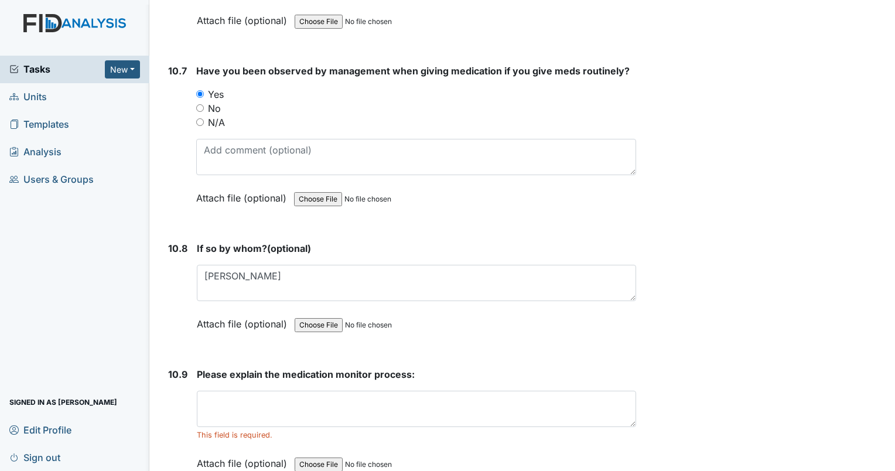
click at [235, 367] on div "Please explain the medication monitor process: This field is required. Attach f…" at bounding box center [416, 422] width 439 height 111
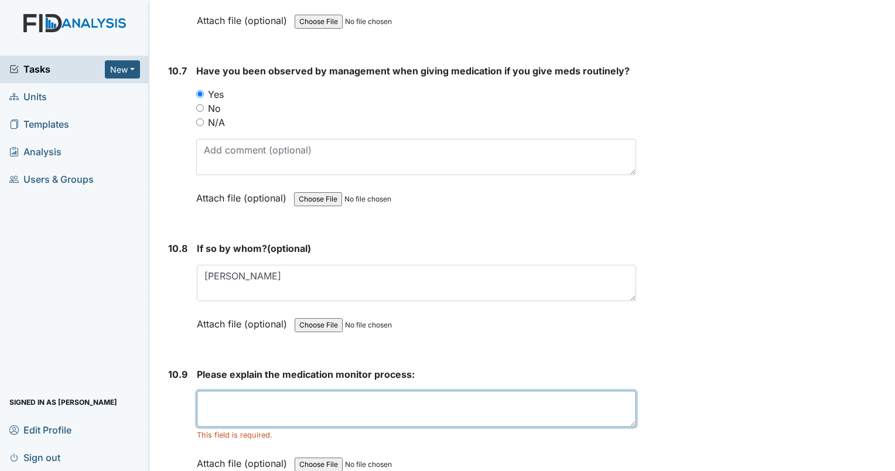
click at [234, 391] on textarea at bounding box center [416, 409] width 439 height 36
click at [409, 391] on textarea "must match each blister pack to each consumers name and make sure each spot was…" at bounding box center [416, 409] width 439 height 36
click at [615, 391] on textarea "must match each blister pack to each consumer's name and make sure each spot wa…" at bounding box center [416, 409] width 439 height 36
type textarea "must match each blister pack to each consumer's name and make sure each spot wa…"
